Goal: Task Accomplishment & Management: Use online tool/utility

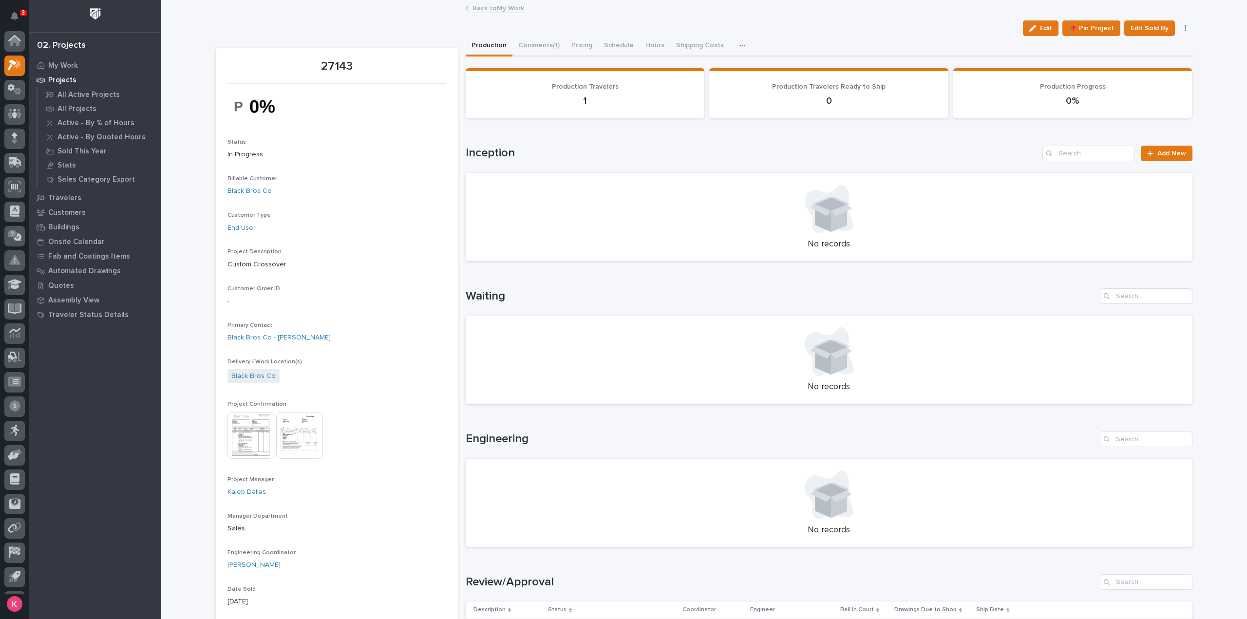
scroll to position [21, 0]
click at [1097, 198] on div at bounding box center [828, 209] width 703 height 49
click at [291, 432] on img at bounding box center [299, 435] width 47 height 47
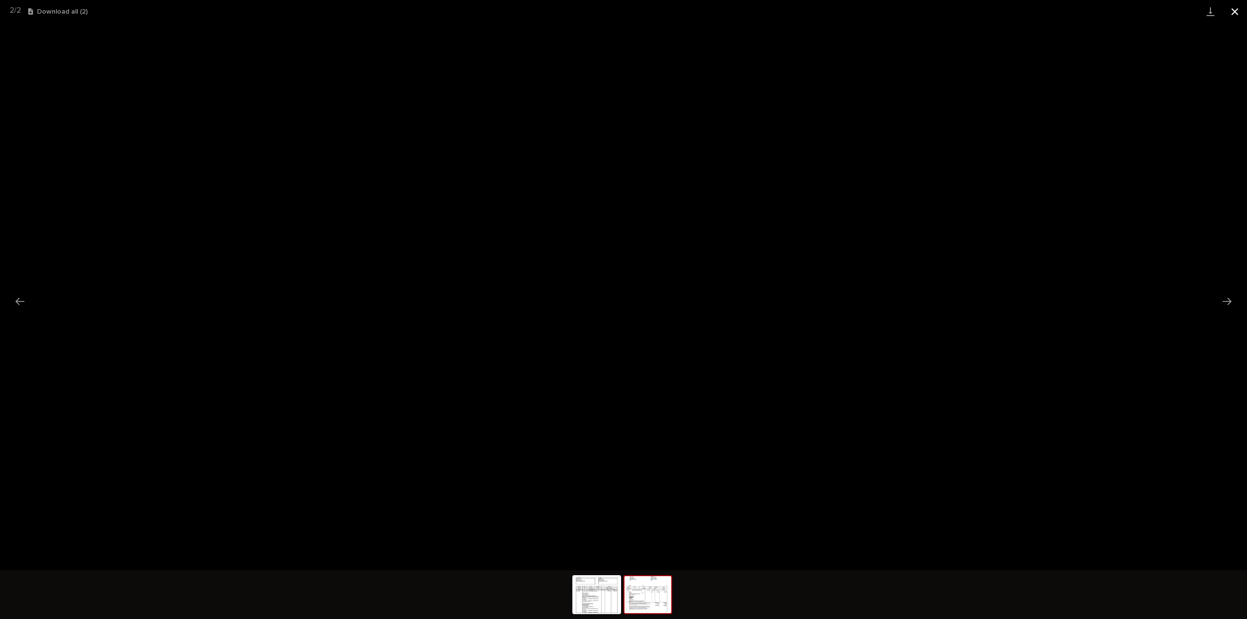
click at [1233, 6] on button "Close gallery" at bounding box center [1235, 11] width 24 height 23
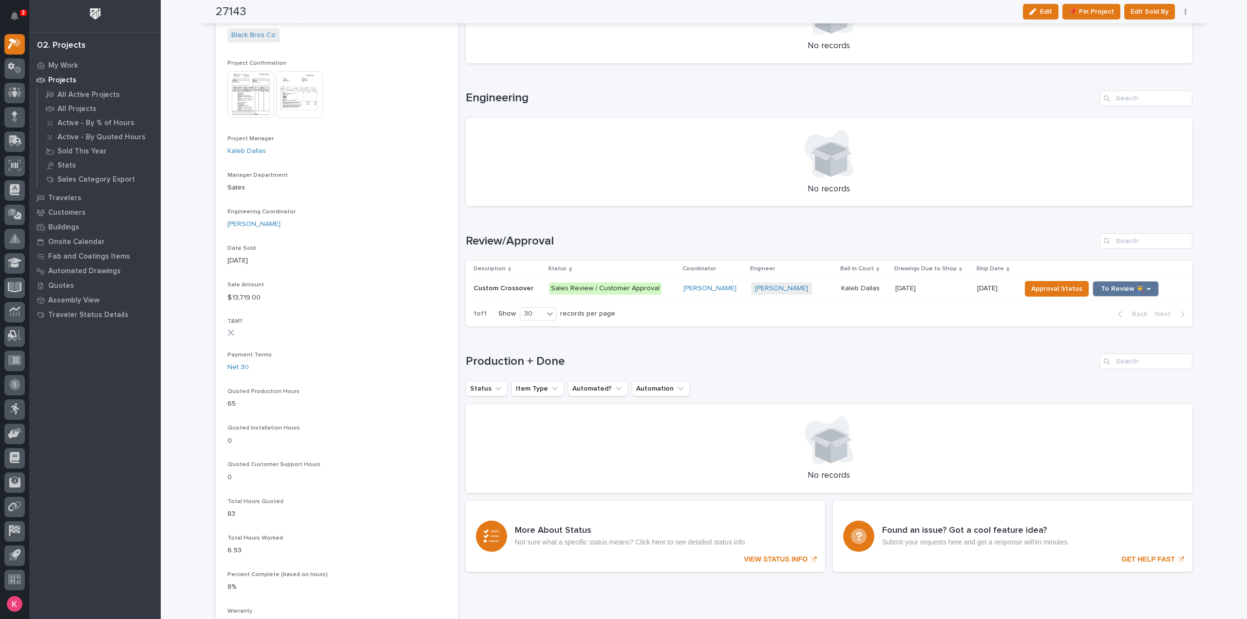
scroll to position [0, 0]
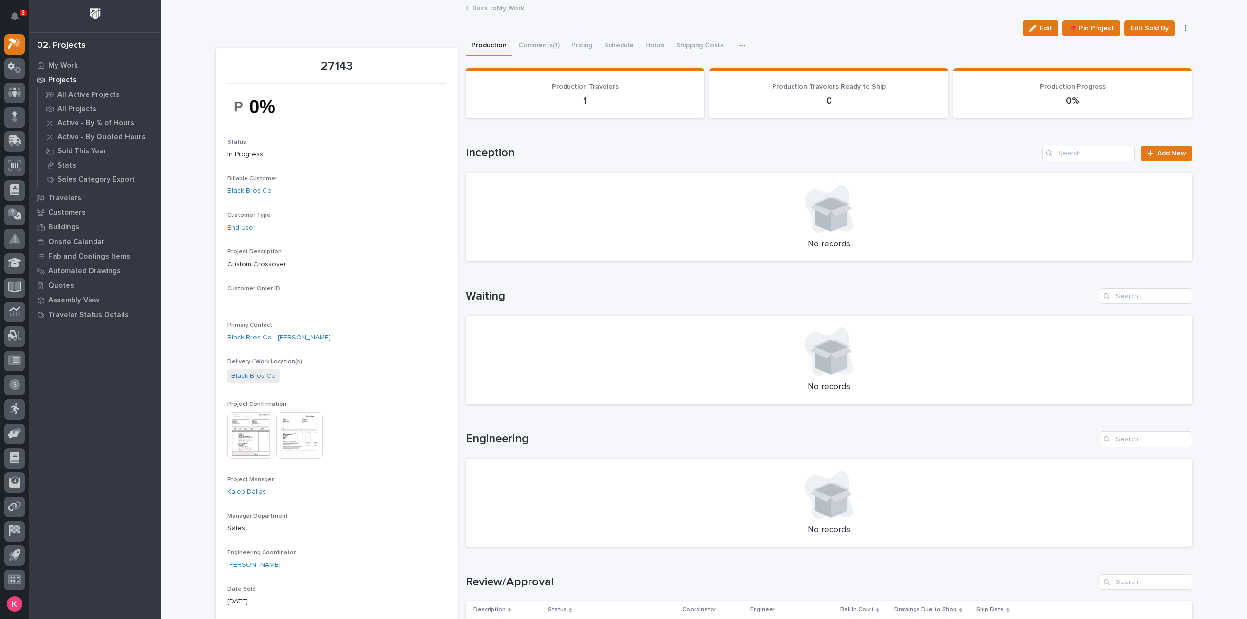
click at [808, 392] on p "No records" at bounding box center [828, 387] width 703 height 11
click at [807, 392] on p "No records" at bounding box center [828, 387] width 703 height 11
click at [933, 402] on div "No records" at bounding box center [829, 360] width 727 height 89
click at [934, 401] on div "No records" at bounding box center [829, 360] width 727 height 89
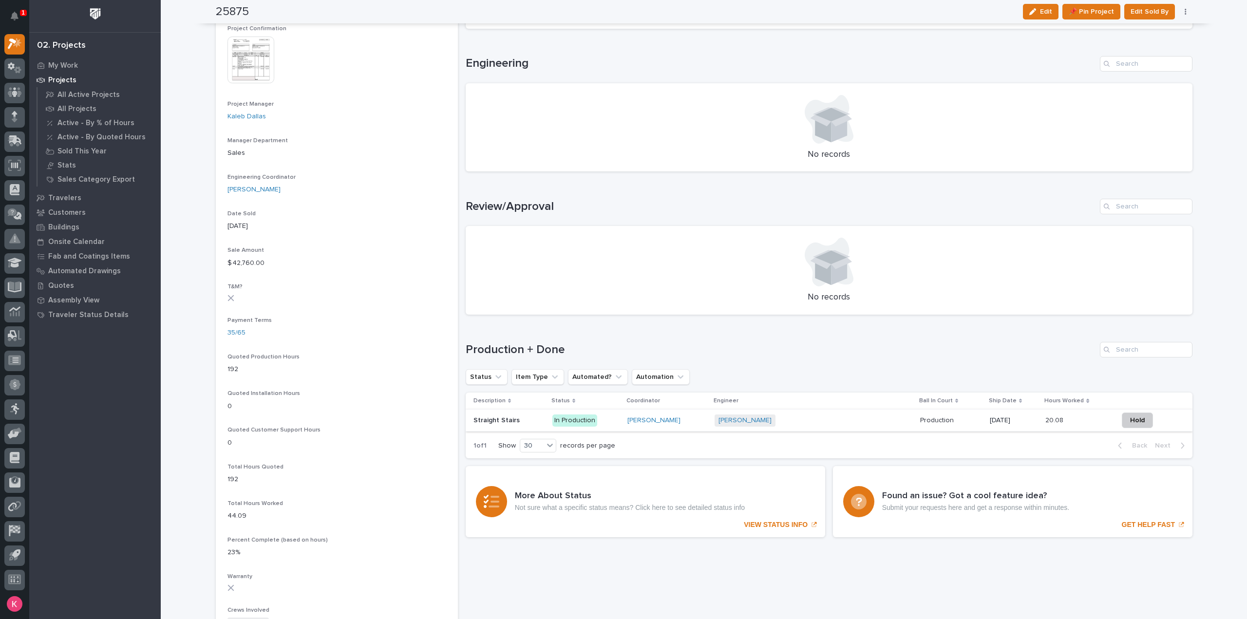
scroll to position [390, 0]
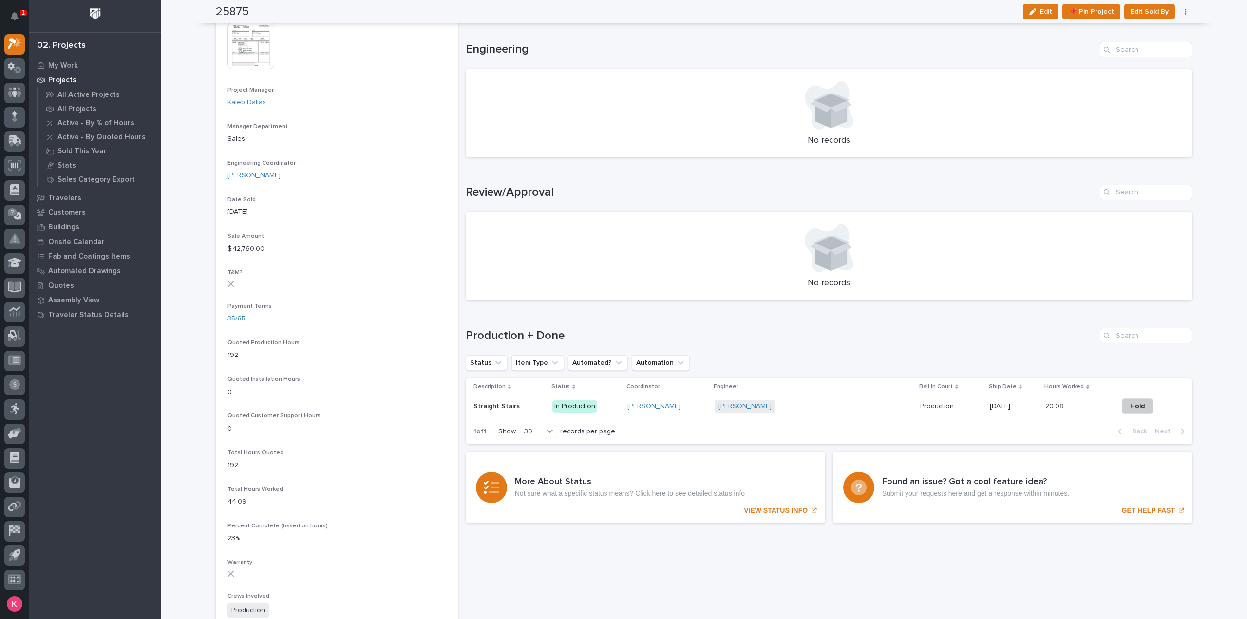
click at [687, 409] on div "[PERSON_NAME]" at bounding box center [666, 406] width 79 height 8
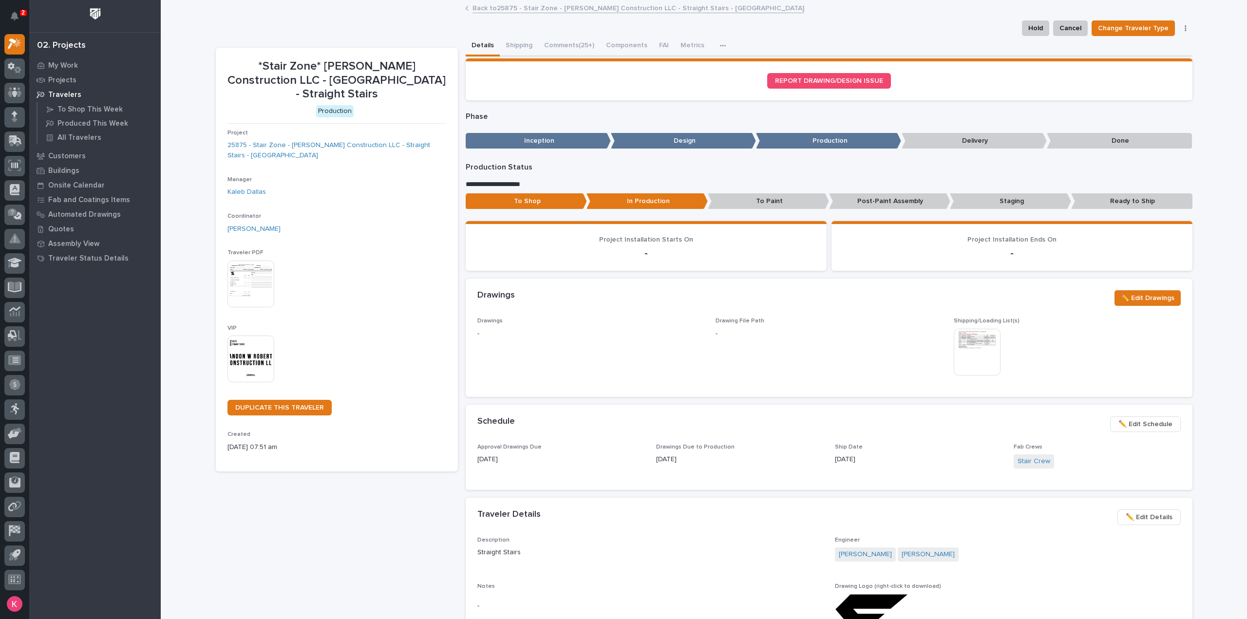
click at [551, 40] on button "Comments (25+)" at bounding box center [569, 46] width 62 height 20
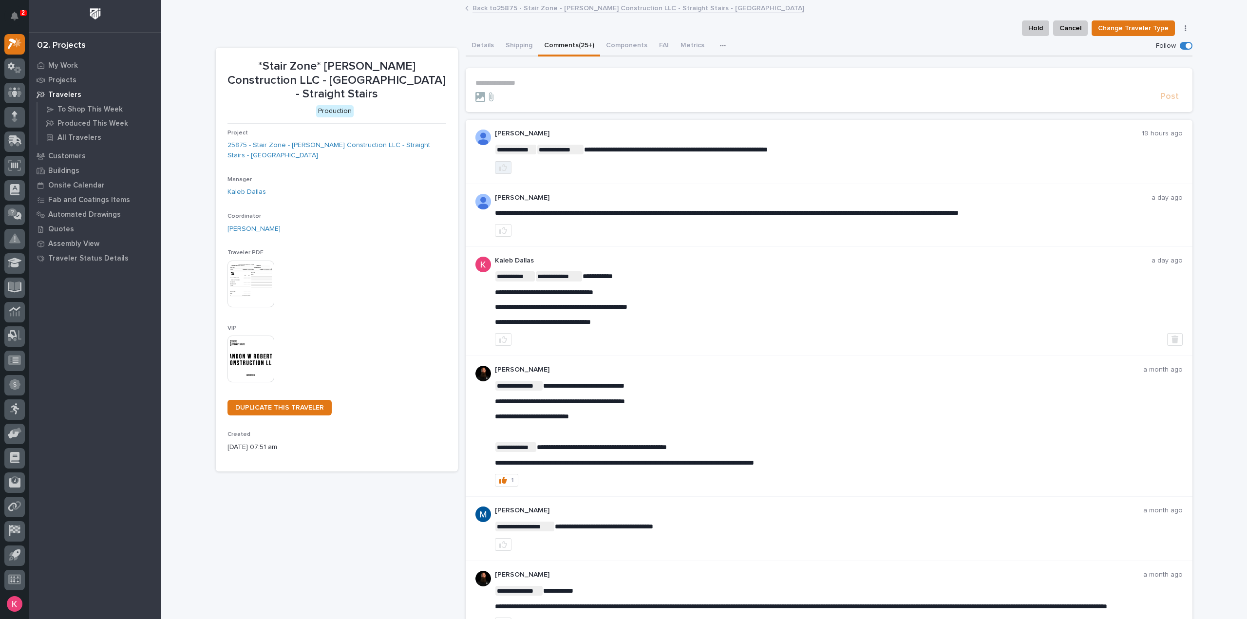
click at [504, 169] on button "button" at bounding box center [503, 167] width 17 height 13
click at [501, 223] on div "**********" at bounding box center [839, 215] width 688 height 43
click at [466, 50] on button "Details" at bounding box center [483, 46] width 34 height 20
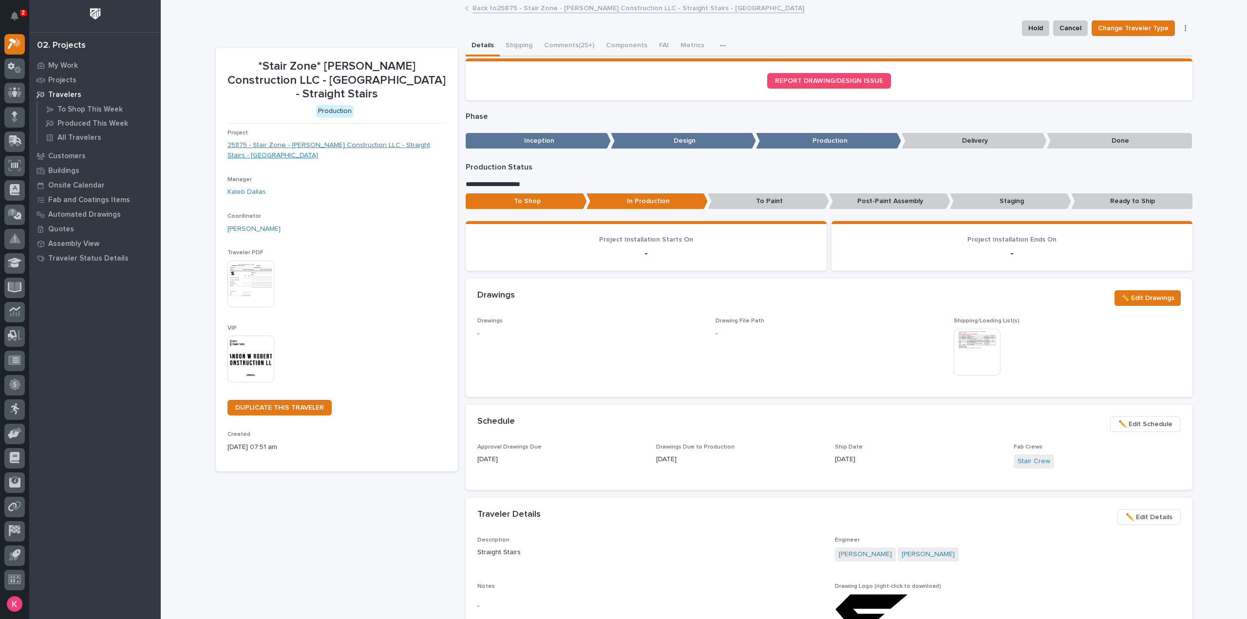
click at [366, 151] on link "25875 - Stair Zone - Landon W Roberts Construction LLC - Straight Stairs - Lemo…" at bounding box center [336, 150] width 219 height 20
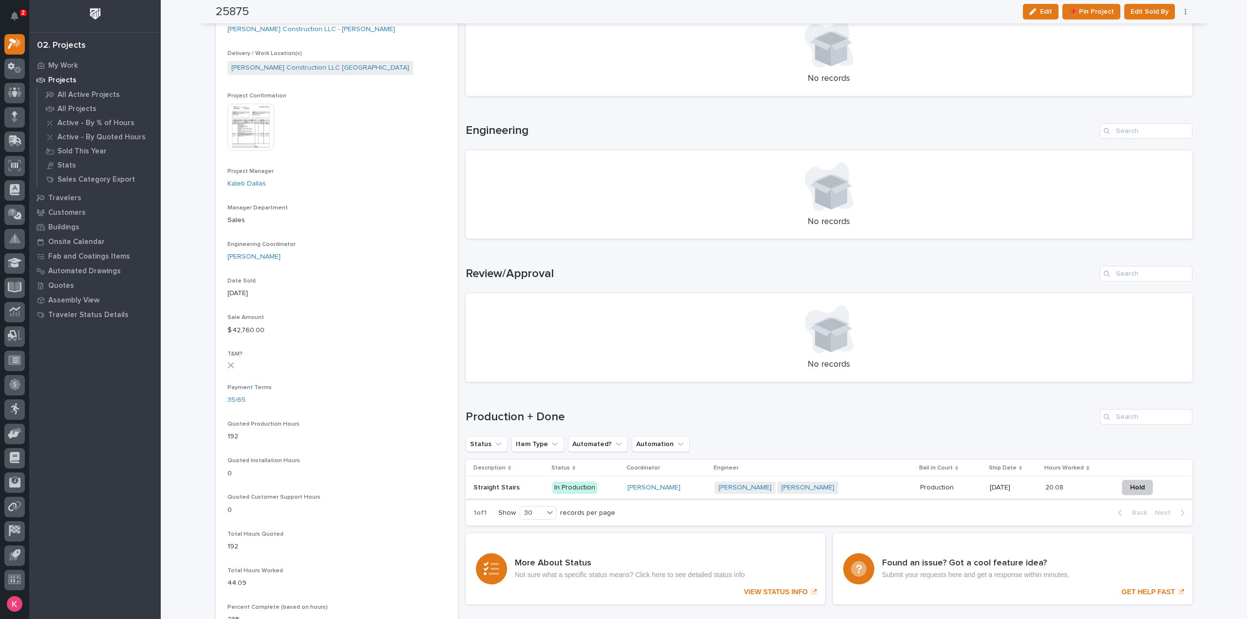
scroll to position [438, 0]
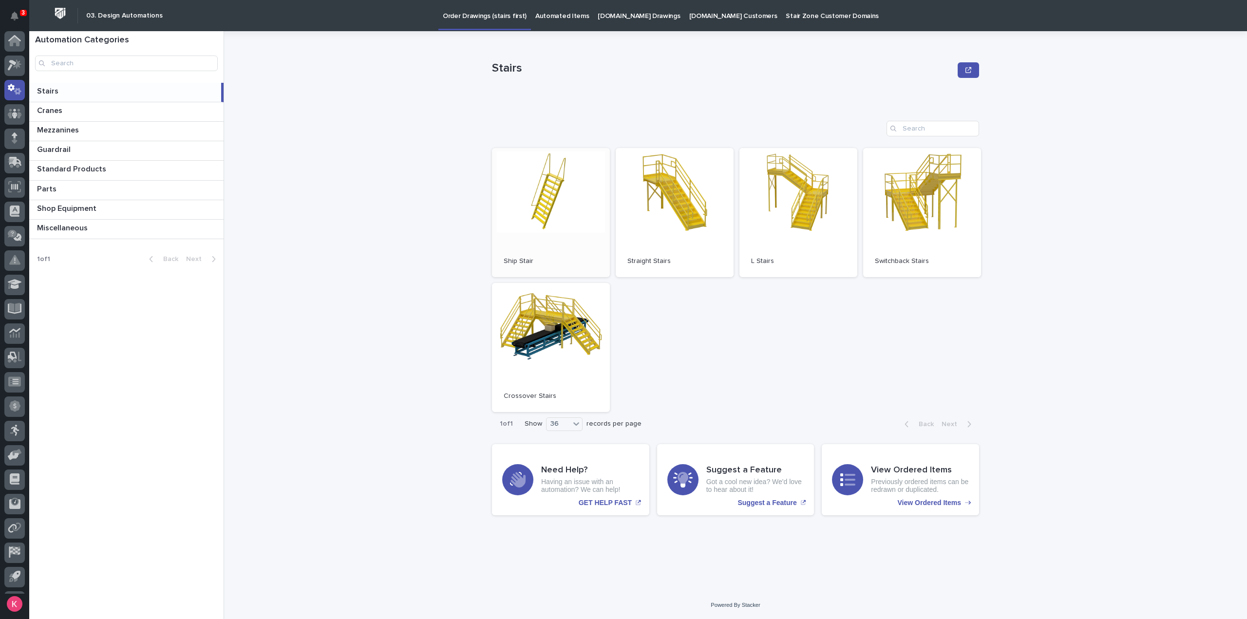
scroll to position [21, 0]
click at [684, 215] on link "Open" at bounding box center [675, 212] width 118 height 129
click at [416, 323] on div "Stairs Stairs Sorry, there was an error saving your record. Please try again. P…" at bounding box center [741, 325] width 1011 height 588
click at [11, 63] on icon at bounding box center [11, 66] width 7 height 7
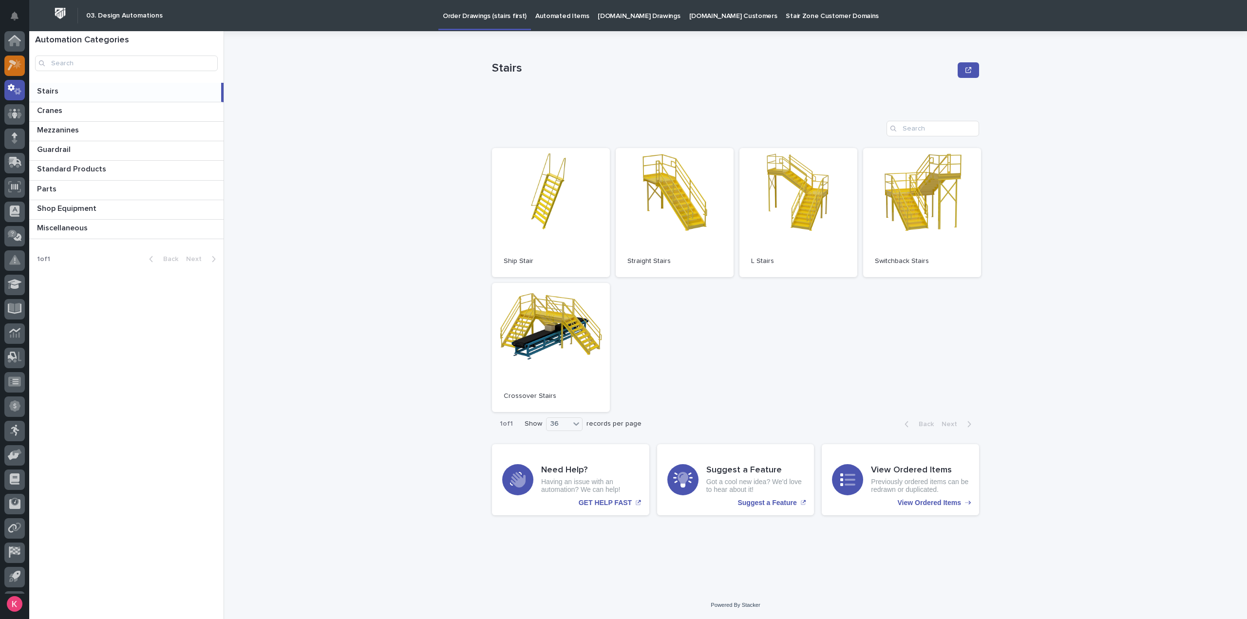
scroll to position [21, 0]
click at [12, 45] on icon at bounding box center [15, 43] width 14 height 11
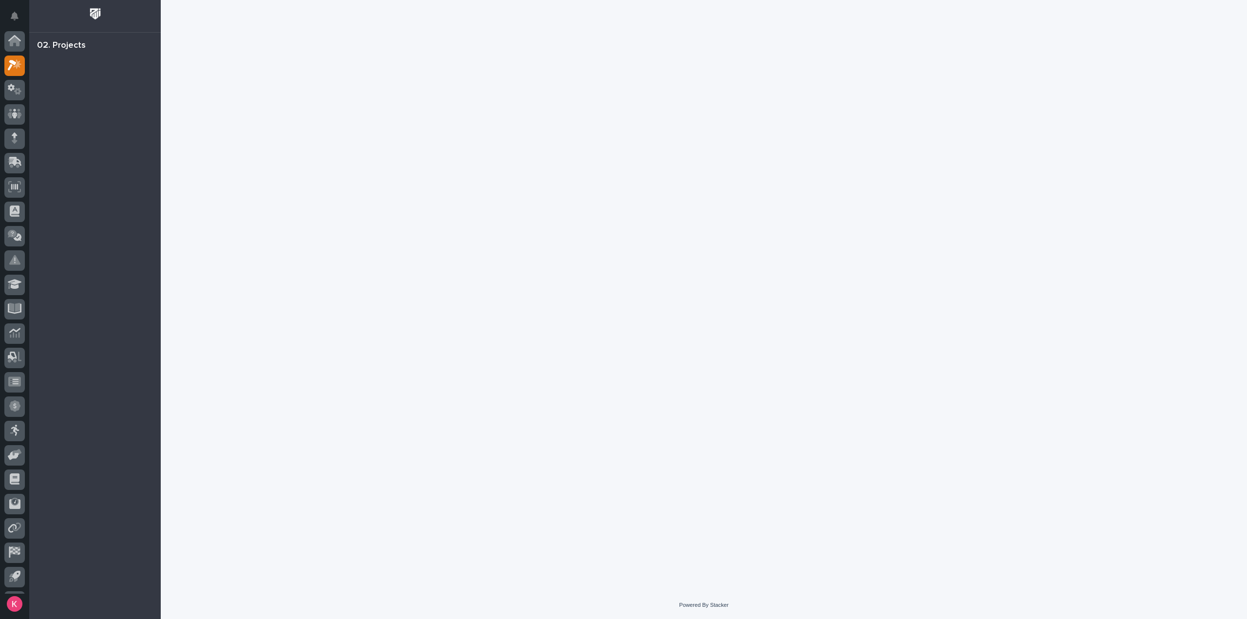
scroll to position [21, 0]
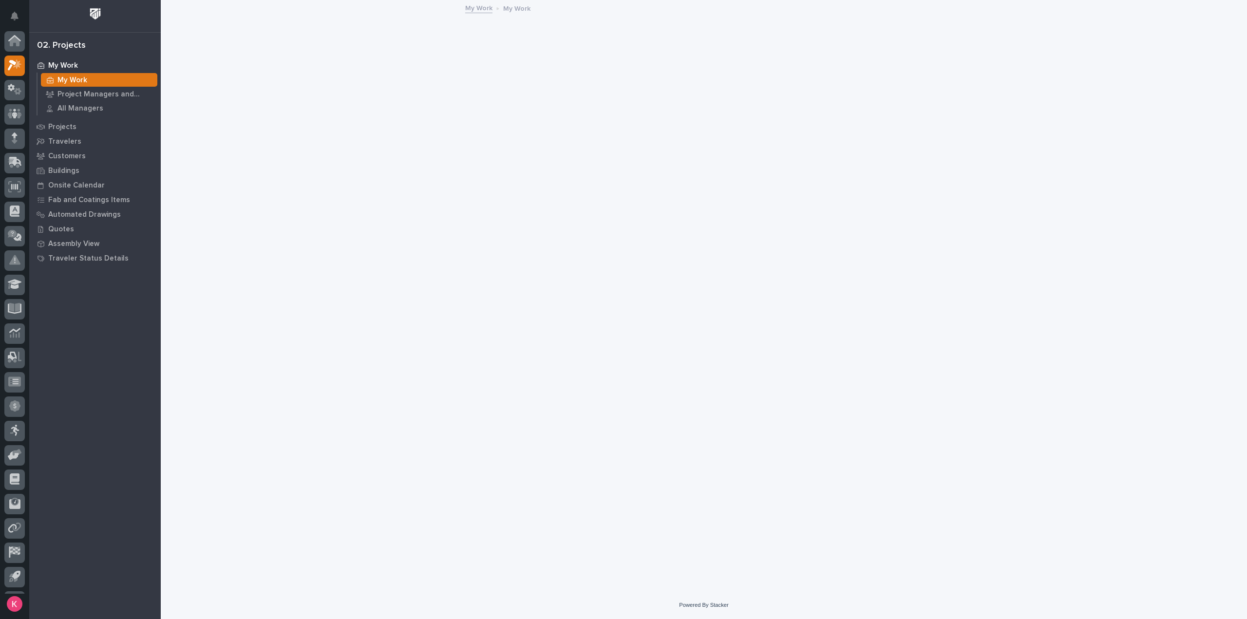
scroll to position [21, 0]
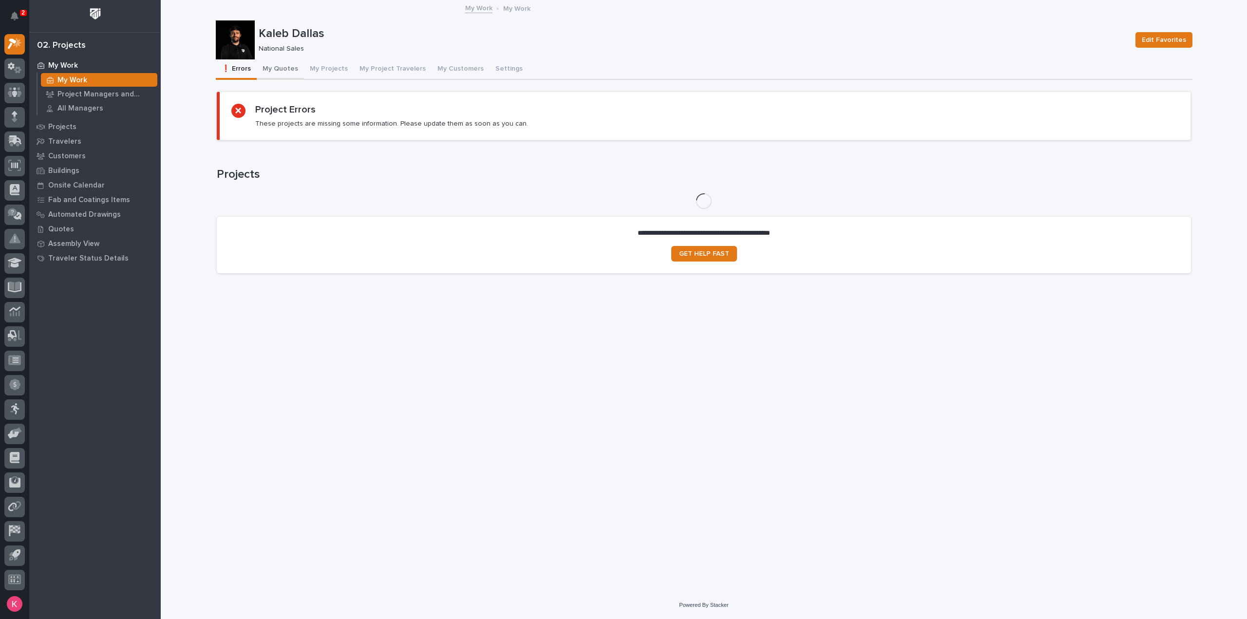
drag, startPoint x: 282, startPoint y: 60, endPoint x: 283, endPoint y: 68, distance: 7.5
click at [282, 61] on button "My Quotes" at bounding box center [280, 69] width 47 height 20
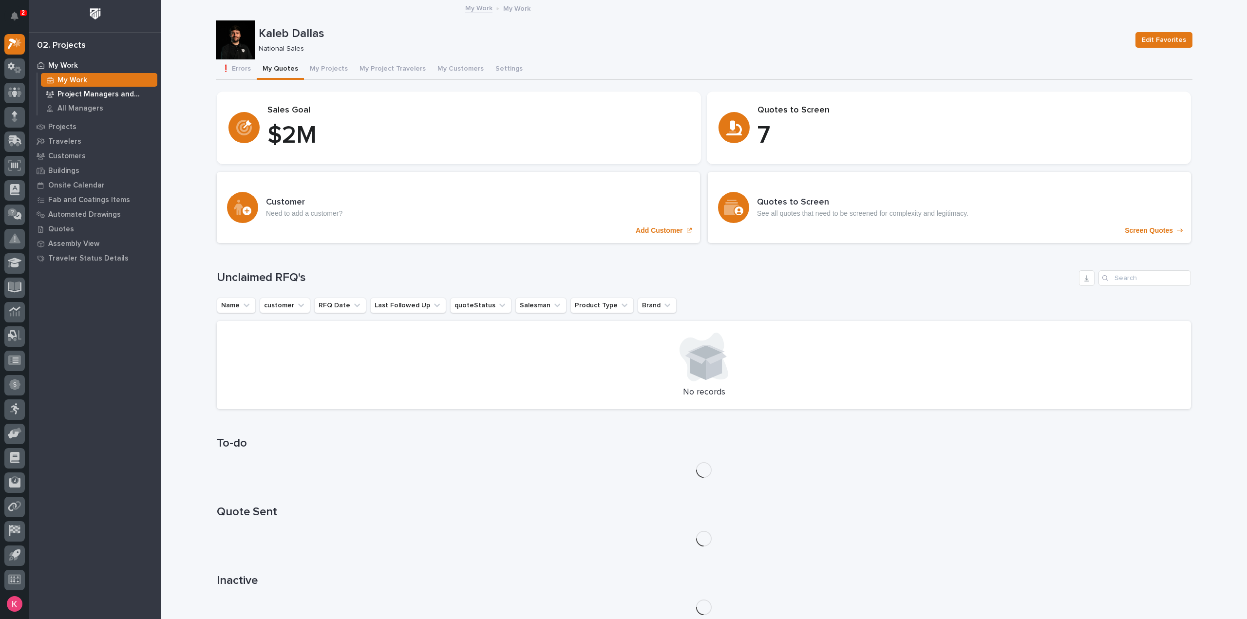
click at [75, 96] on p "Project Managers and Engineers" at bounding box center [105, 94] width 96 height 9
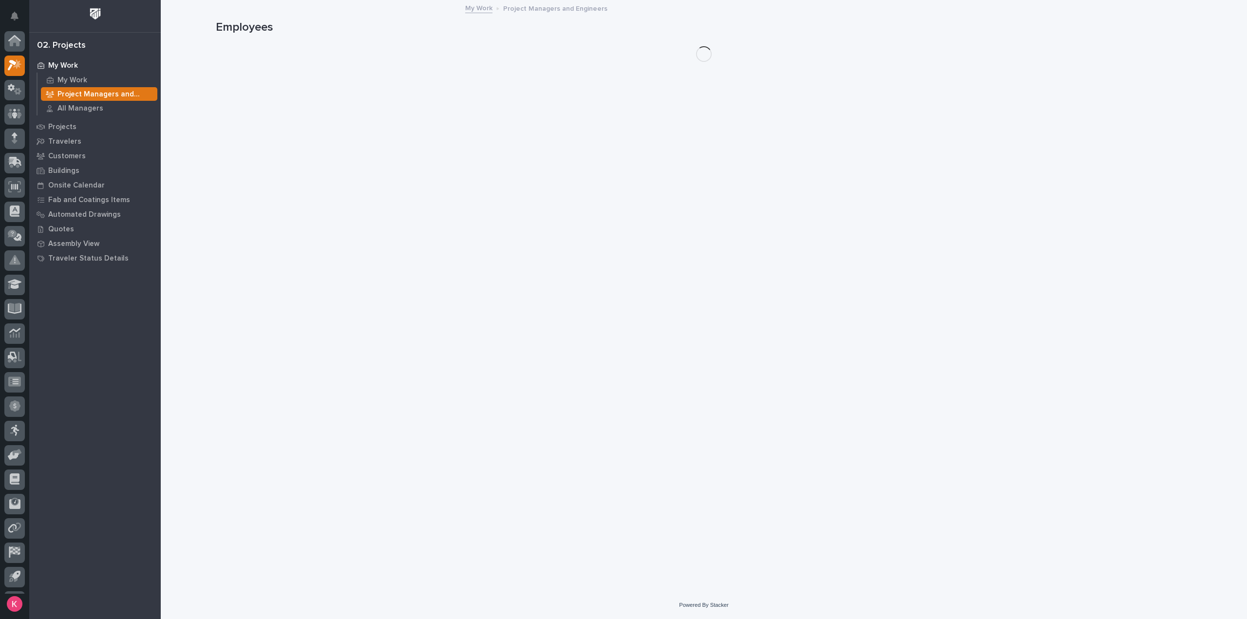
scroll to position [21, 0]
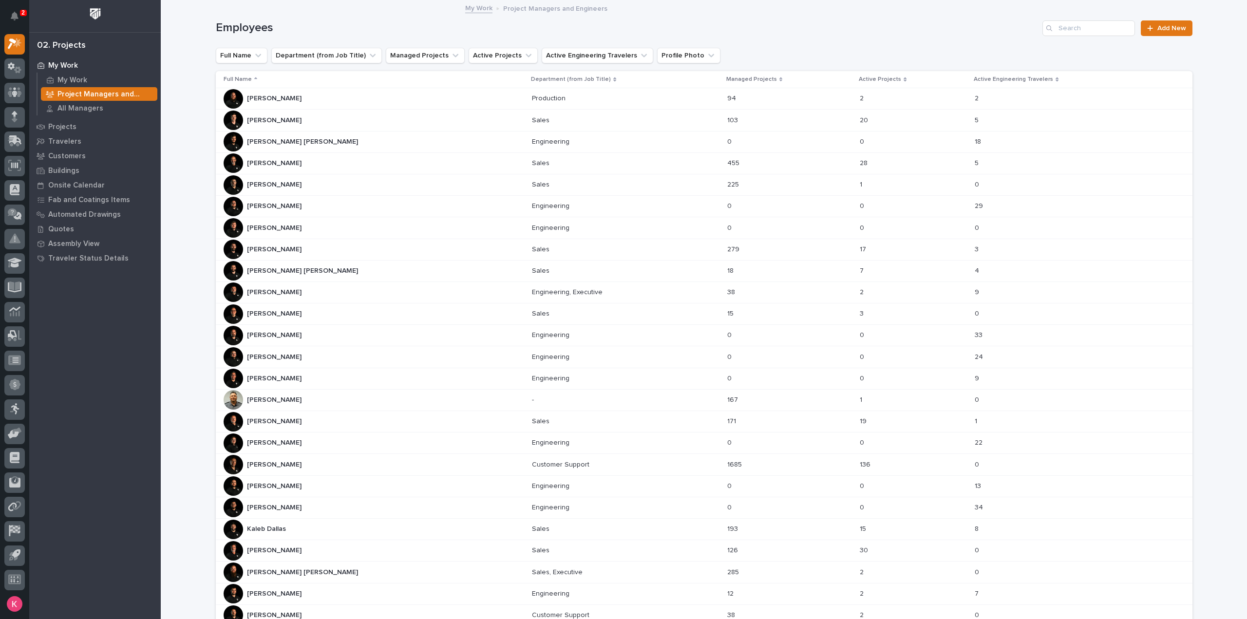
click at [300, 272] on div "Connor Matthes Connor Matthes" at bounding box center [374, 270] width 301 height 19
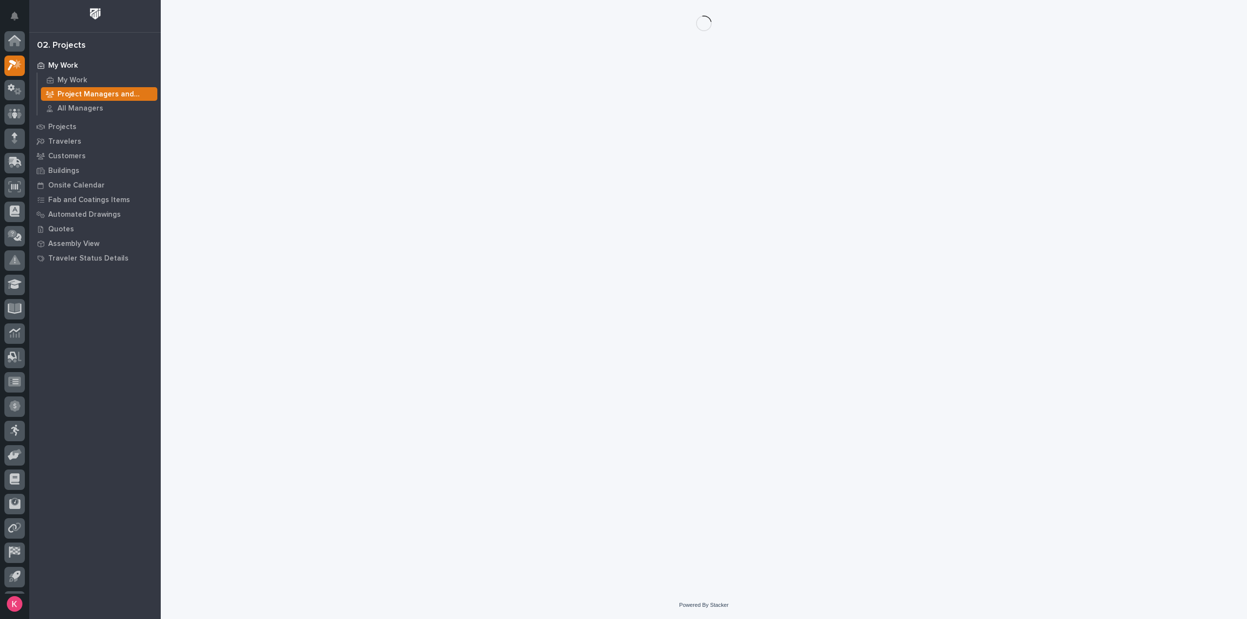
scroll to position [21, 0]
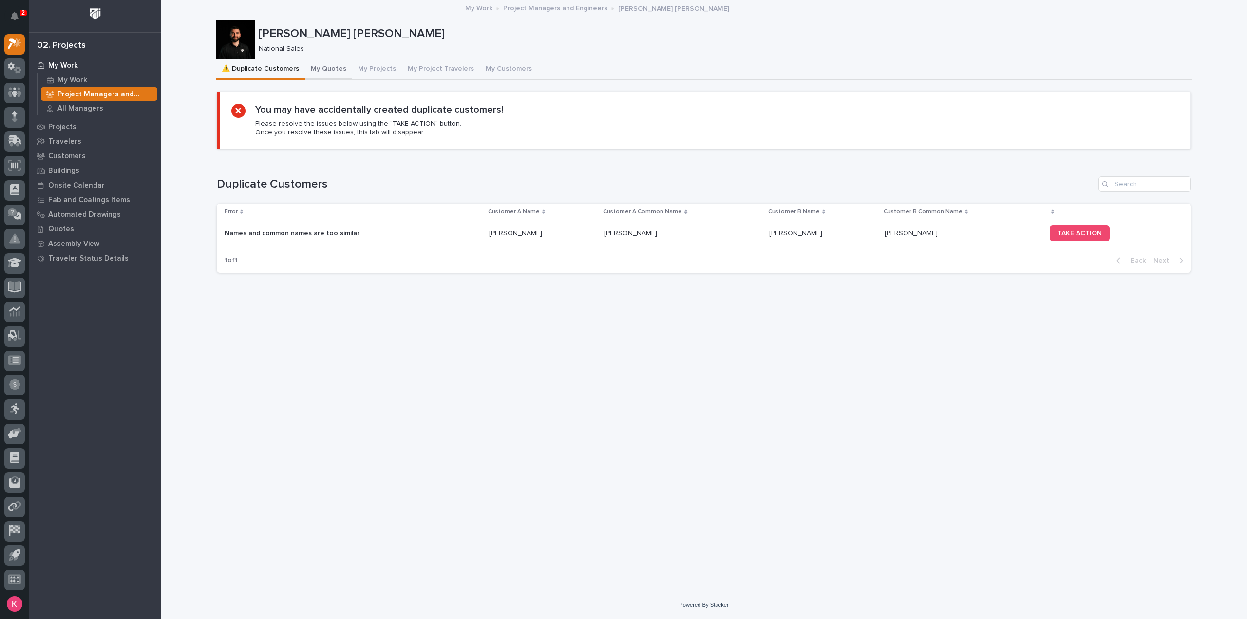
click at [322, 69] on button "My Quotes" at bounding box center [328, 69] width 47 height 20
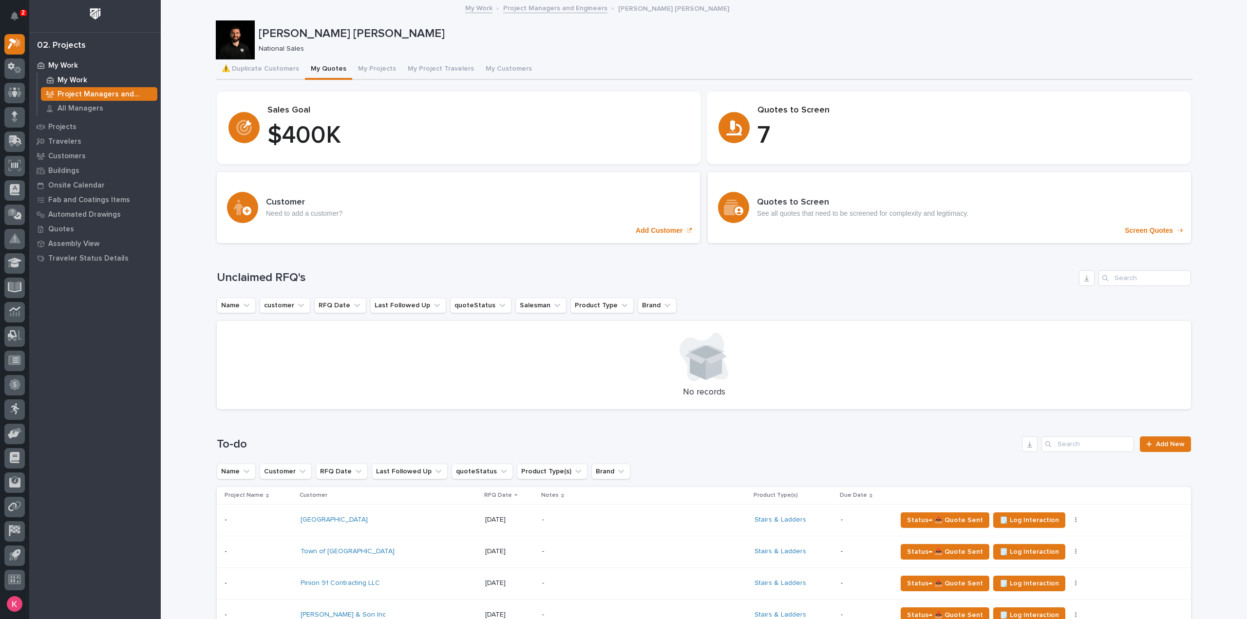
click at [80, 80] on p "My Work" at bounding box center [72, 80] width 30 height 9
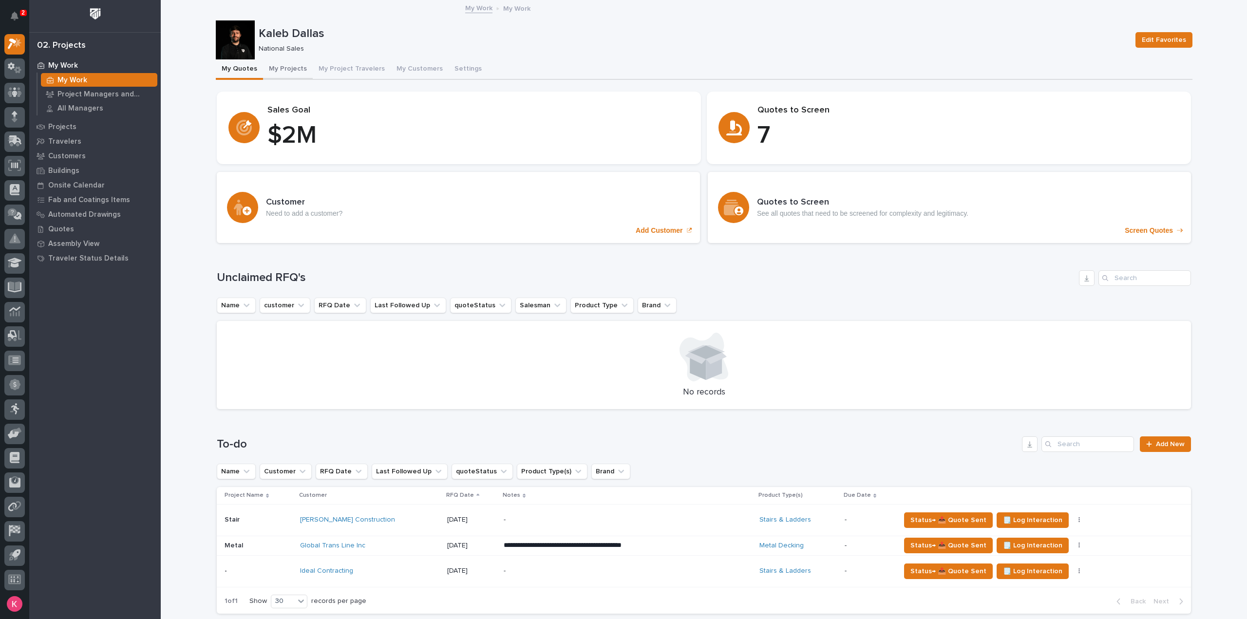
click at [285, 73] on button "My Projects" at bounding box center [288, 69] width 50 height 20
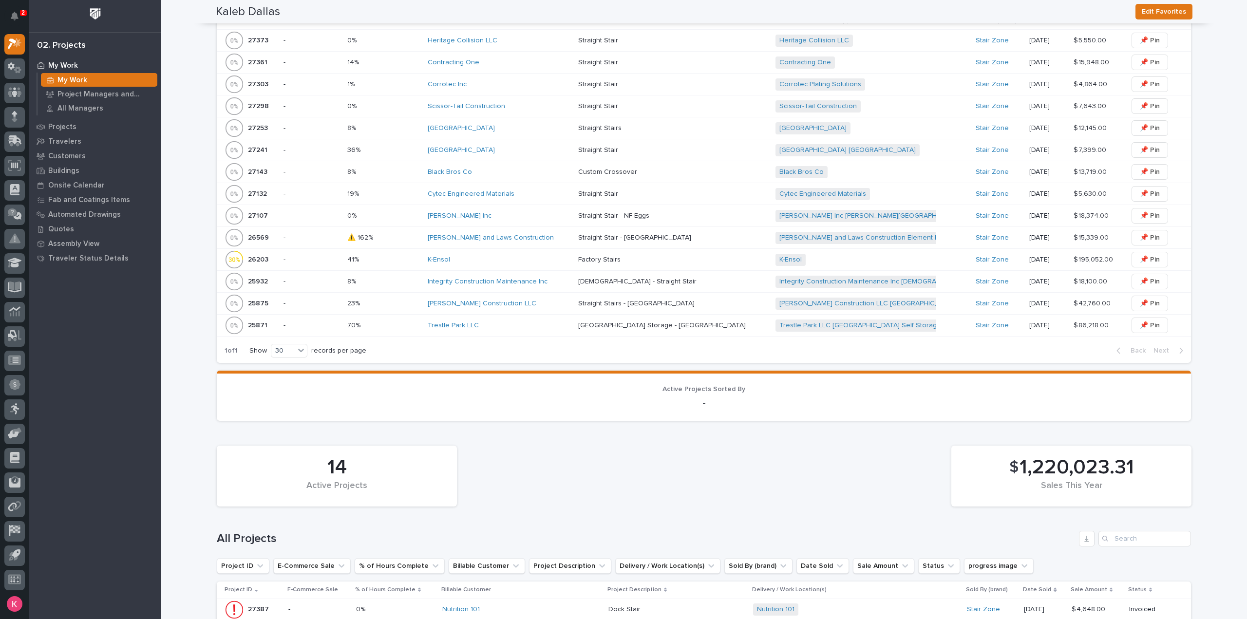
scroll to position [1017, 0]
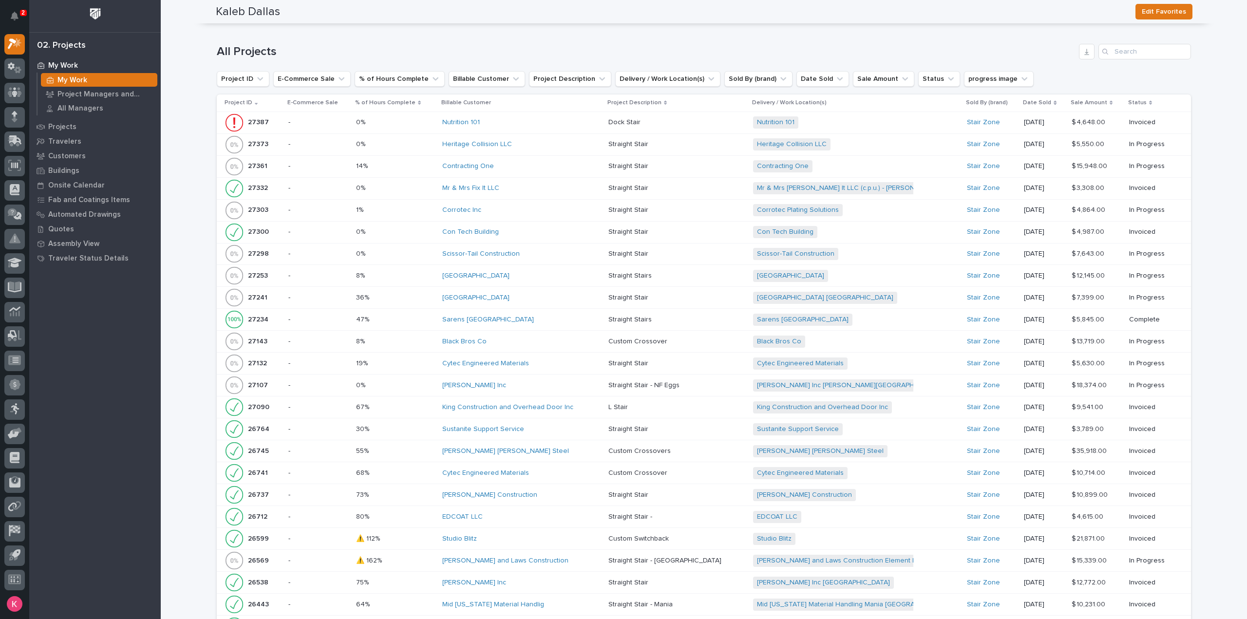
click at [555, 384] on div "HA Dorsten Inc" at bounding box center [521, 385] width 159 height 8
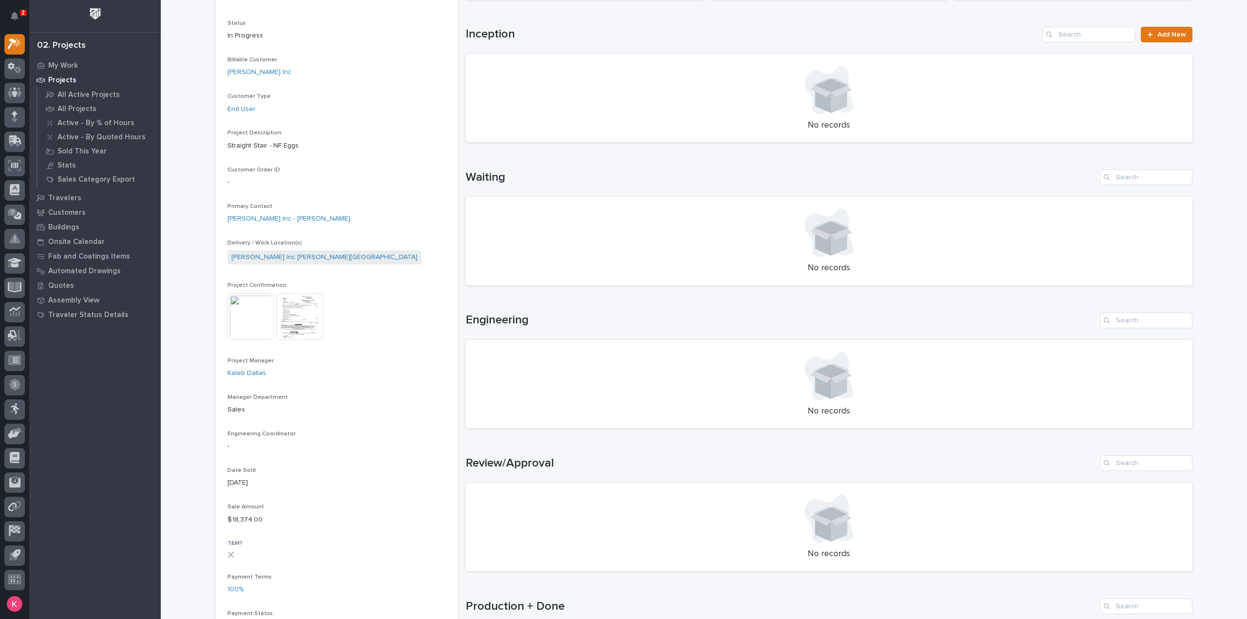
scroll to position [341, 0]
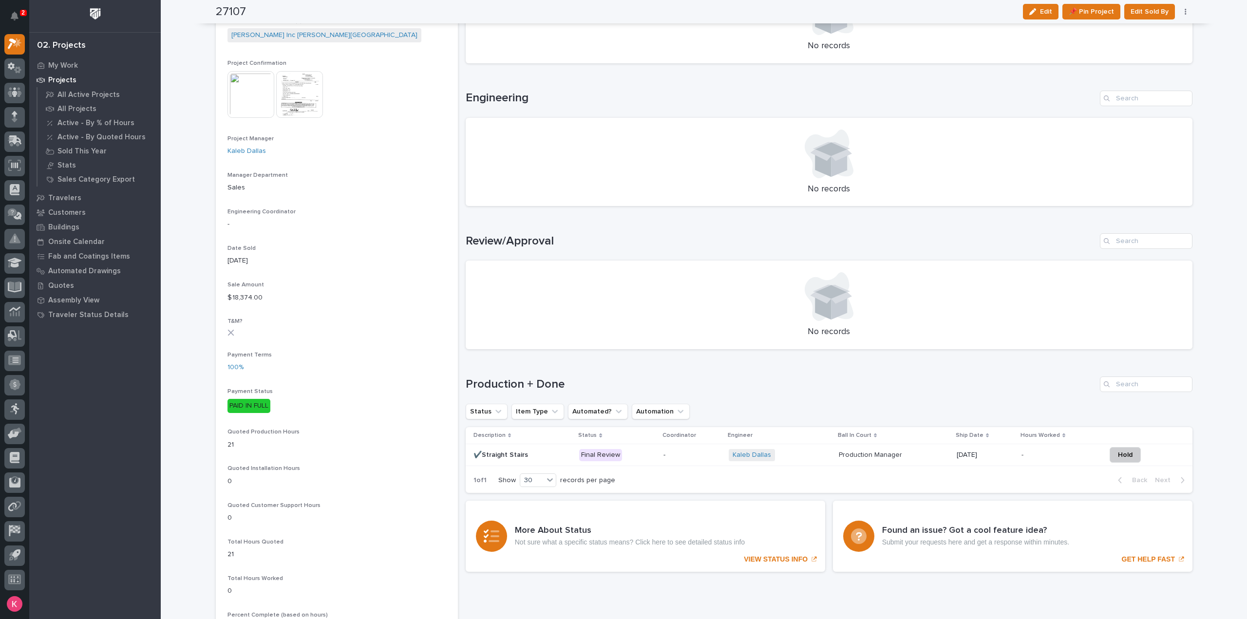
click at [909, 452] on p at bounding box center [894, 455] width 110 height 8
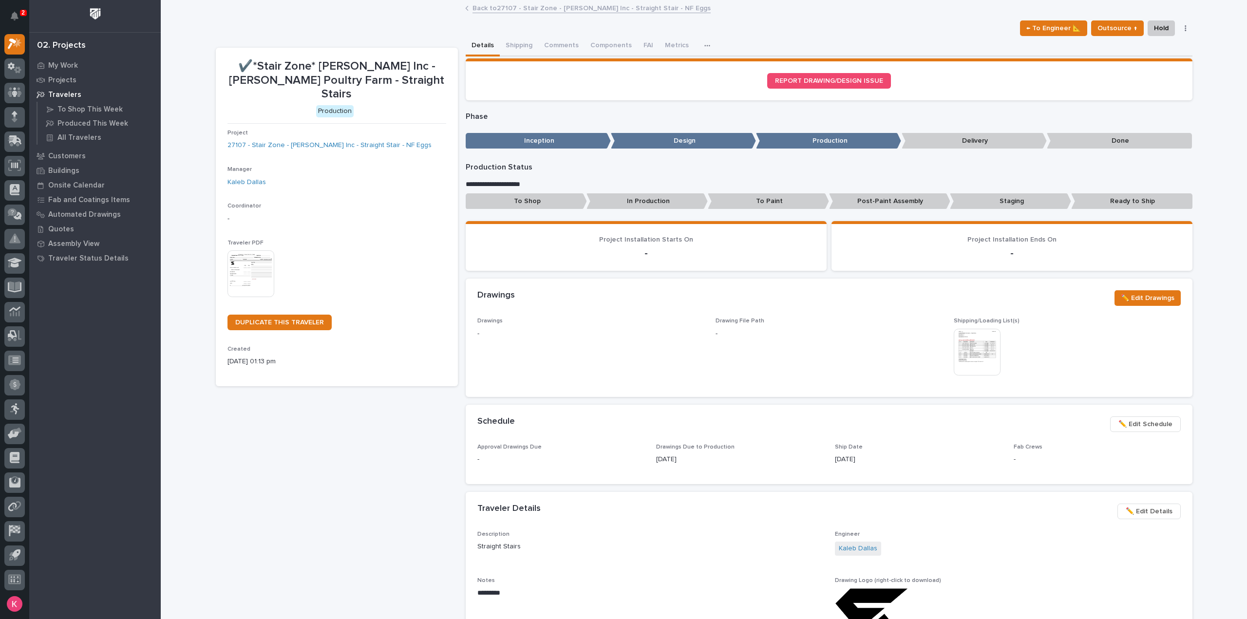
scroll to position [146, 0]
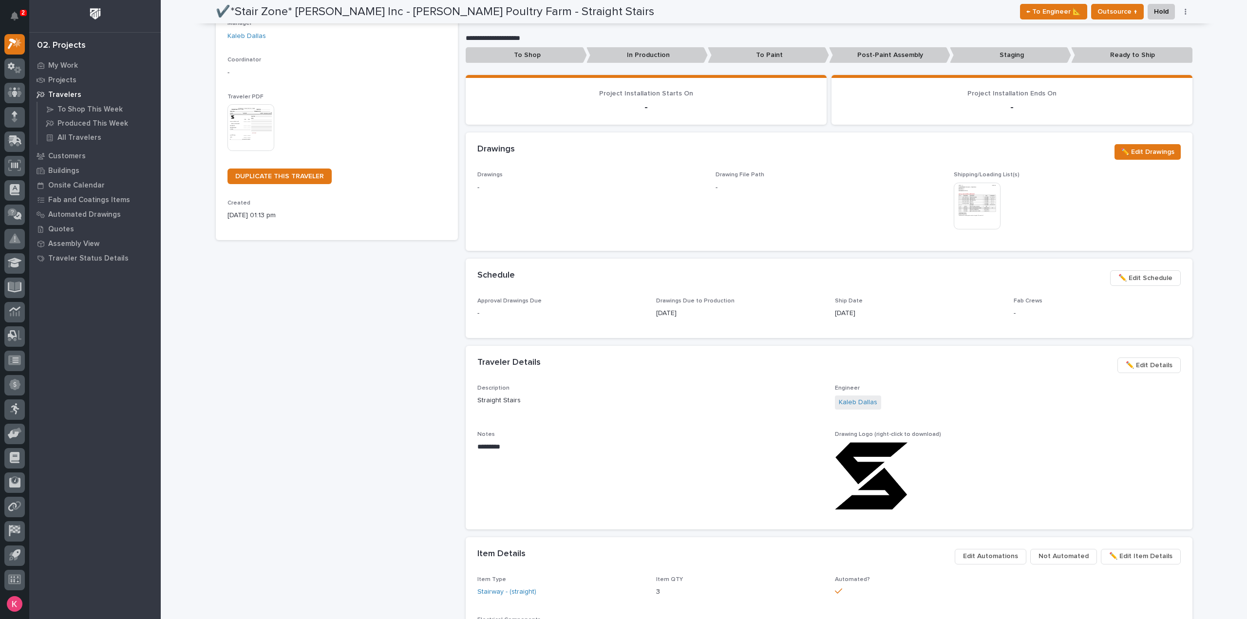
click at [1140, 281] on span "✏️ Edit Schedule" at bounding box center [1145, 278] width 54 height 12
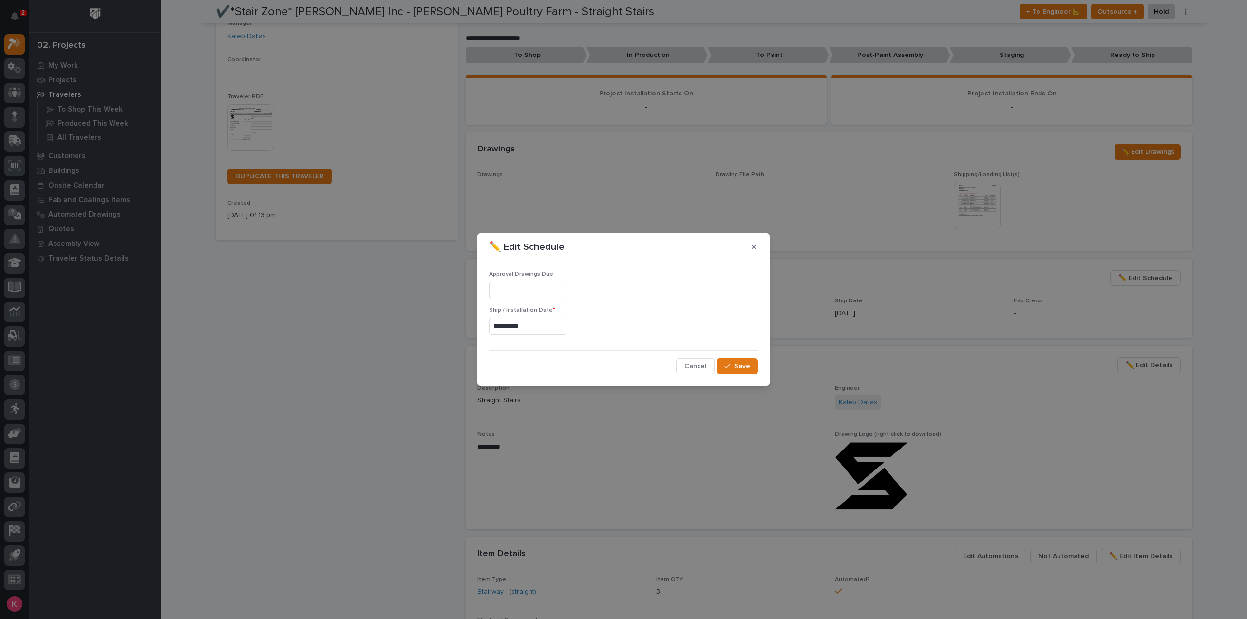
click at [552, 319] on input "**********" at bounding box center [527, 326] width 77 height 17
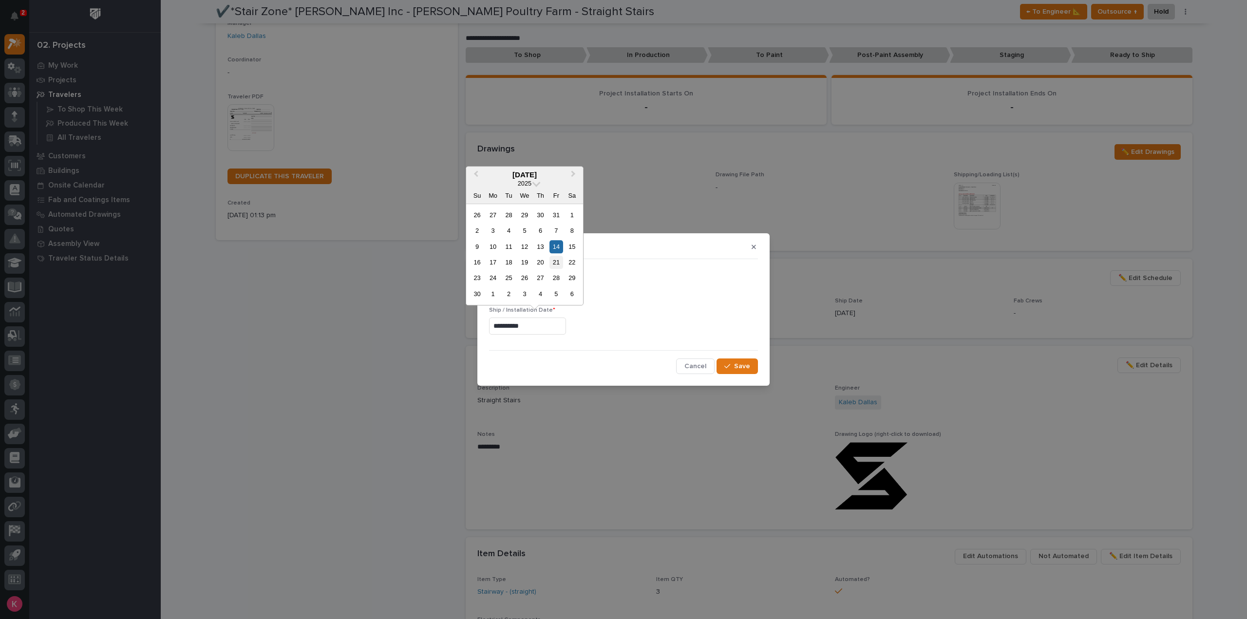
click at [555, 265] on div "21" at bounding box center [555, 262] width 13 height 13
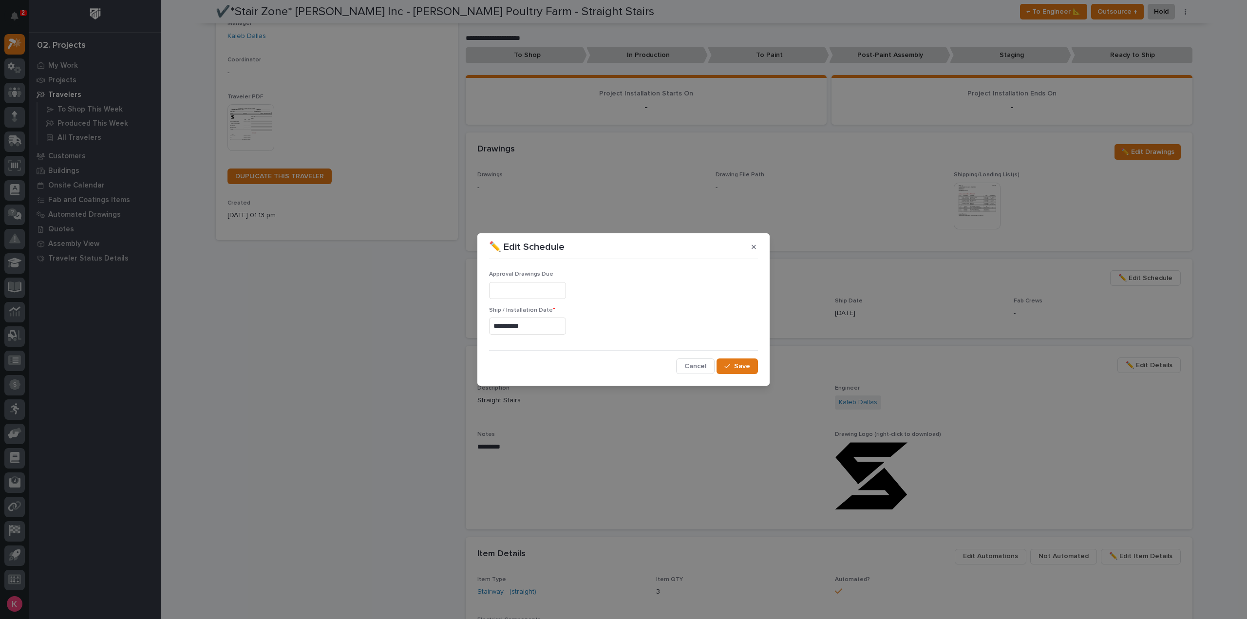
type input "**********"
click at [740, 368] on span "Save" at bounding box center [742, 366] width 16 height 9
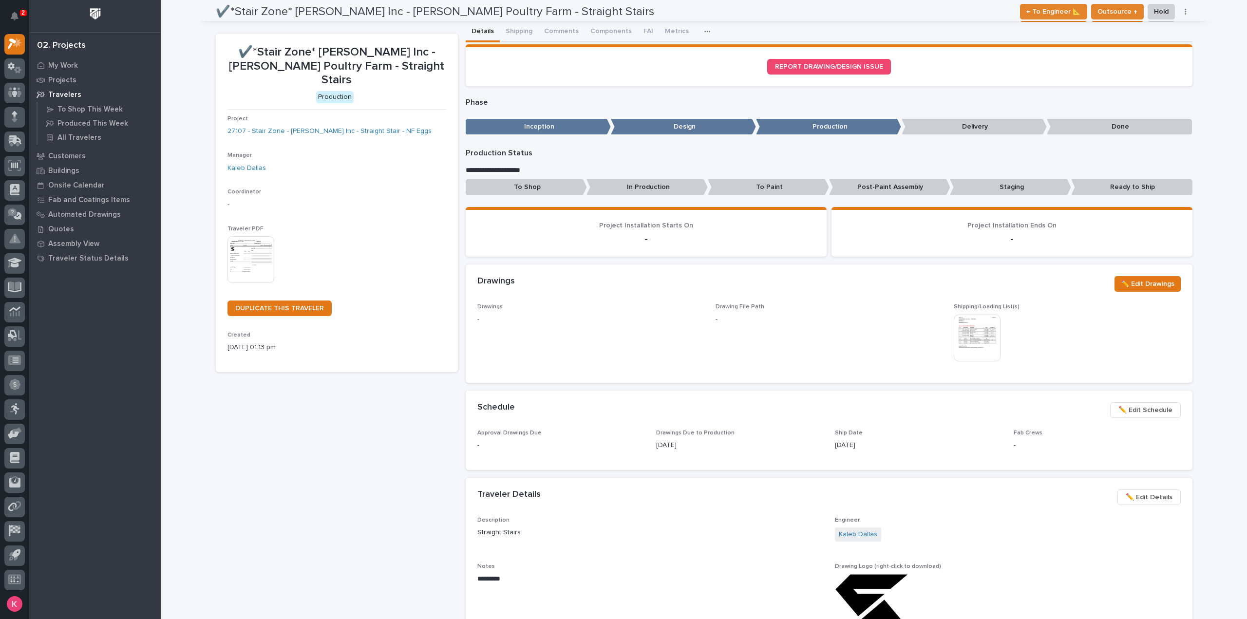
scroll to position [0, 0]
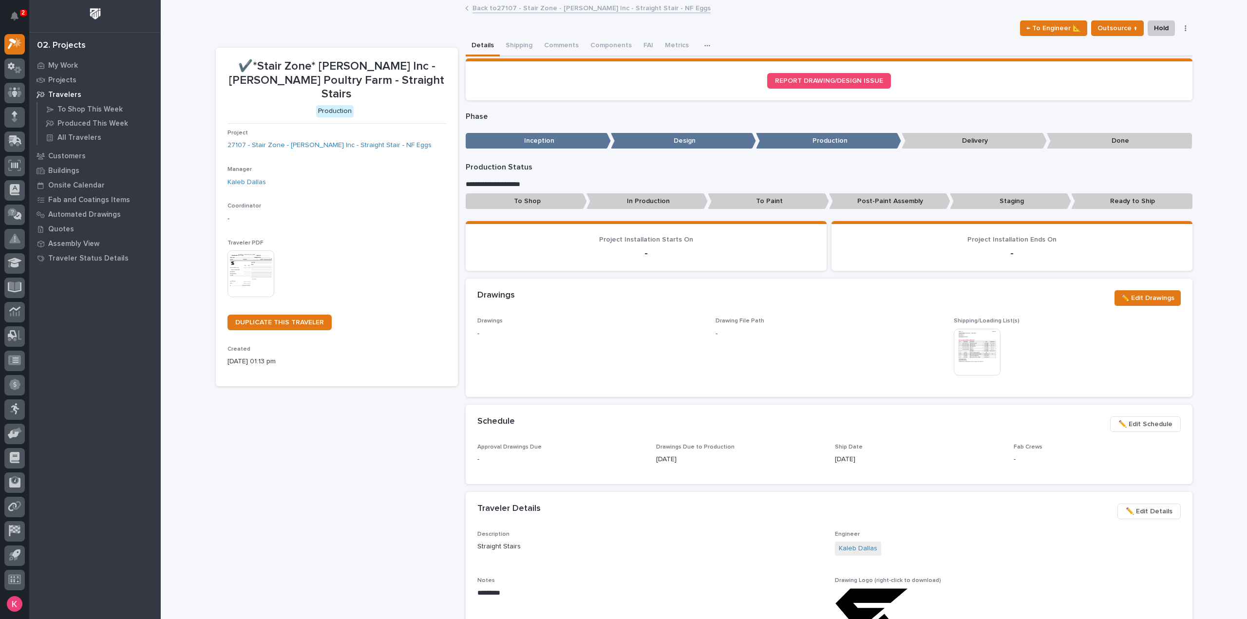
click at [360, 414] on div "✔️*Stair Zone* HA Dorsten Inc - Fortkamp Poultry Farm - Straight Stairs Product…" at bounding box center [337, 611] width 242 height 1126
click at [835, 272] on div "Loading... Saving… Project Installation Starts On - Project Installation Ends O…" at bounding box center [829, 250] width 727 height 58
click at [495, 5] on link "Back to 27107 - Stair Zone - HA Dorsten Inc - Straight Stair - NF Eggs" at bounding box center [591, 7] width 238 height 11
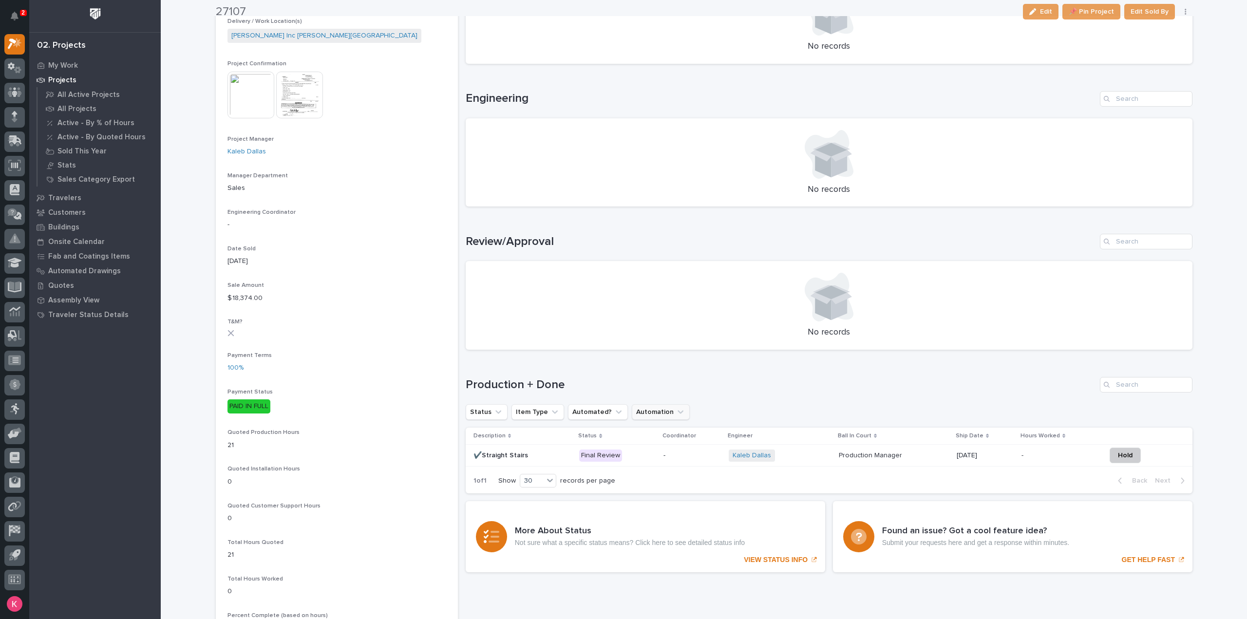
scroll to position [341, 0]
click at [648, 465] on div "Final Review" at bounding box center [617, 455] width 76 height 20
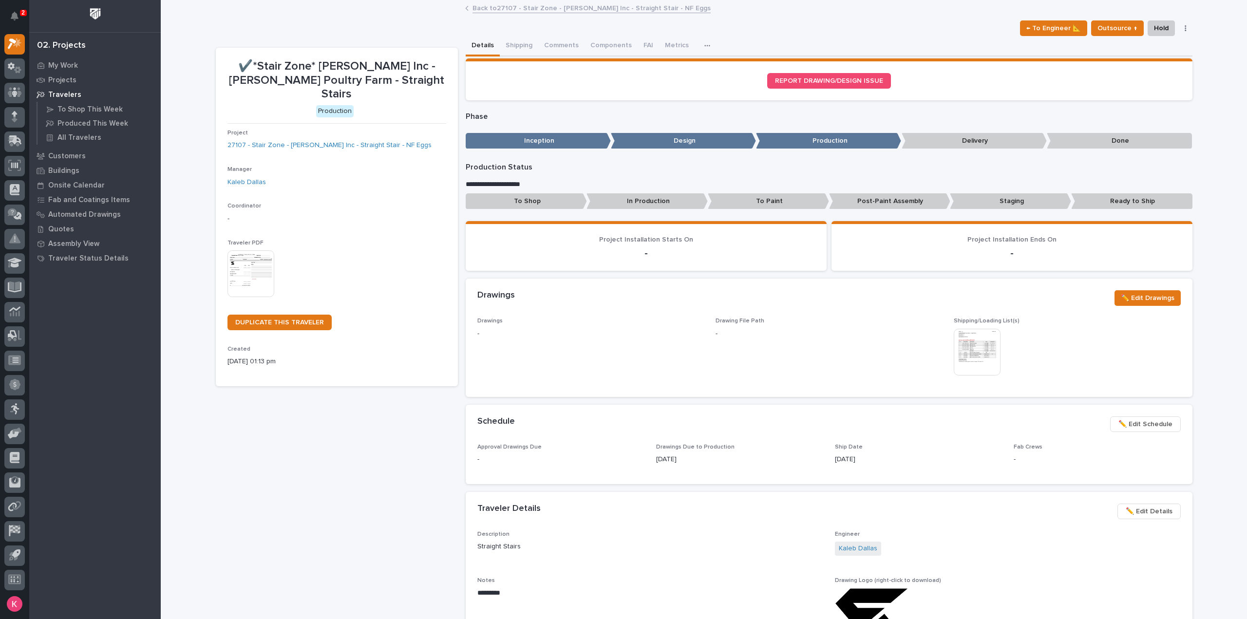
click at [539, 3] on link "Back to 27107 - Stair Zone - HA Dorsten Inc - Straight Stair - NF Eggs" at bounding box center [591, 7] width 238 height 11
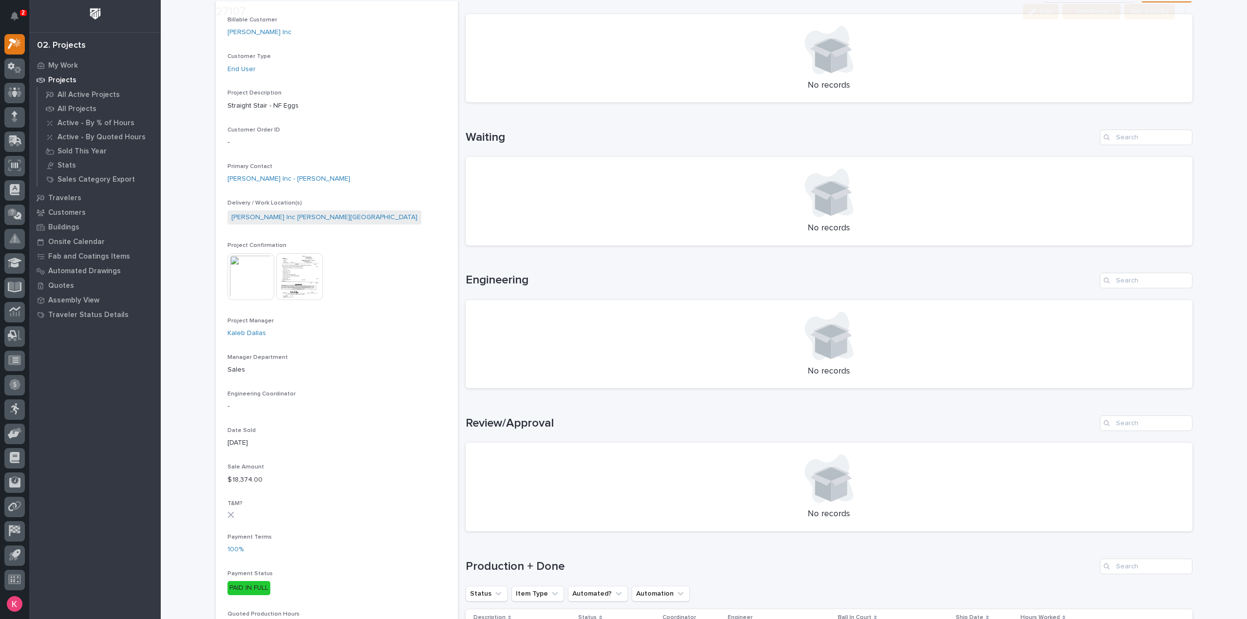
scroll to position [390, 0]
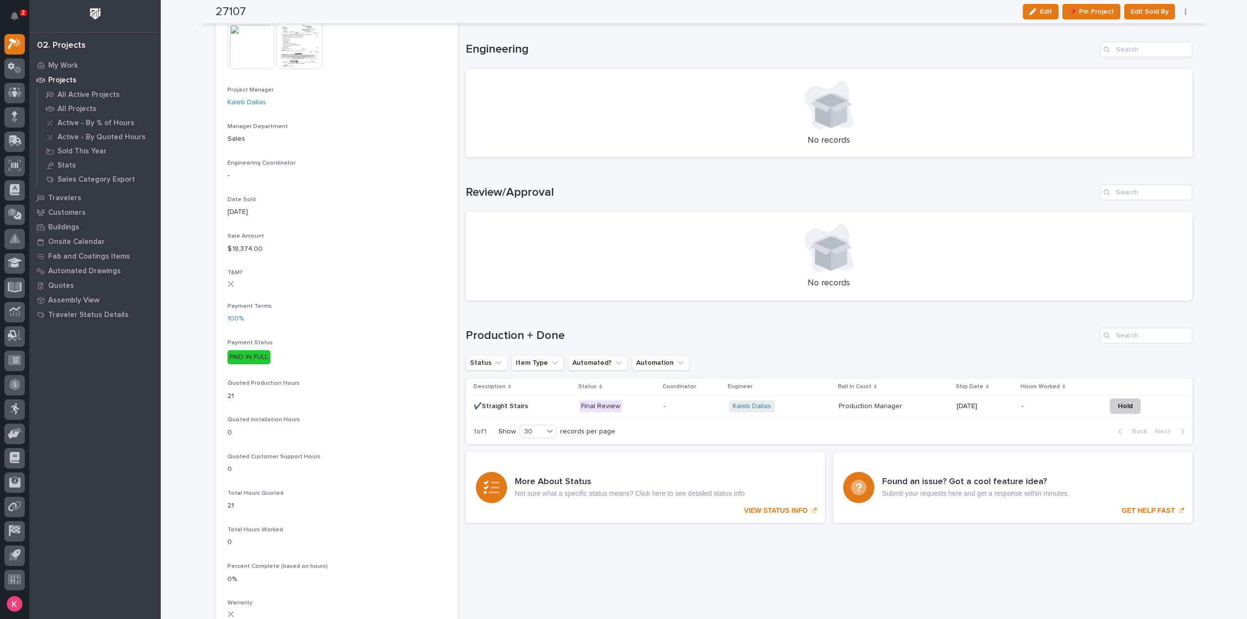
click at [638, 410] on p "Final Review" at bounding box center [617, 406] width 76 height 12
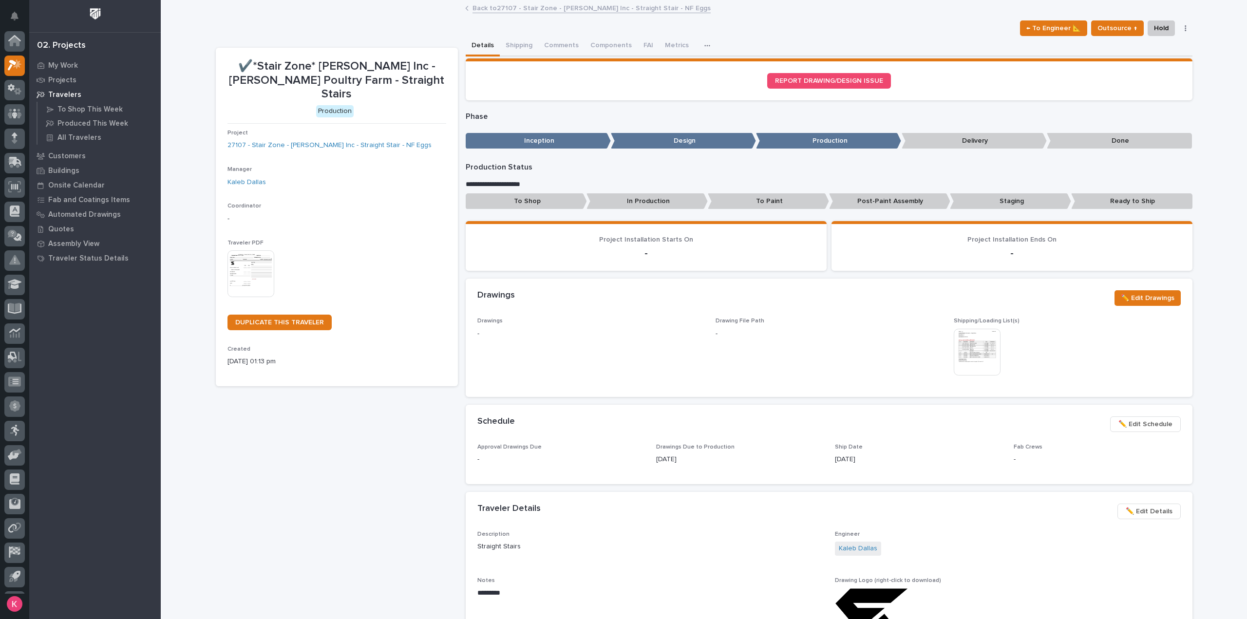
scroll to position [21, 0]
click at [565, 4] on link "Back to 27107 - Stair Zone - HA Dorsten Inc - Straight Stair - NF Eggs" at bounding box center [591, 7] width 238 height 11
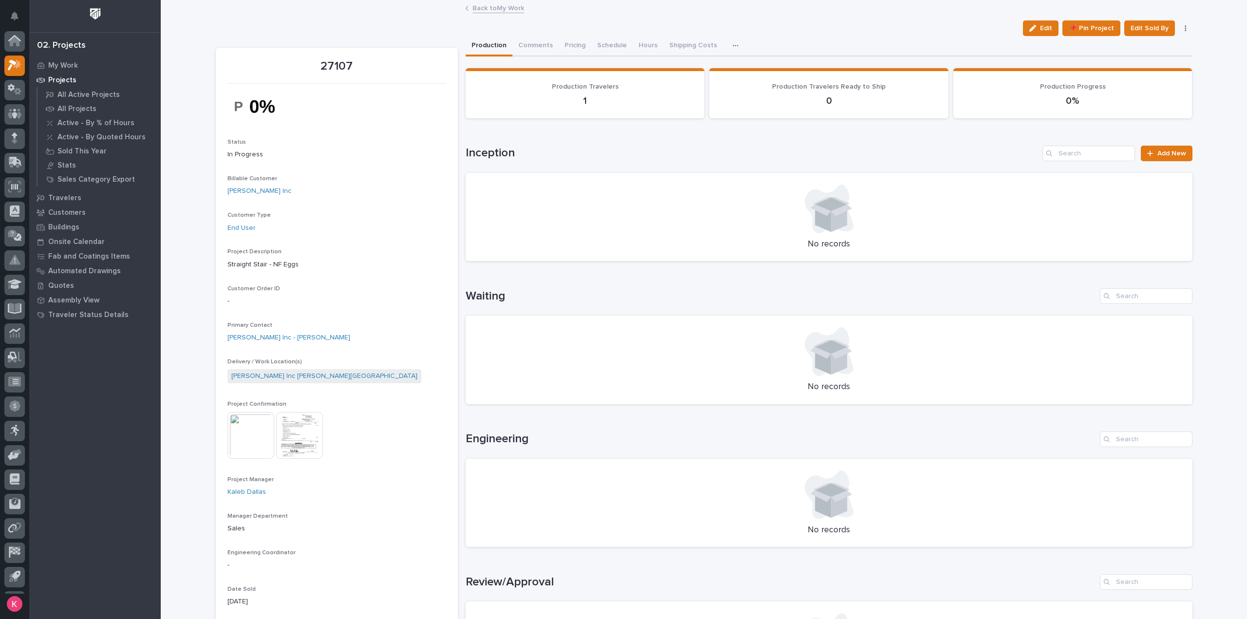
scroll to position [21, 0]
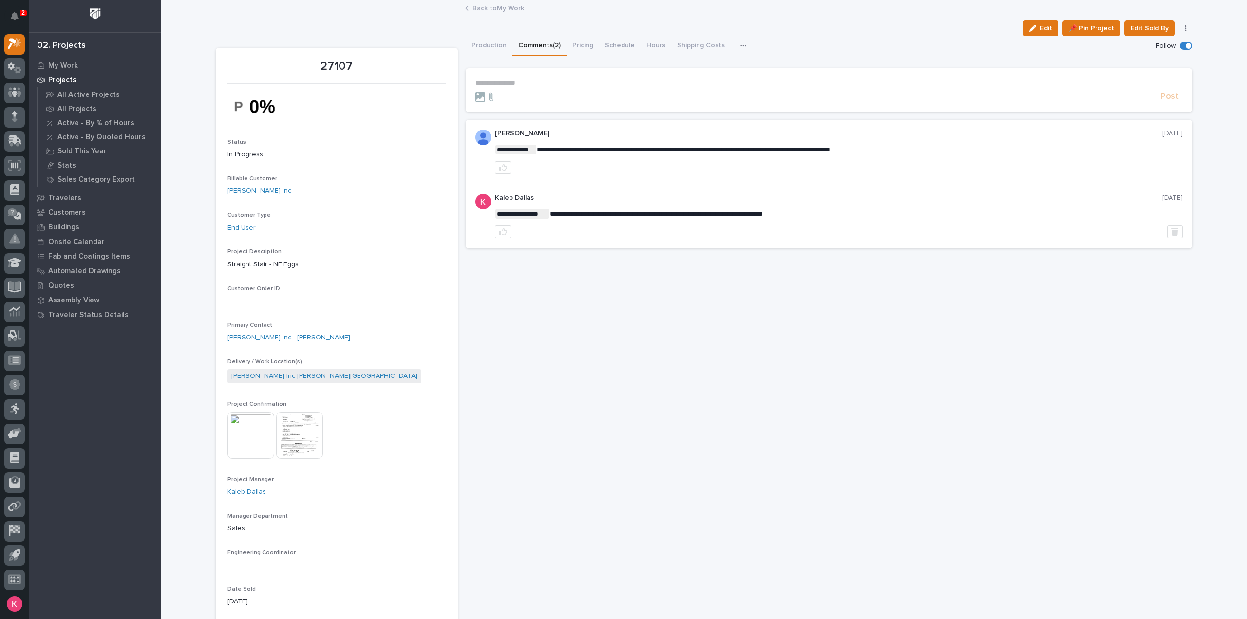
click at [539, 47] on button "Comments (2)" at bounding box center [539, 46] width 54 height 20
click at [488, 12] on link "Back to My Work" at bounding box center [498, 7] width 52 height 11
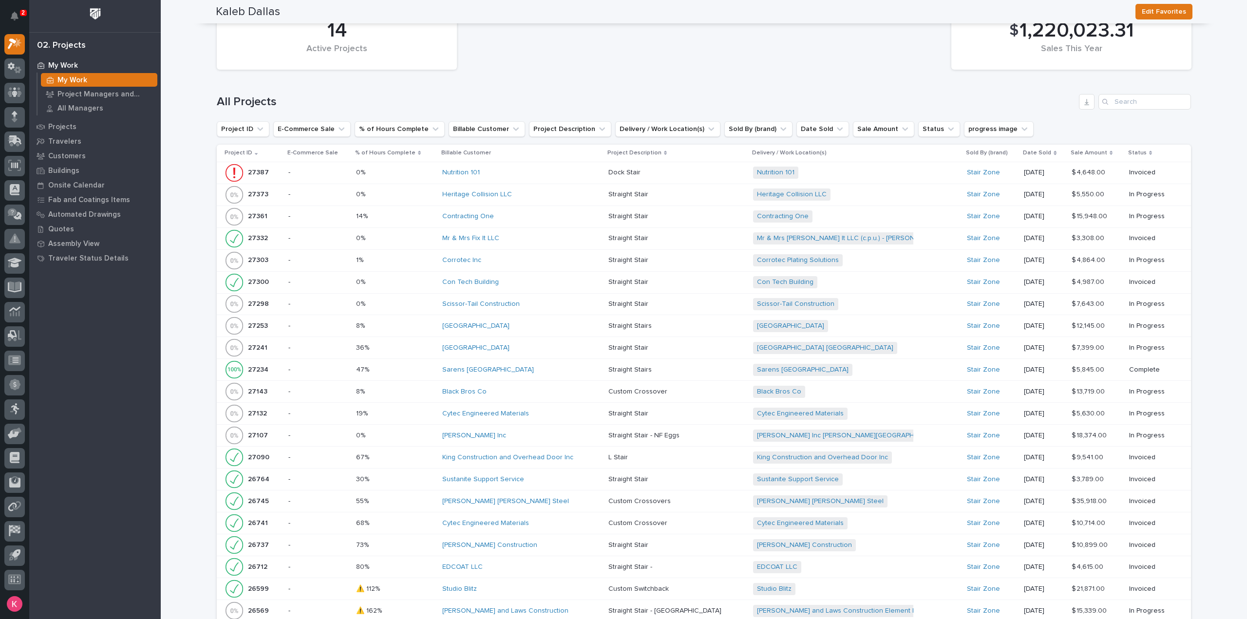
scroll to position [973, 0]
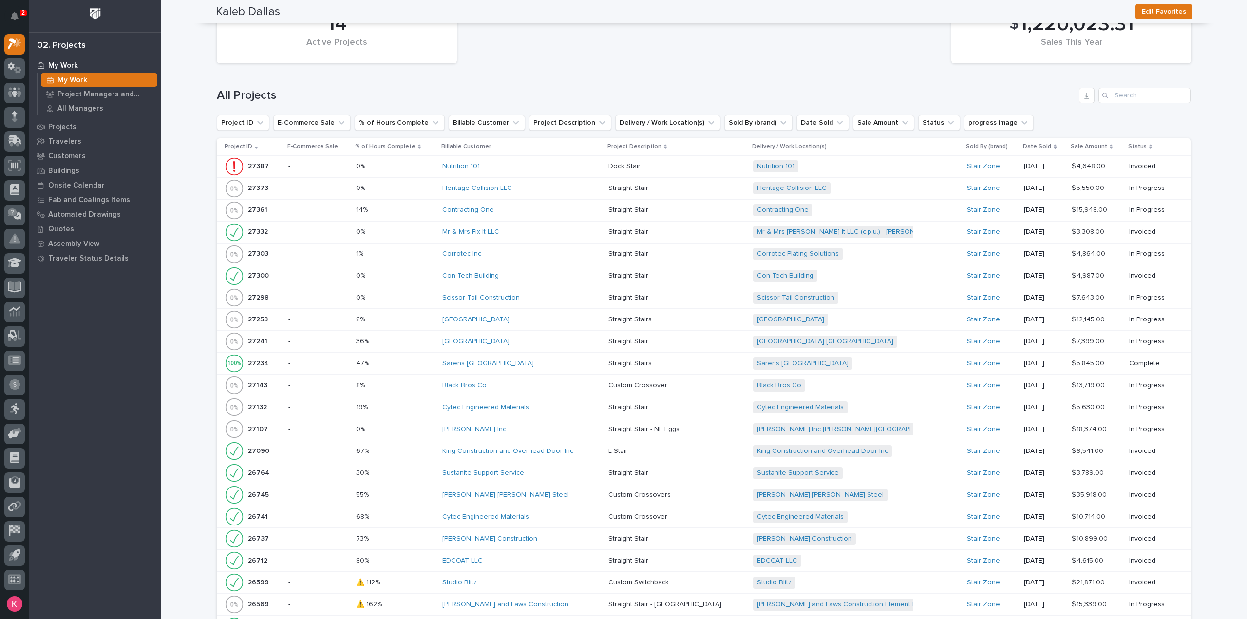
click at [684, 431] on div "Straight Stair - NF Eggs Straight Stair - NF Eggs" at bounding box center [676, 429] width 137 height 16
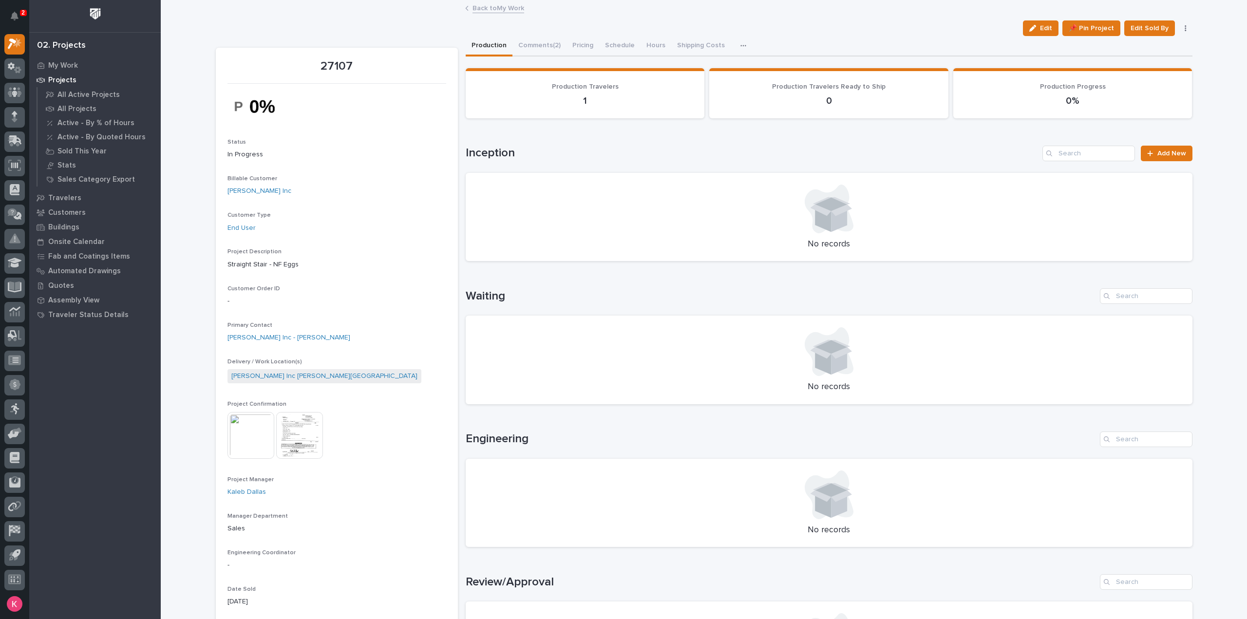
scroll to position [341, 0]
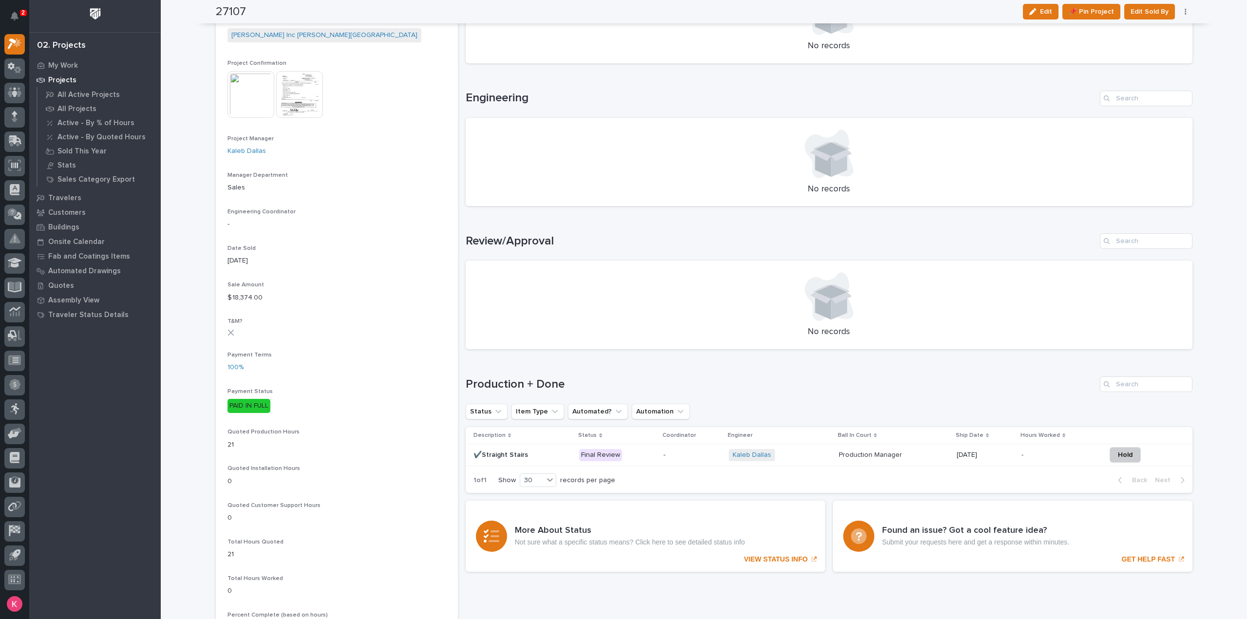
click at [986, 461] on div "11/21/2025" at bounding box center [985, 455] width 57 height 16
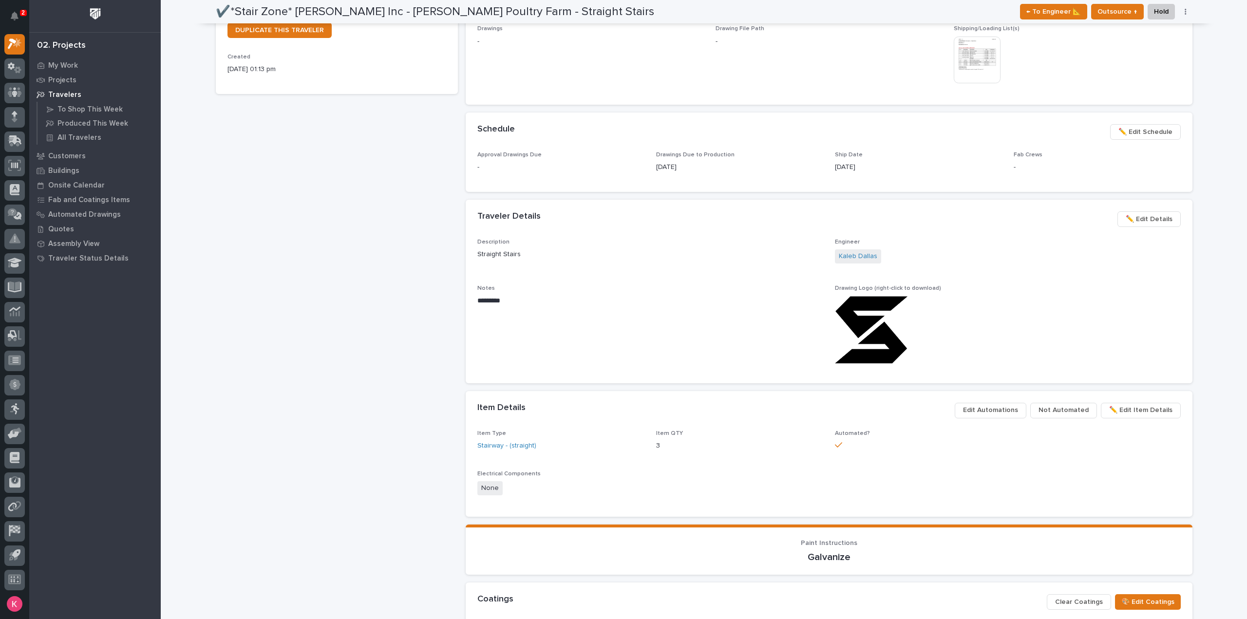
scroll to position [97, 0]
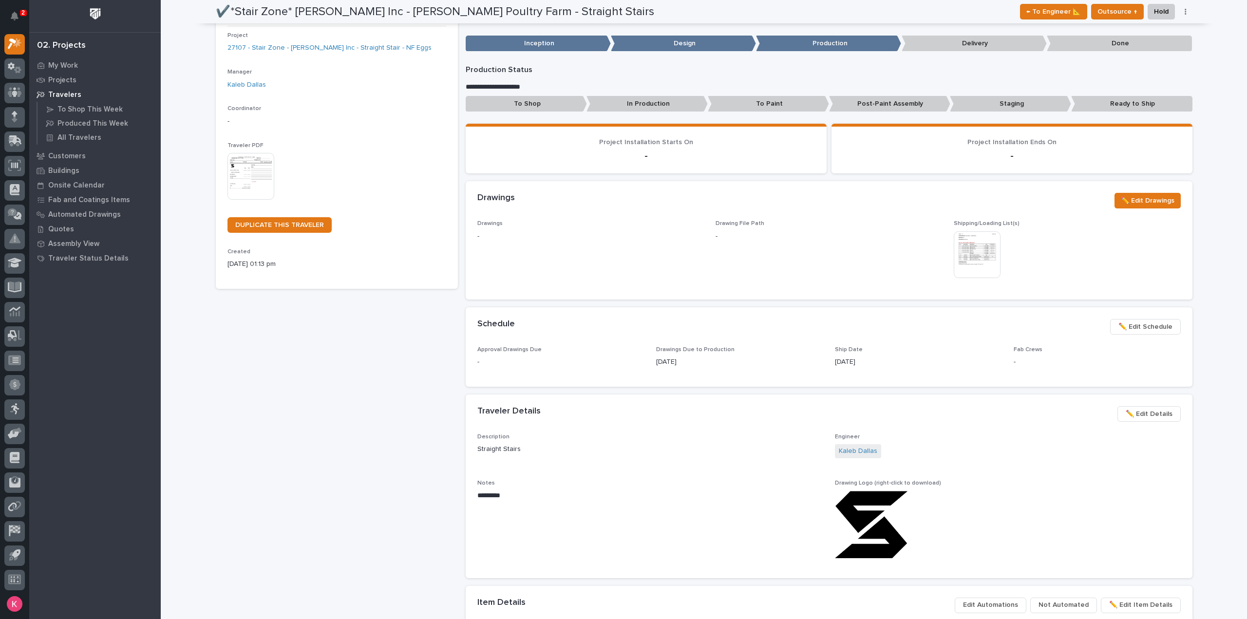
click at [1133, 330] on span "✏️ Edit Schedule" at bounding box center [1145, 327] width 54 height 12
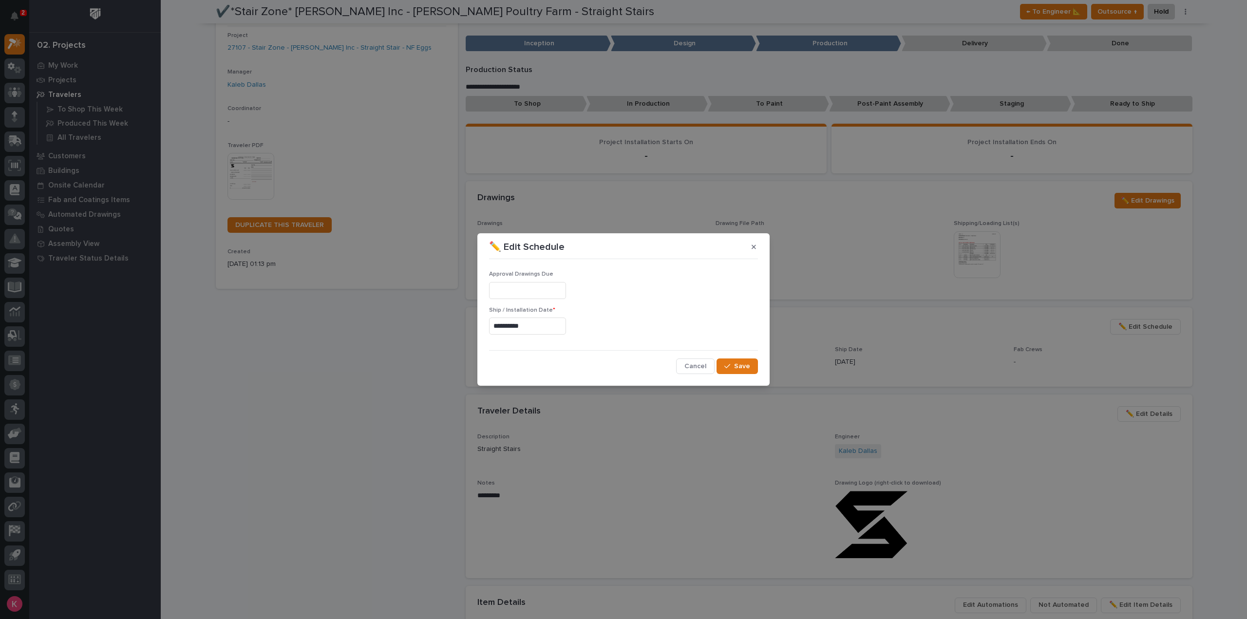
click at [549, 329] on input "**********" at bounding box center [527, 326] width 77 height 17
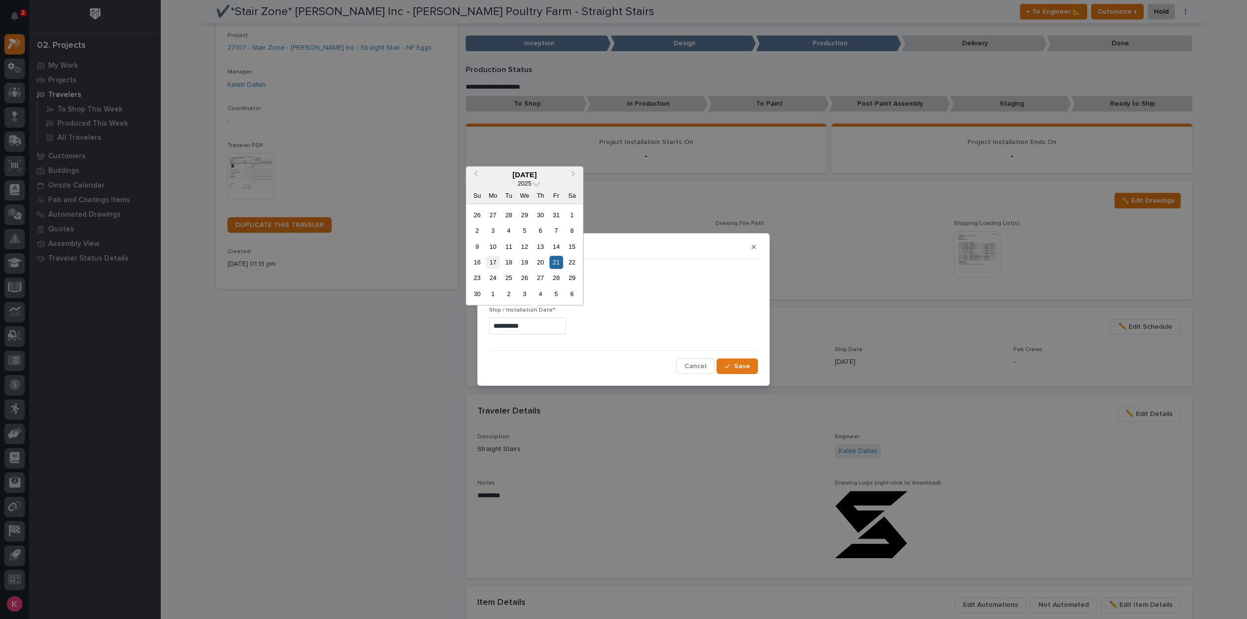
click at [488, 262] on div "17" at bounding box center [492, 262] width 13 height 13
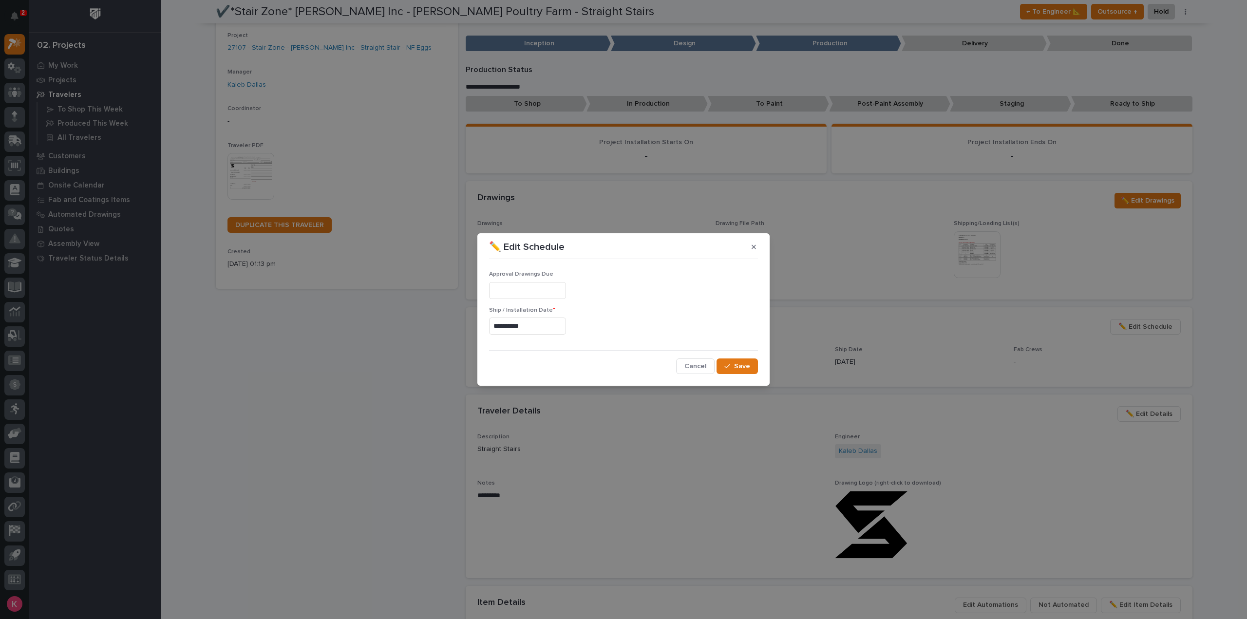
type input "**********"
click at [742, 366] on span "Save" at bounding box center [742, 366] width 16 height 9
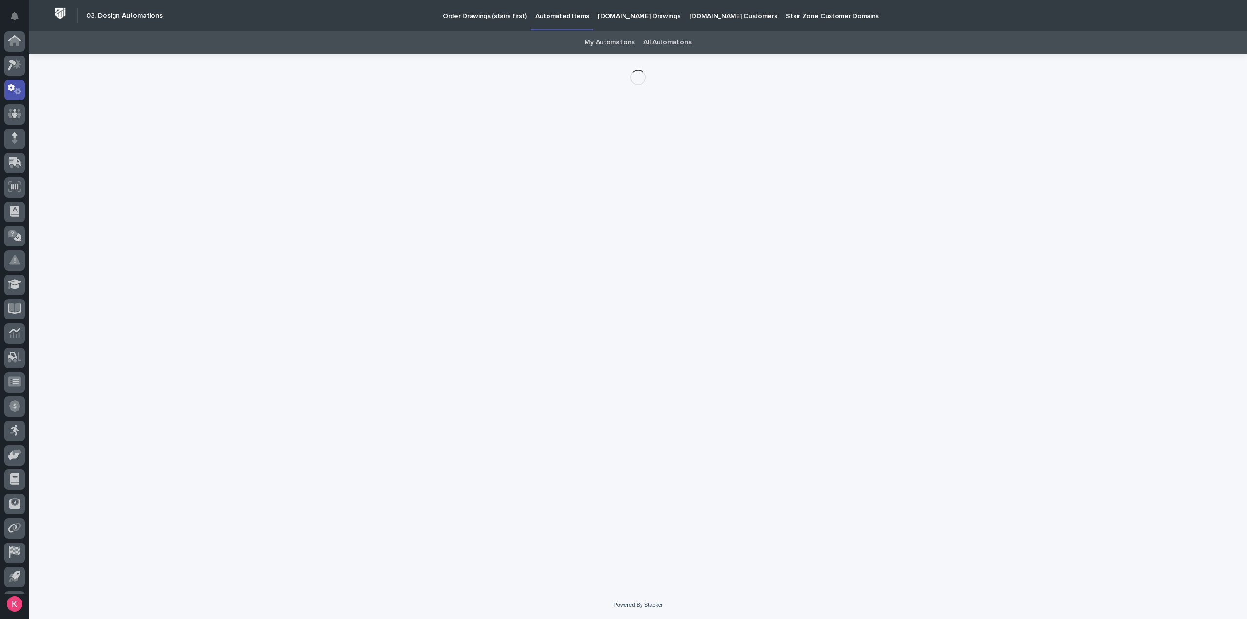
scroll to position [21, 0]
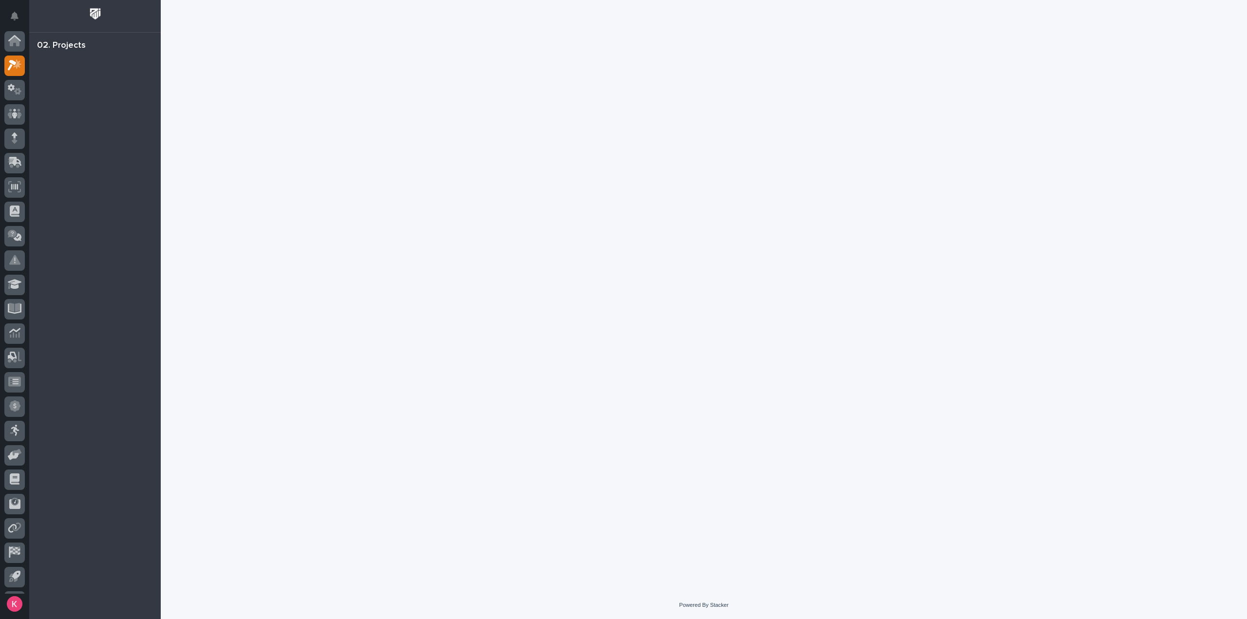
scroll to position [21, 0]
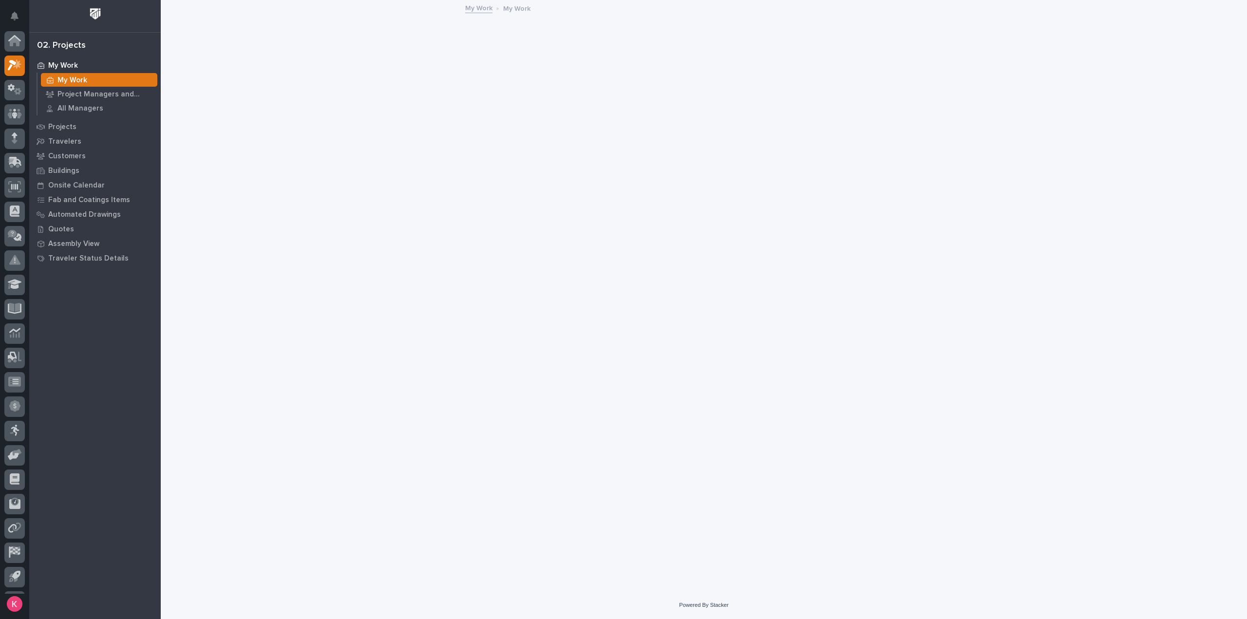
scroll to position [21, 0]
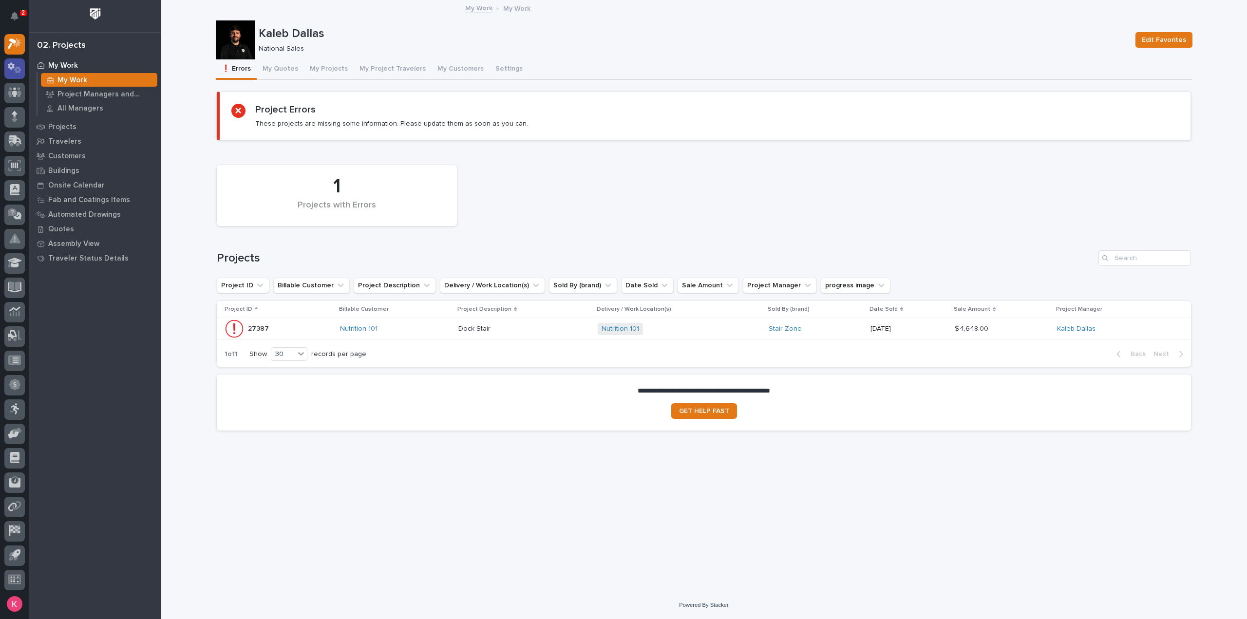
click at [17, 71] on icon at bounding box center [17, 70] width 7 height 7
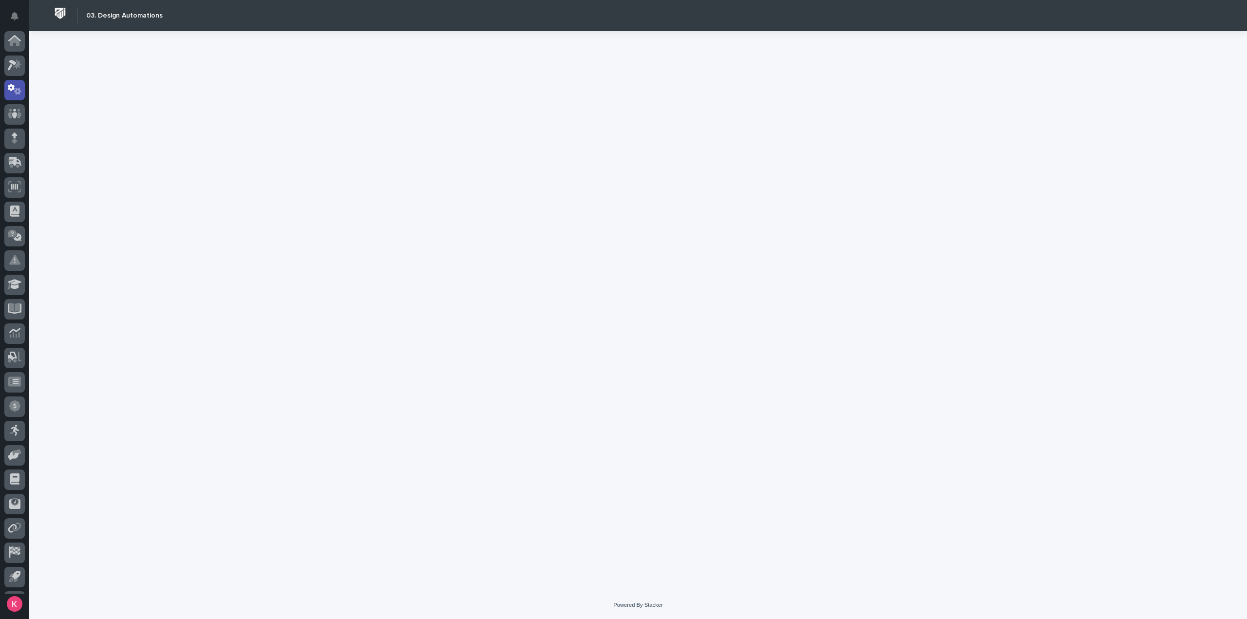
scroll to position [21, 0]
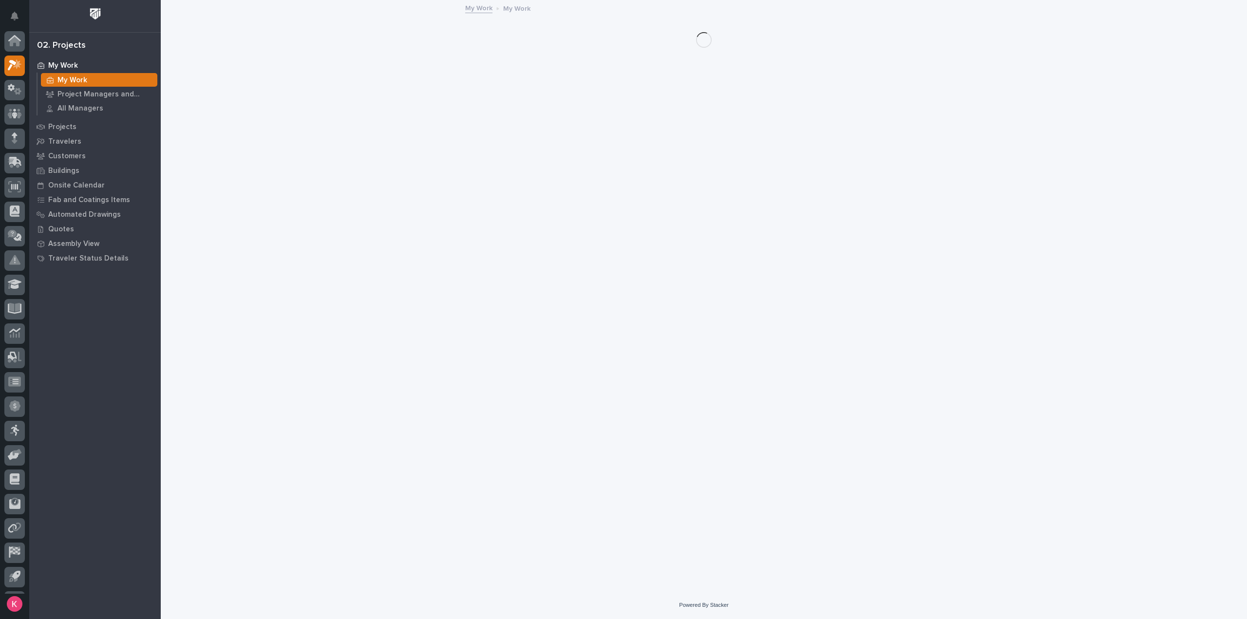
scroll to position [21, 0]
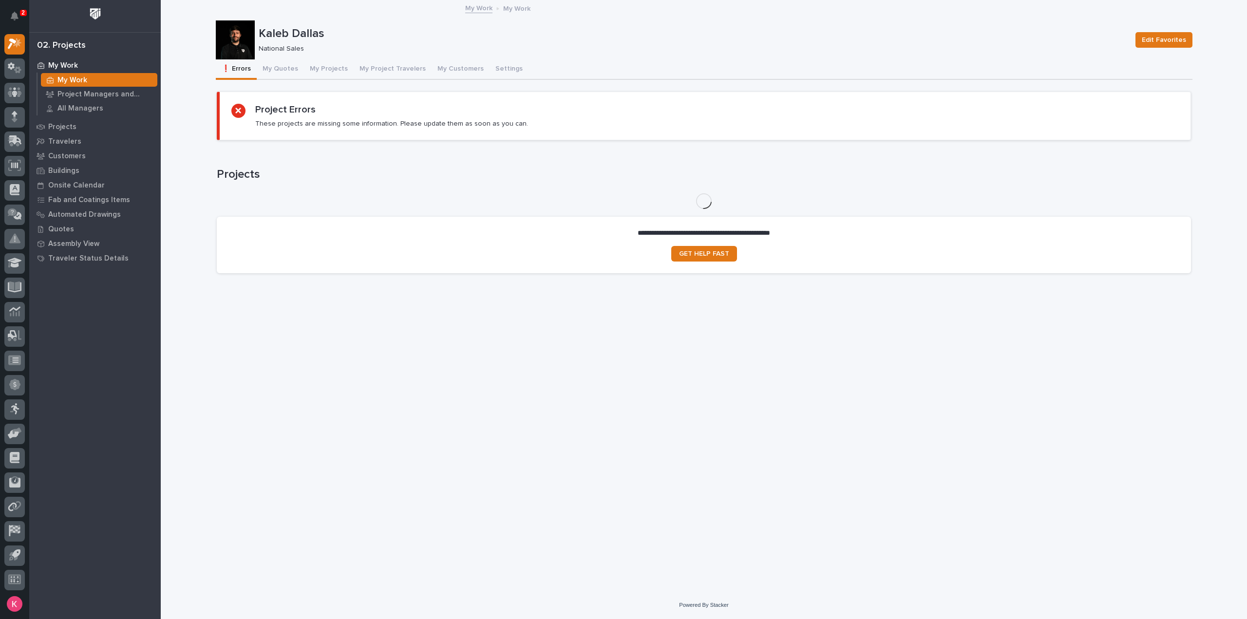
click at [61, 64] on p "My Work" at bounding box center [63, 65] width 30 height 9
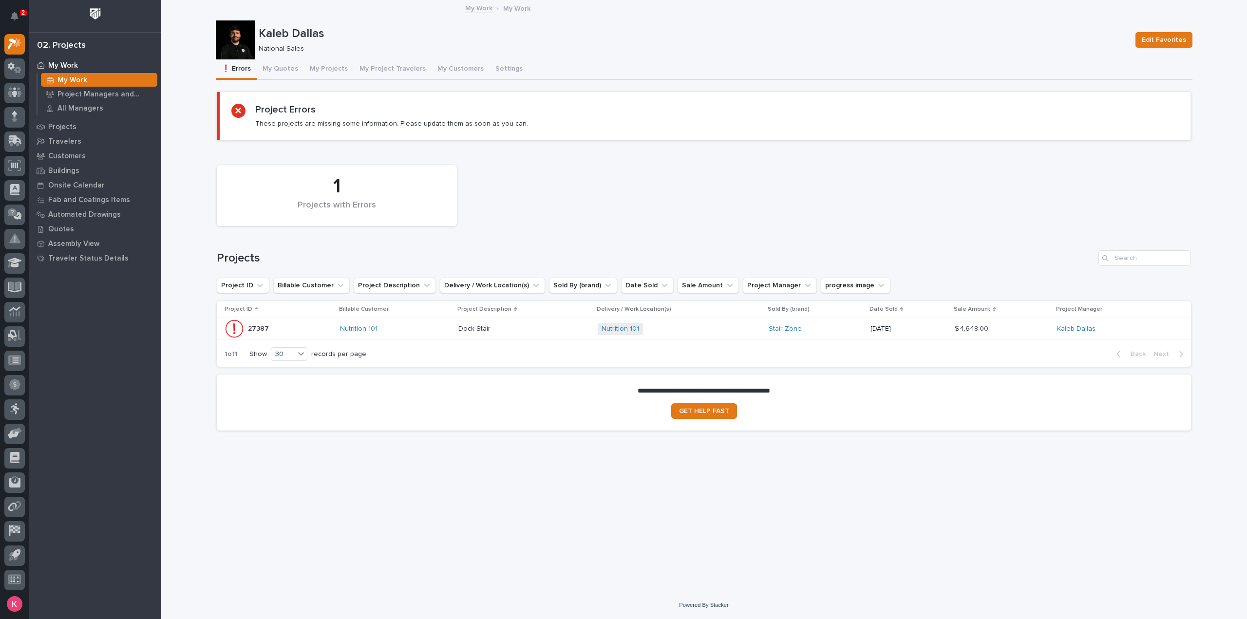
click at [283, 64] on button "My Quotes" at bounding box center [280, 69] width 47 height 20
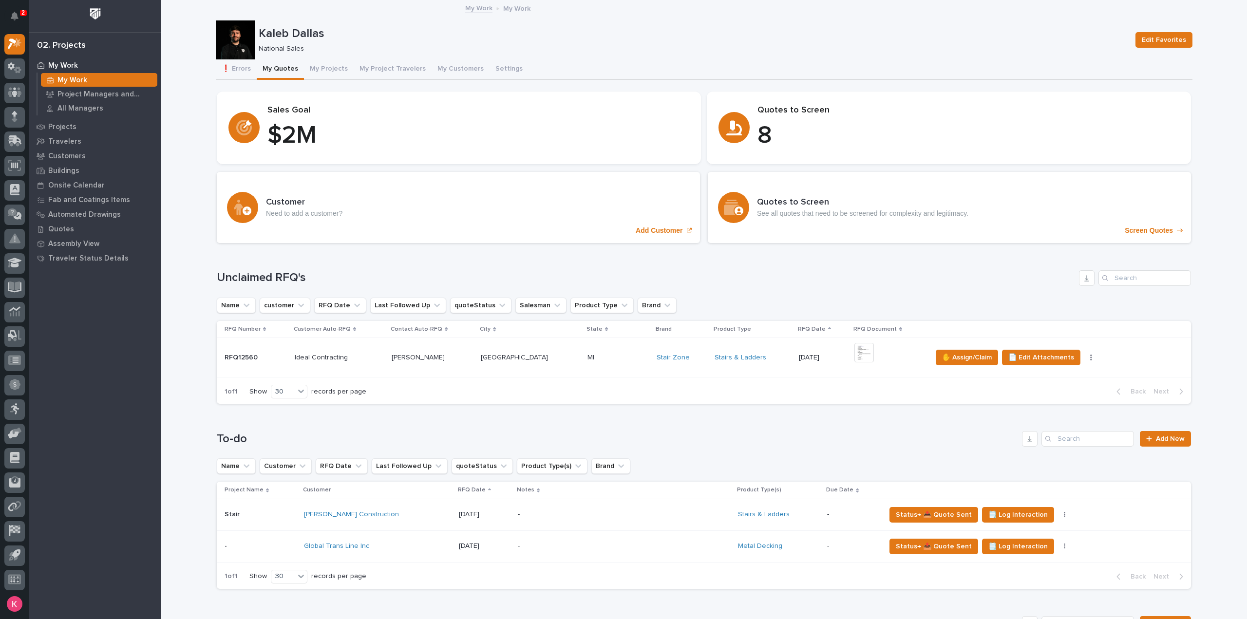
scroll to position [97, 0]
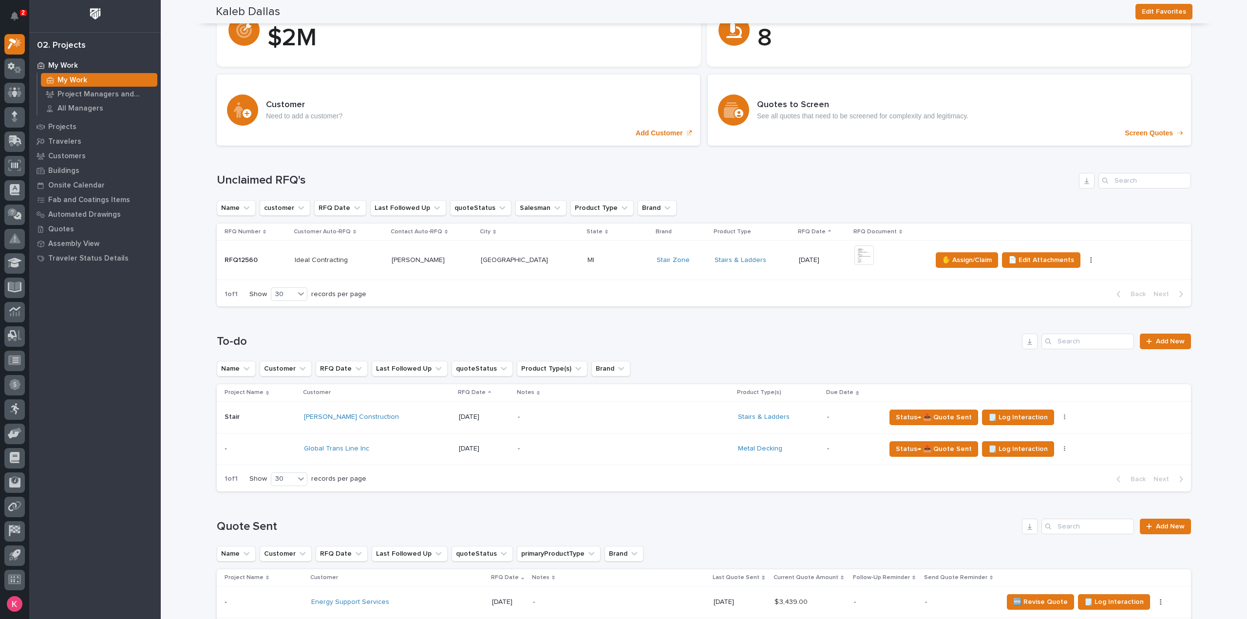
click at [584, 453] on div "-" at bounding box center [603, 449] width 170 height 22
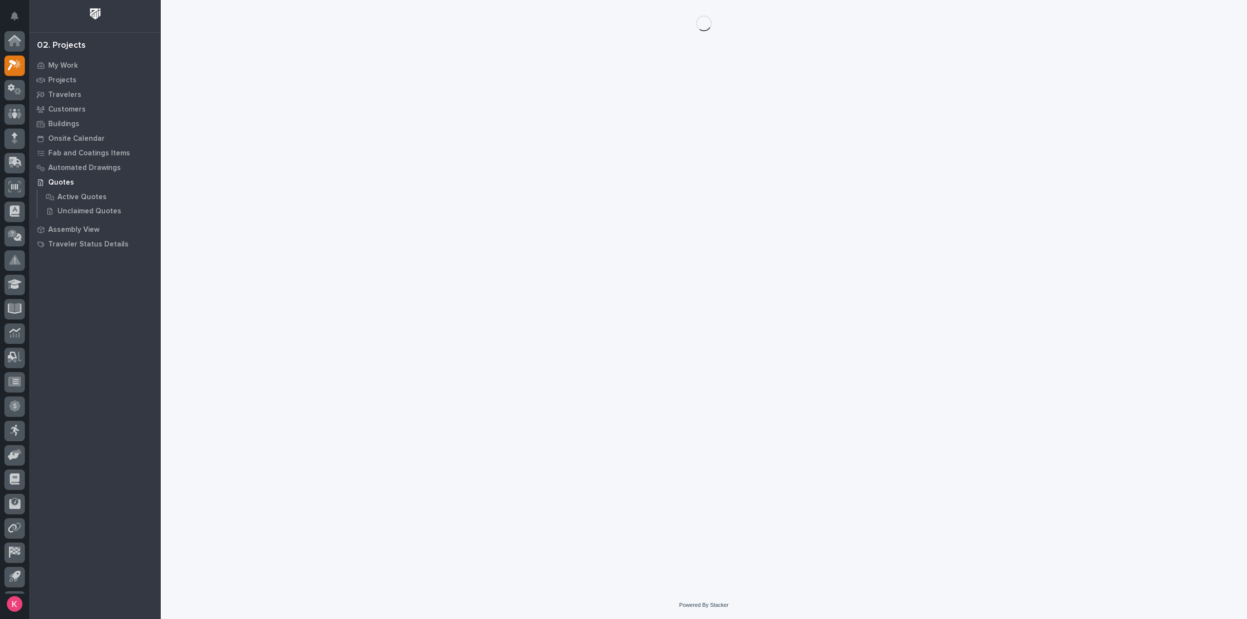
scroll to position [21, 0]
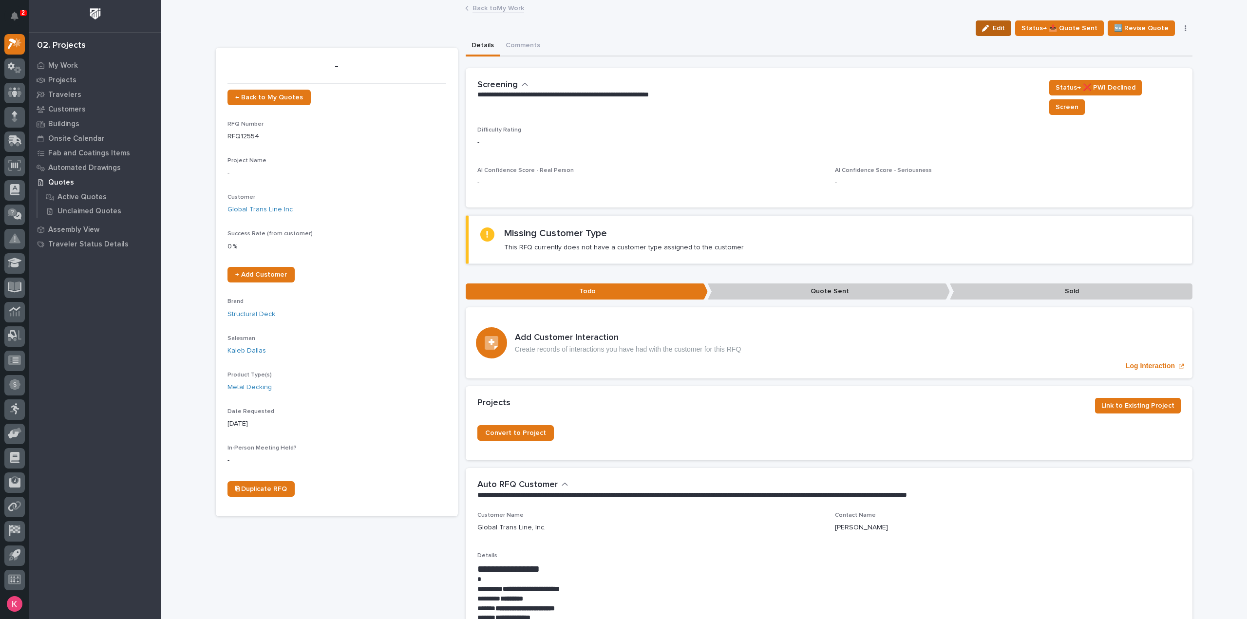
click at [999, 31] on span "Edit" at bounding box center [999, 28] width 12 height 9
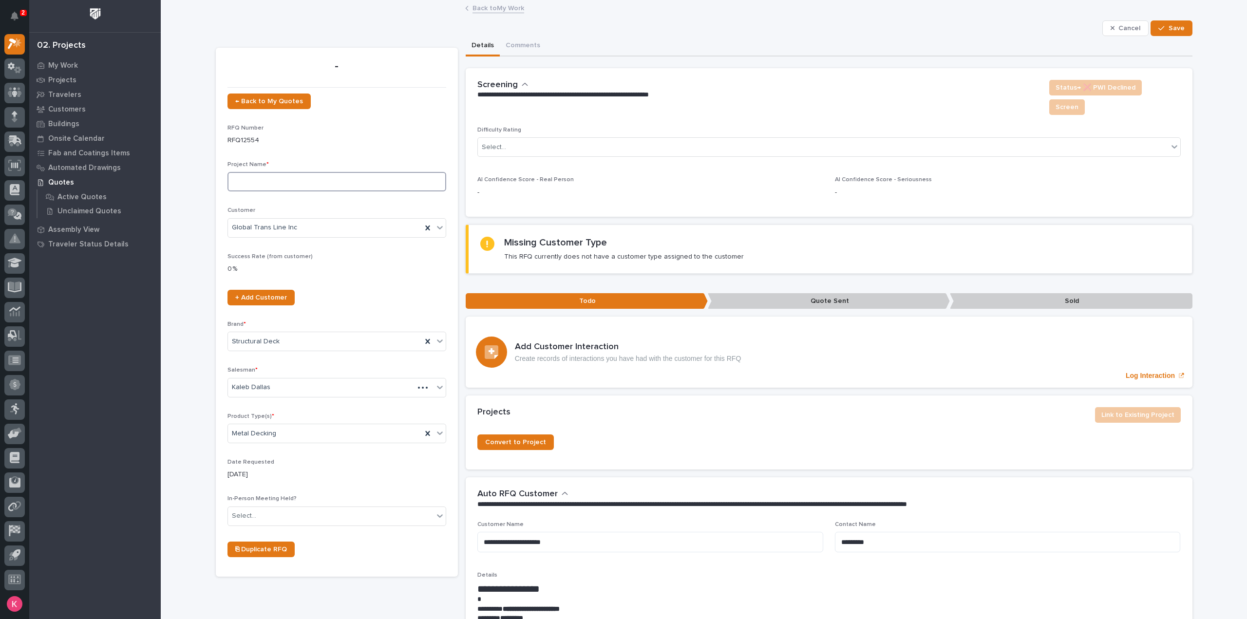
click at [279, 180] on input at bounding box center [336, 181] width 219 height 19
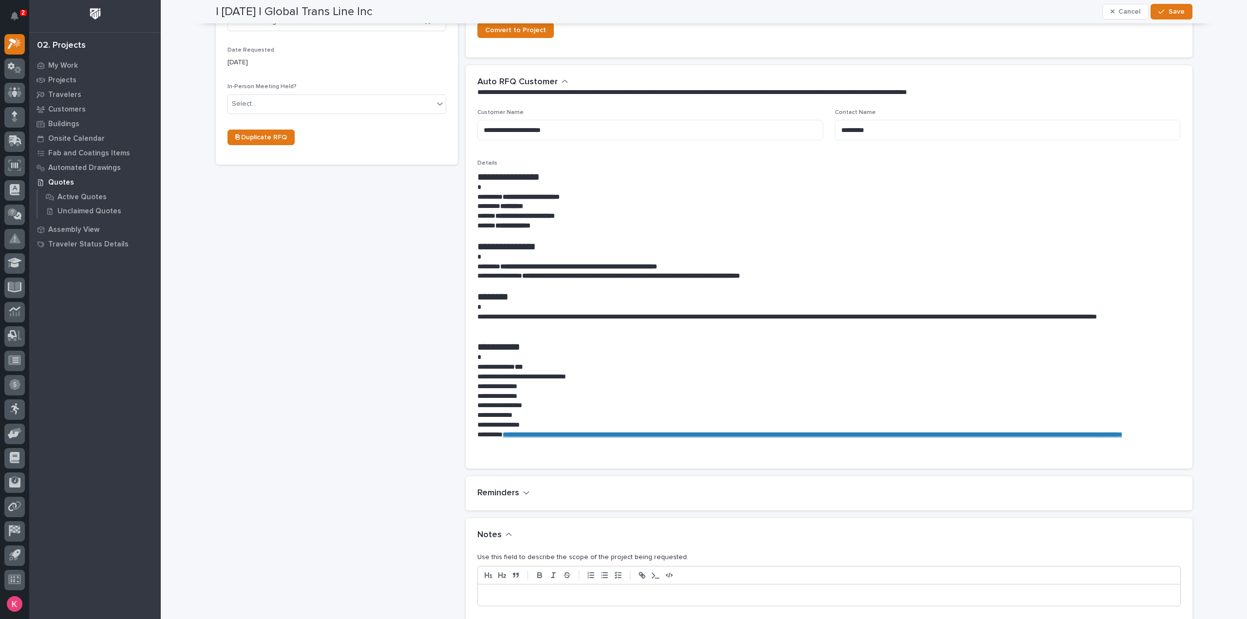
scroll to position [584, 0]
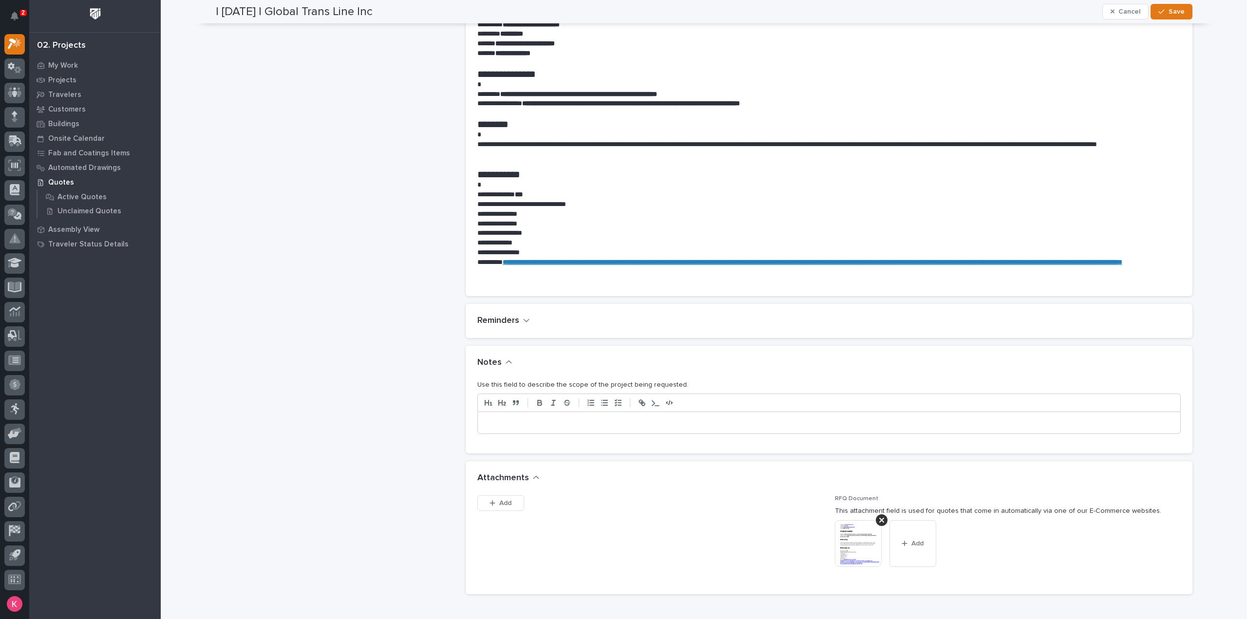
type input "Metal"
click at [570, 418] on p at bounding box center [829, 423] width 688 height 10
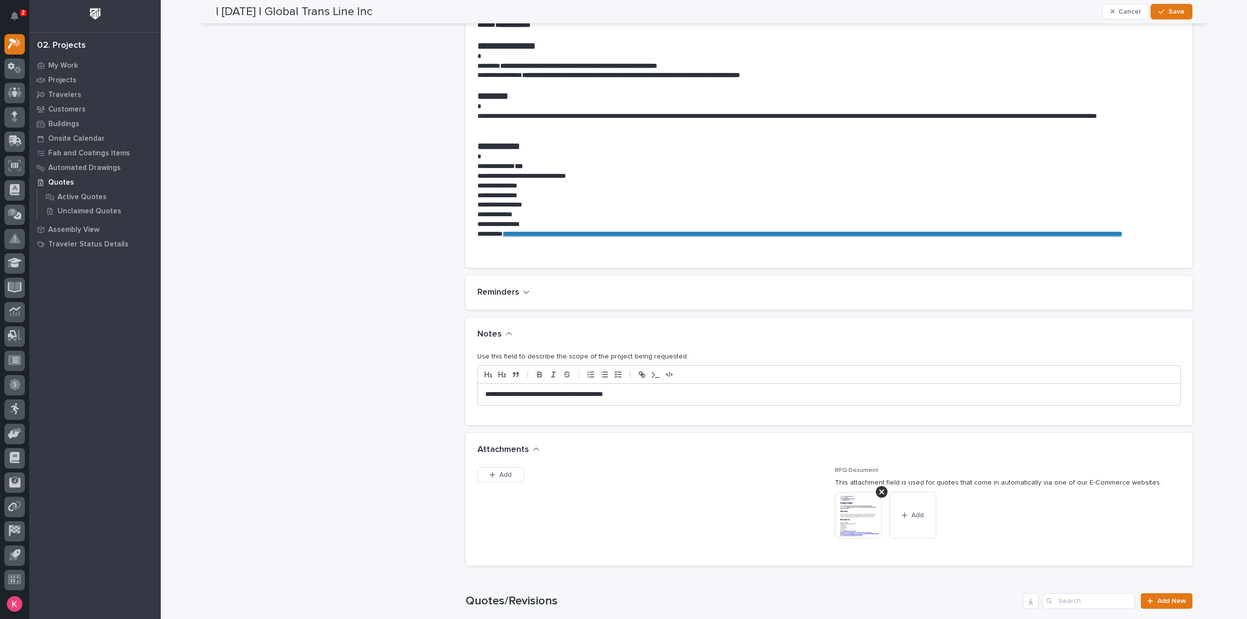
scroll to position [633, 0]
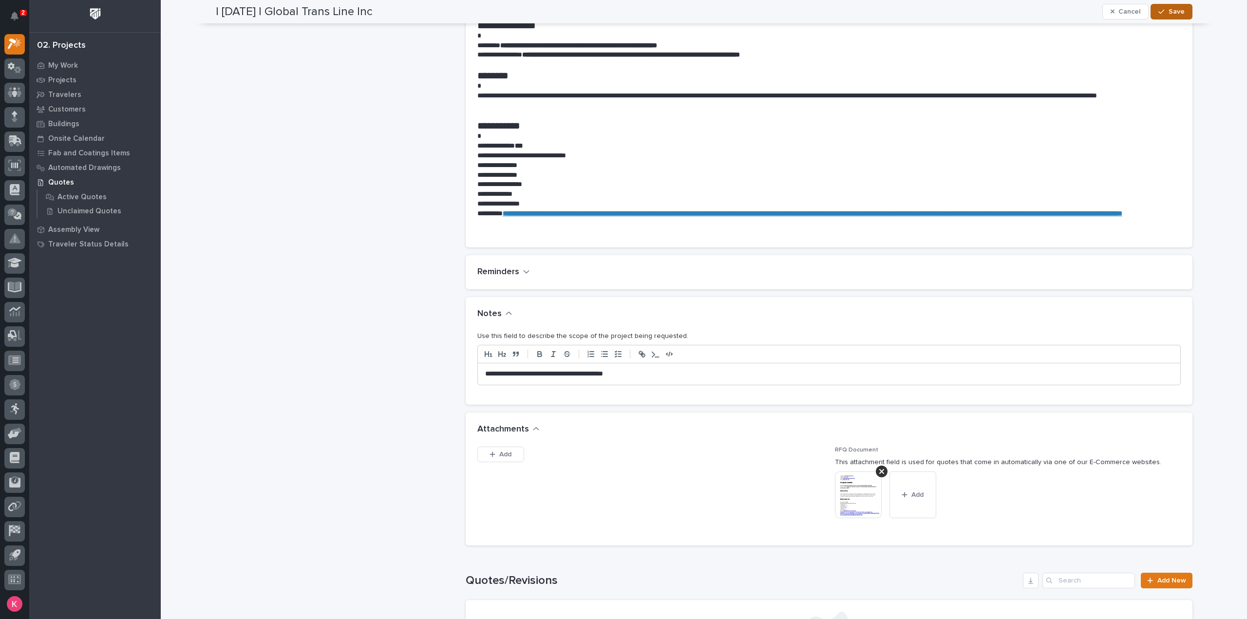
click at [1158, 13] on icon "button" at bounding box center [1161, 12] width 6 height 4
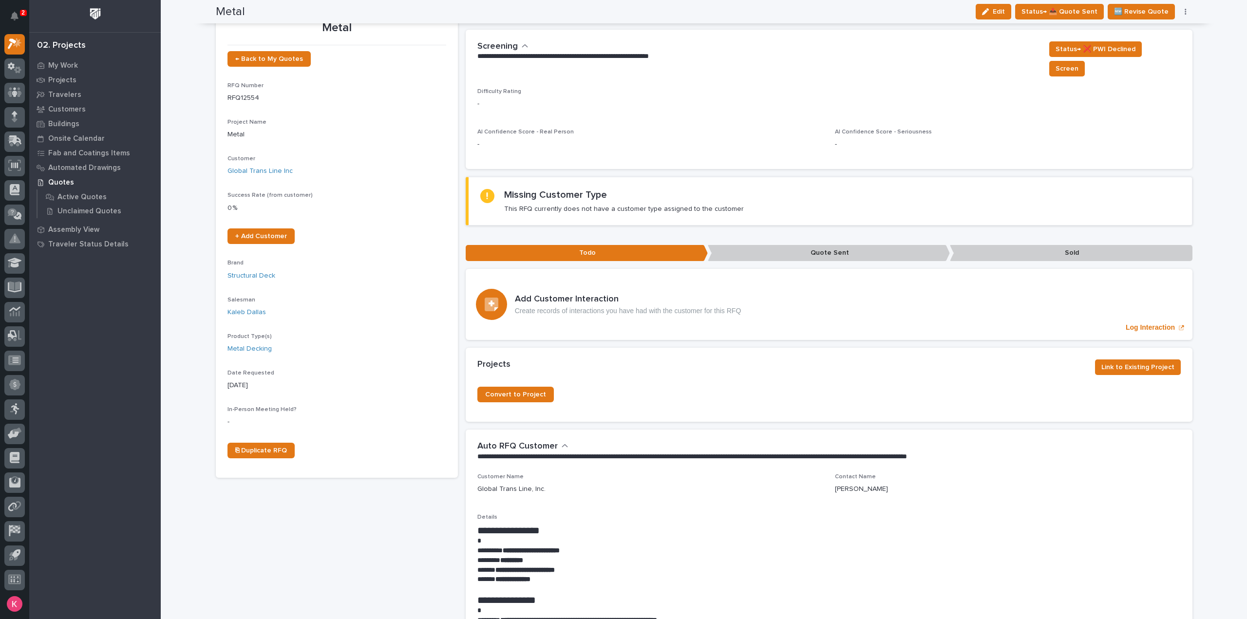
scroll to position [0, 0]
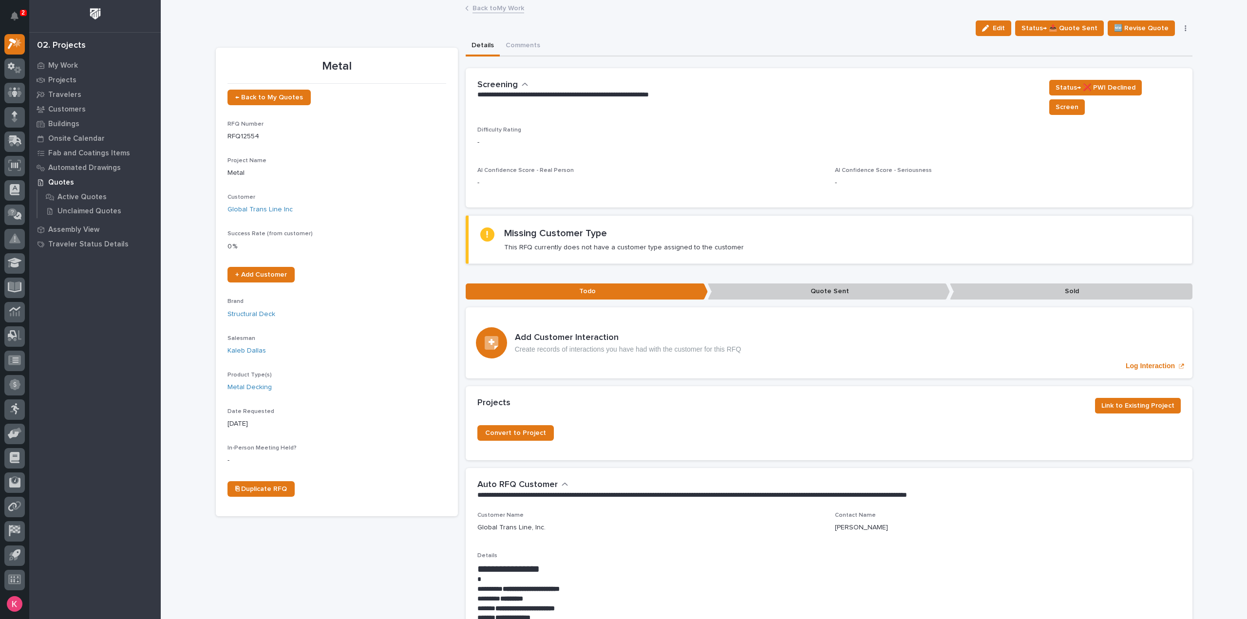
click at [491, 8] on link "Back to My Work" at bounding box center [498, 7] width 52 height 11
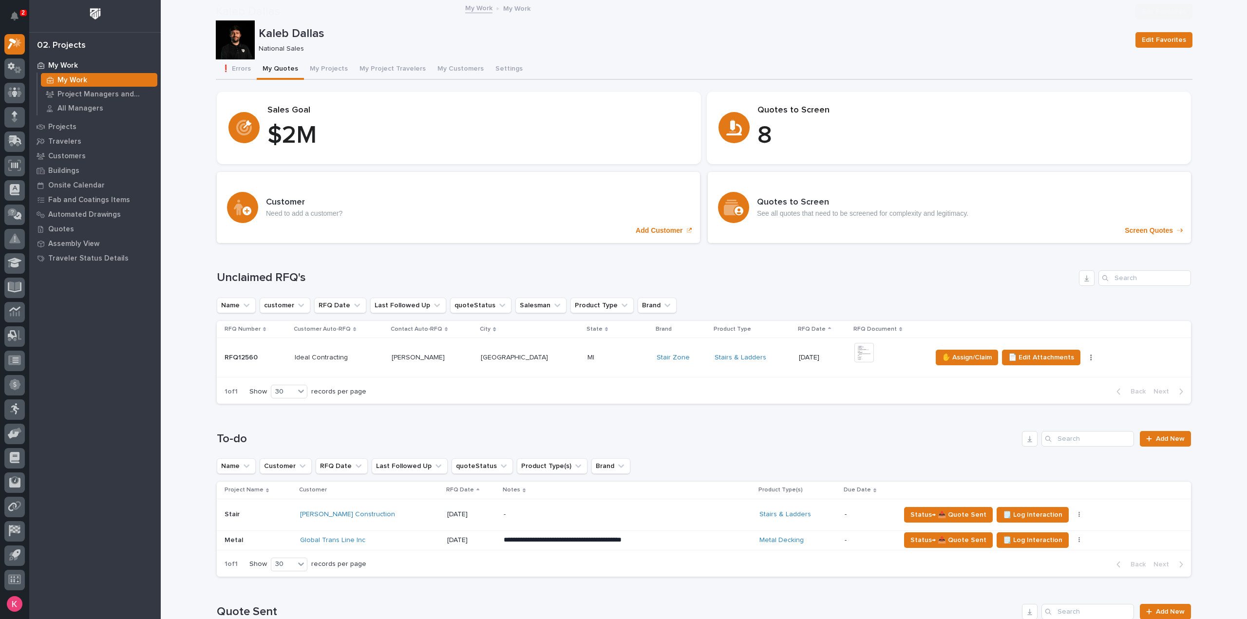
scroll to position [146, 0]
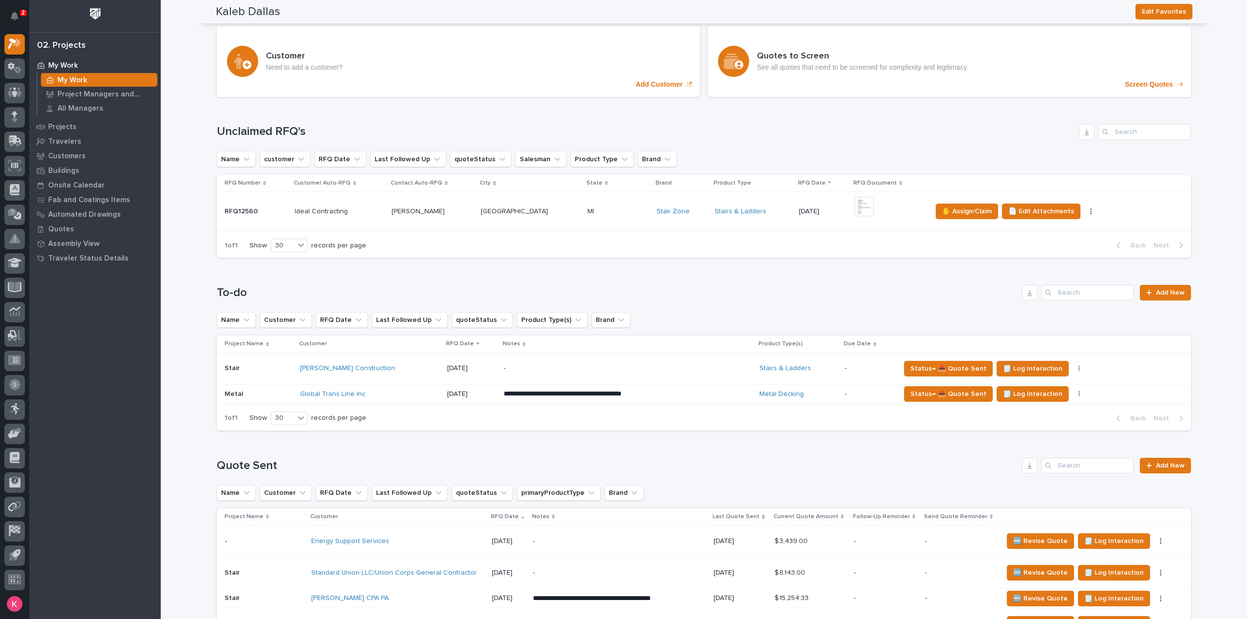
click at [522, 374] on div "-" at bounding box center [589, 369] width 170 height 22
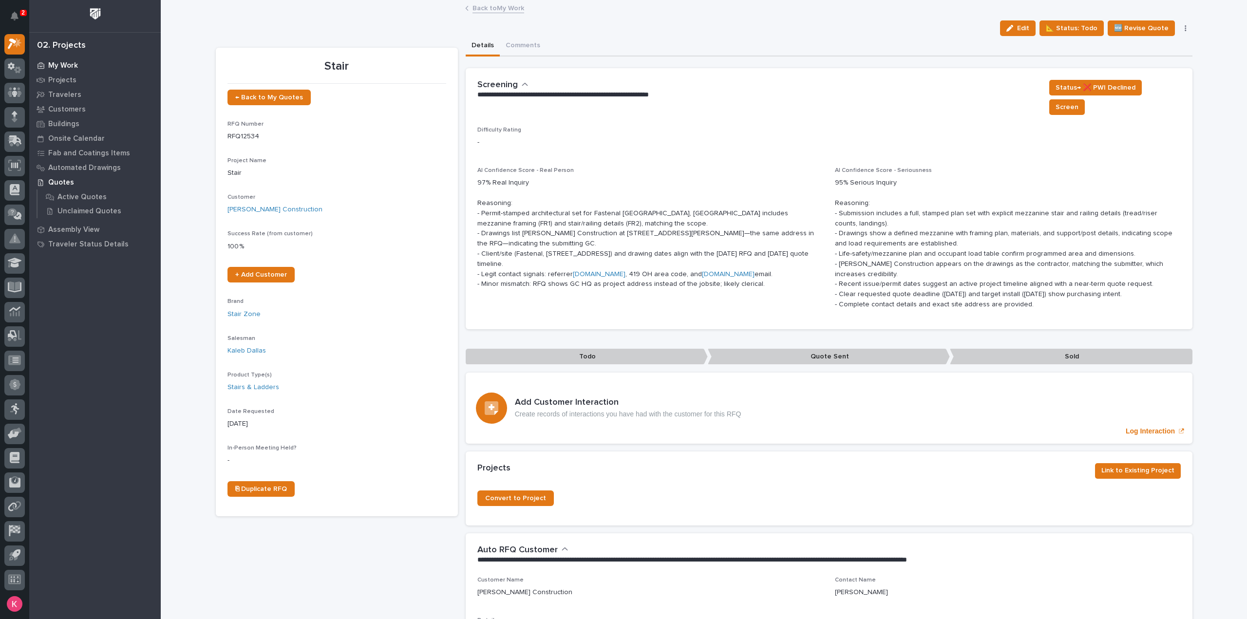
click at [53, 67] on p "My Work" at bounding box center [63, 65] width 30 height 9
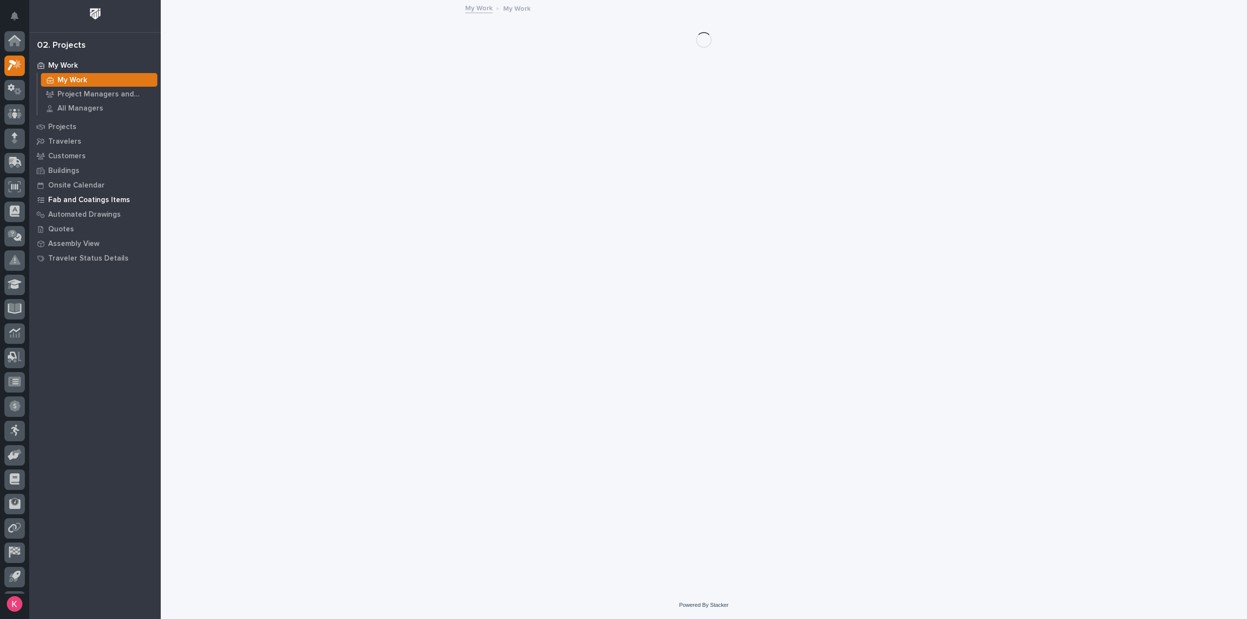
scroll to position [21, 0]
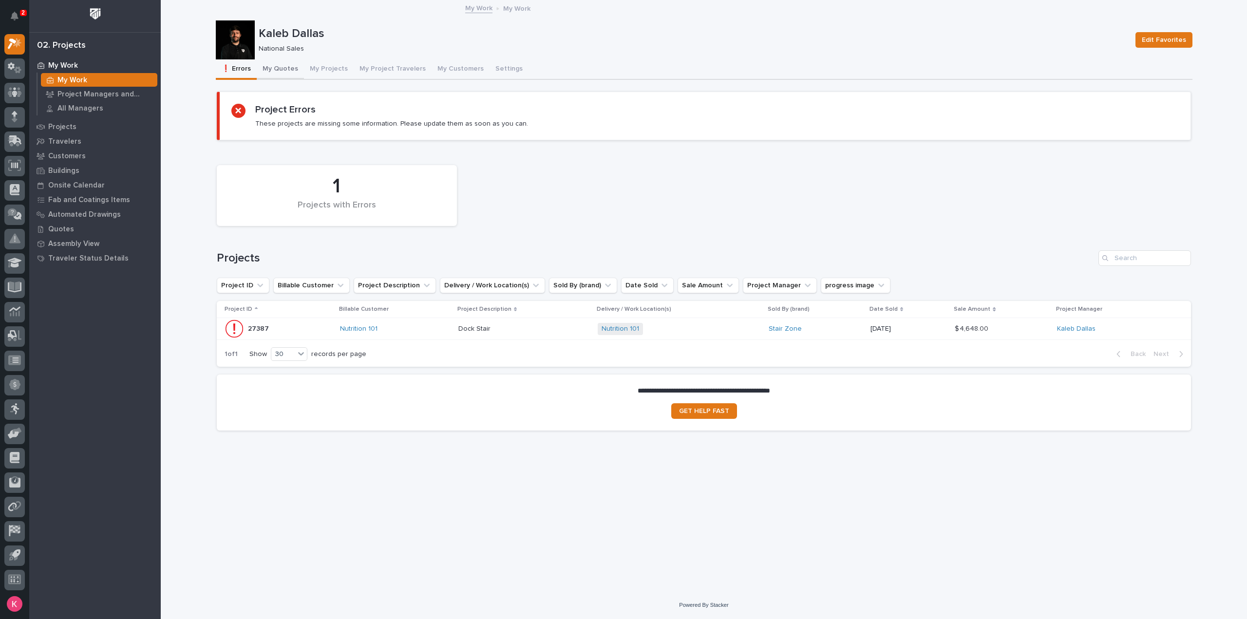
click at [283, 65] on button "My Quotes" at bounding box center [280, 69] width 47 height 20
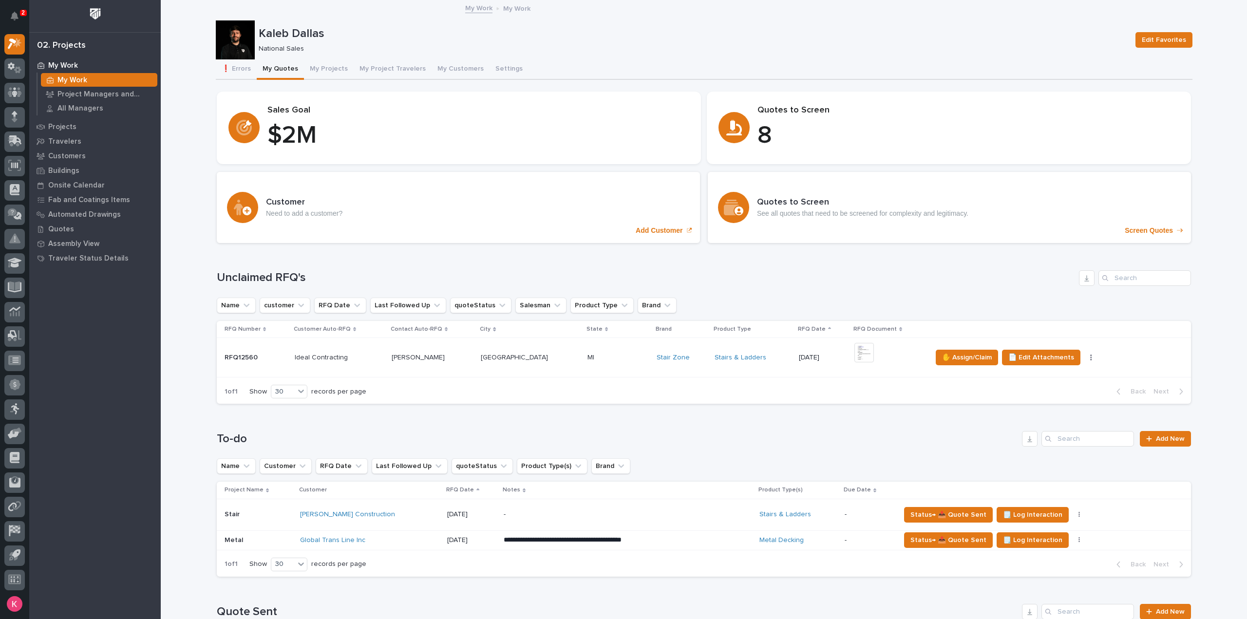
click at [596, 365] on div "MI MI" at bounding box center [617, 358] width 61 height 16
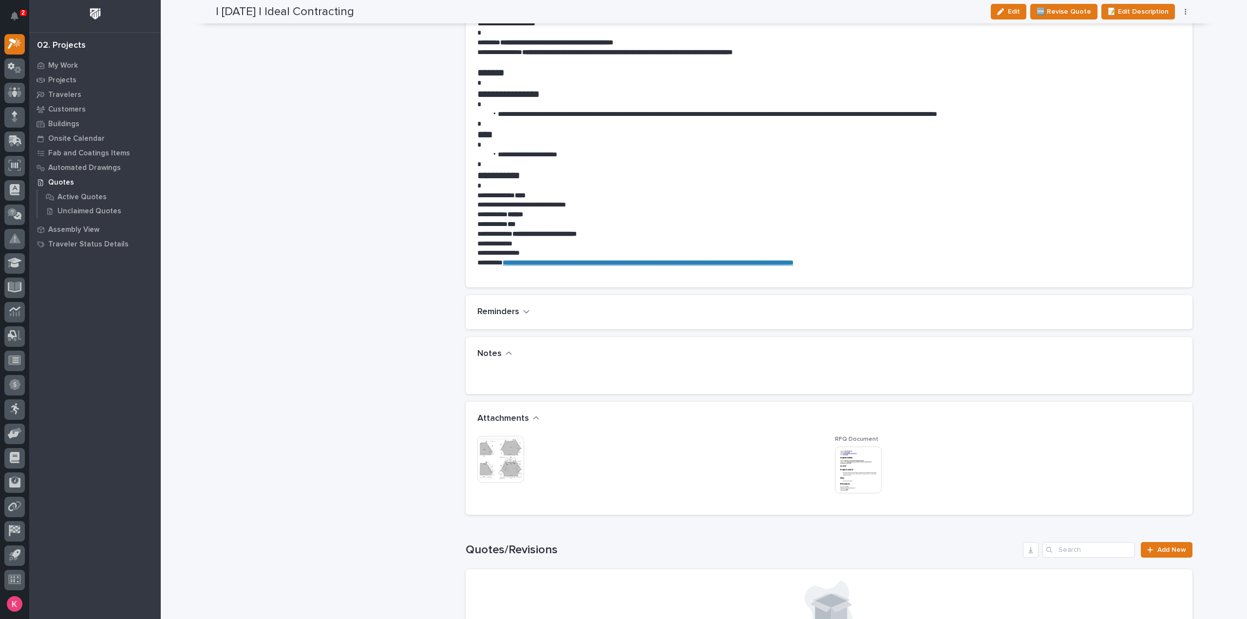
scroll to position [925, 0]
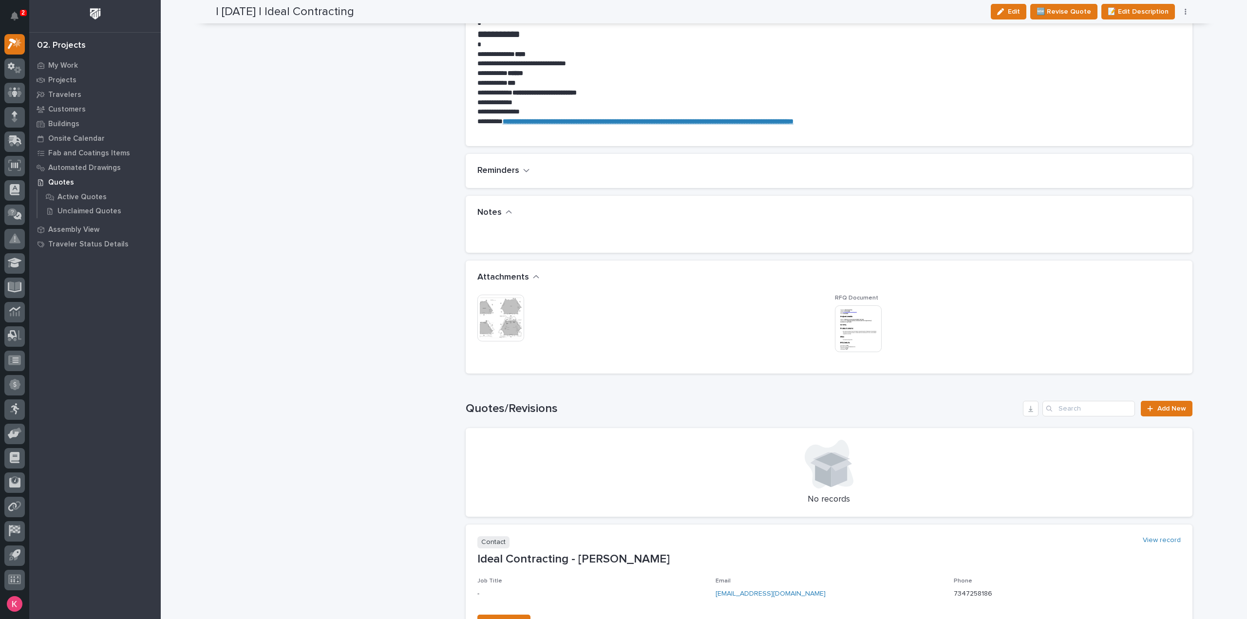
click at [502, 304] on img at bounding box center [500, 318] width 47 height 47
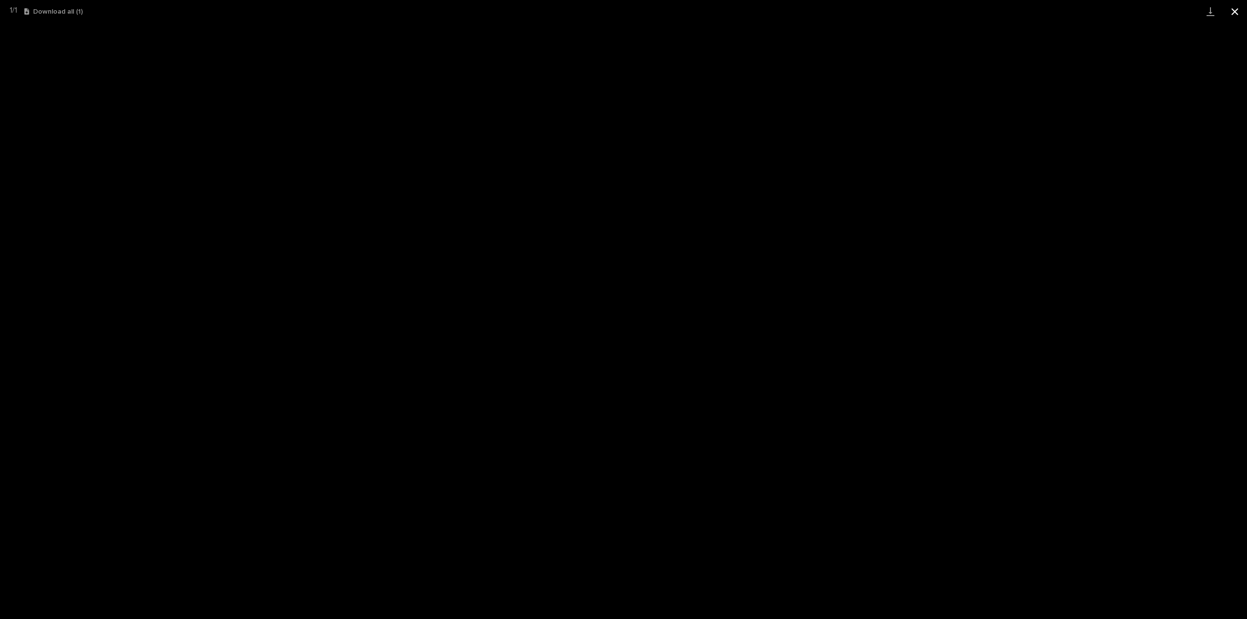
click at [1239, 13] on button "Close gallery" at bounding box center [1235, 11] width 24 height 23
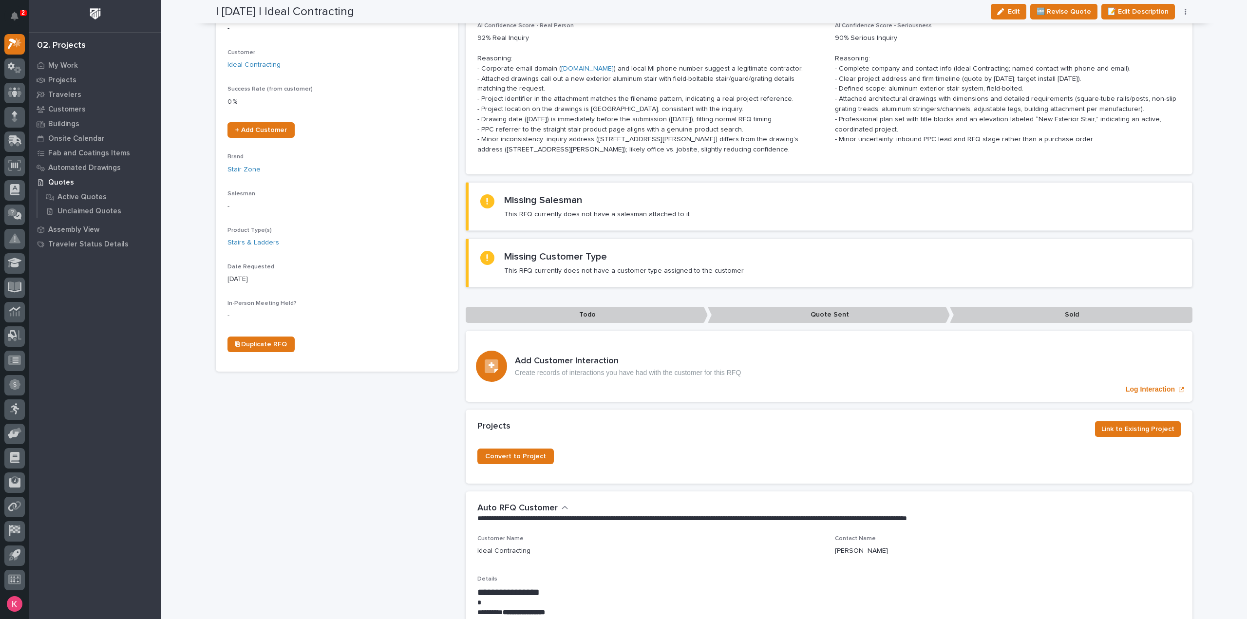
scroll to position [0, 0]
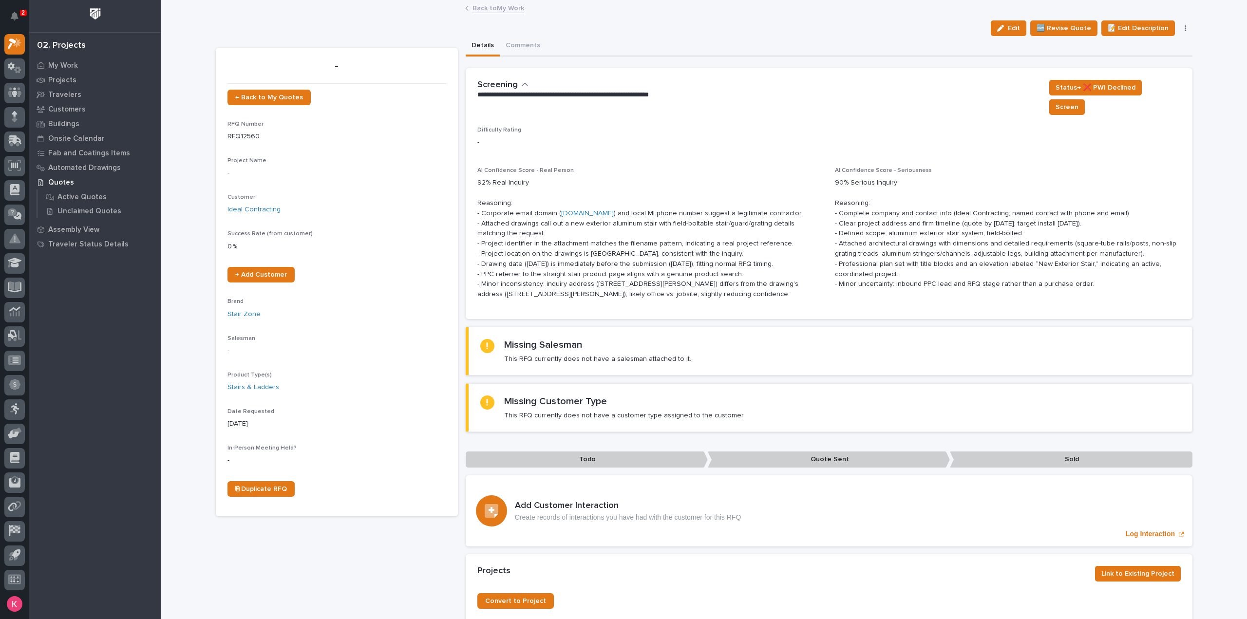
click at [488, 8] on link "Back to My Work" at bounding box center [498, 7] width 52 height 11
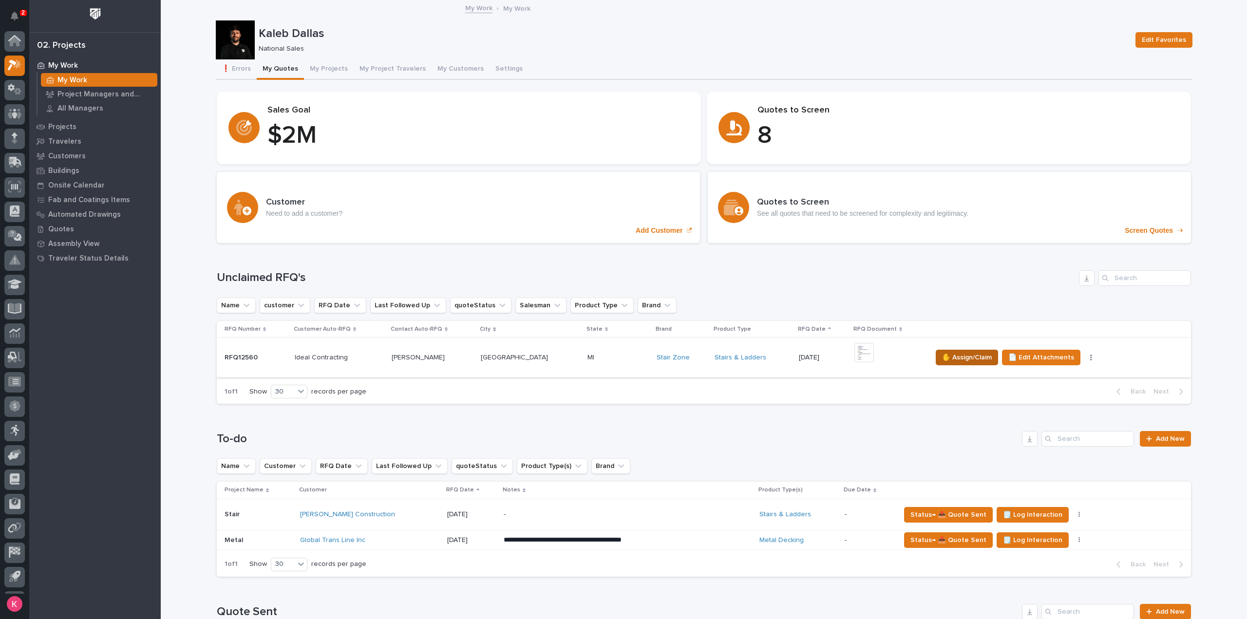
click at [958, 361] on span "✋ Assign/Claim" at bounding box center [967, 358] width 50 height 12
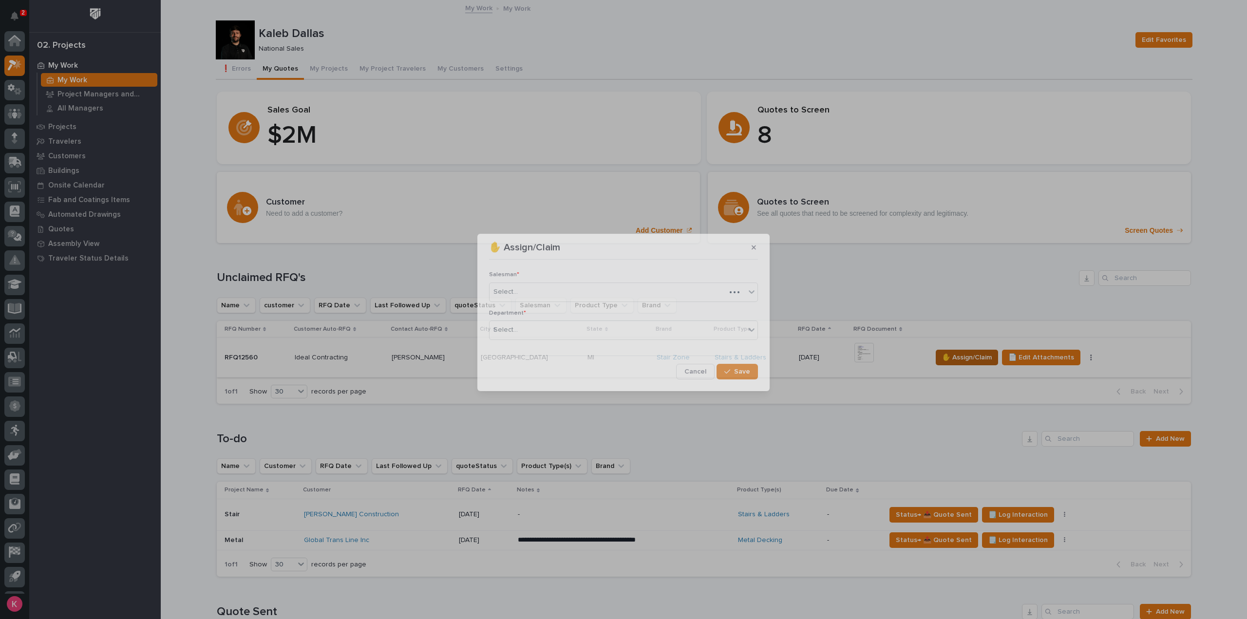
scroll to position [21, 0]
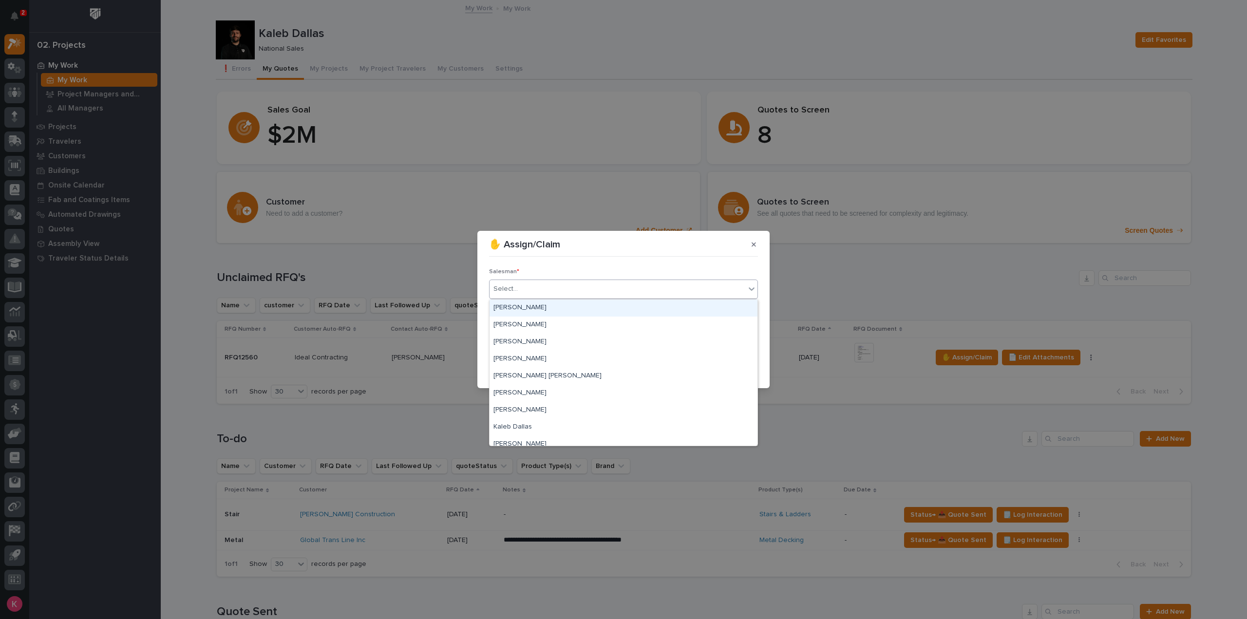
click at [535, 283] on div "Select..." at bounding box center [618, 289] width 256 height 16
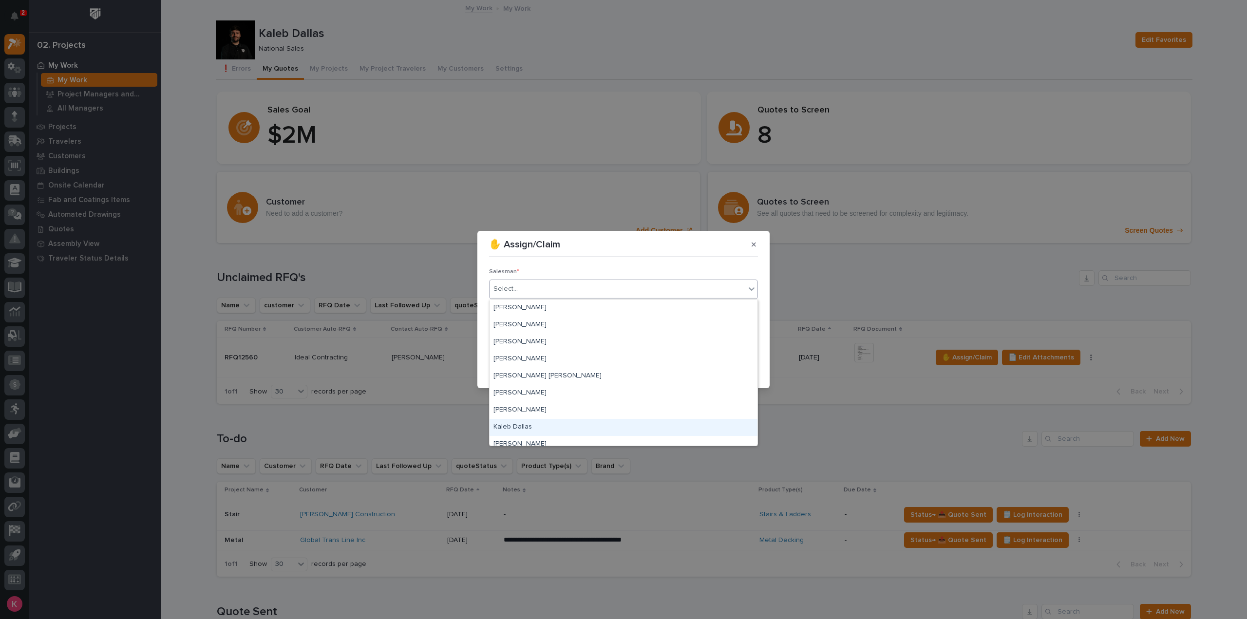
click at [531, 421] on div "Kaleb Dallas" at bounding box center [624, 427] width 268 height 17
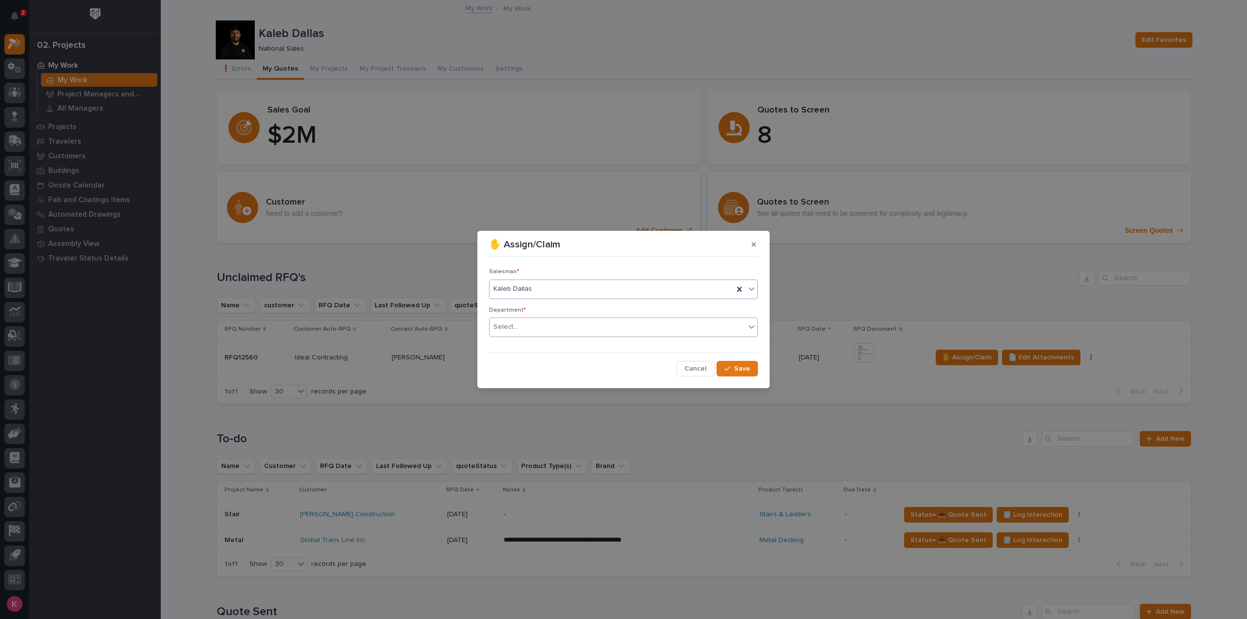
click at [561, 327] on div "Select..." at bounding box center [618, 327] width 256 height 16
click at [551, 351] on div "National Sales" at bounding box center [624, 345] width 268 height 17
click at [759, 371] on div "Salesman * Kaleb Dallas Department * National Sales Cancel Save" at bounding box center [624, 318] width 274 height 121
click at [741, 370] on span "Save" at bounding box center [742, 368] width 16 height 9
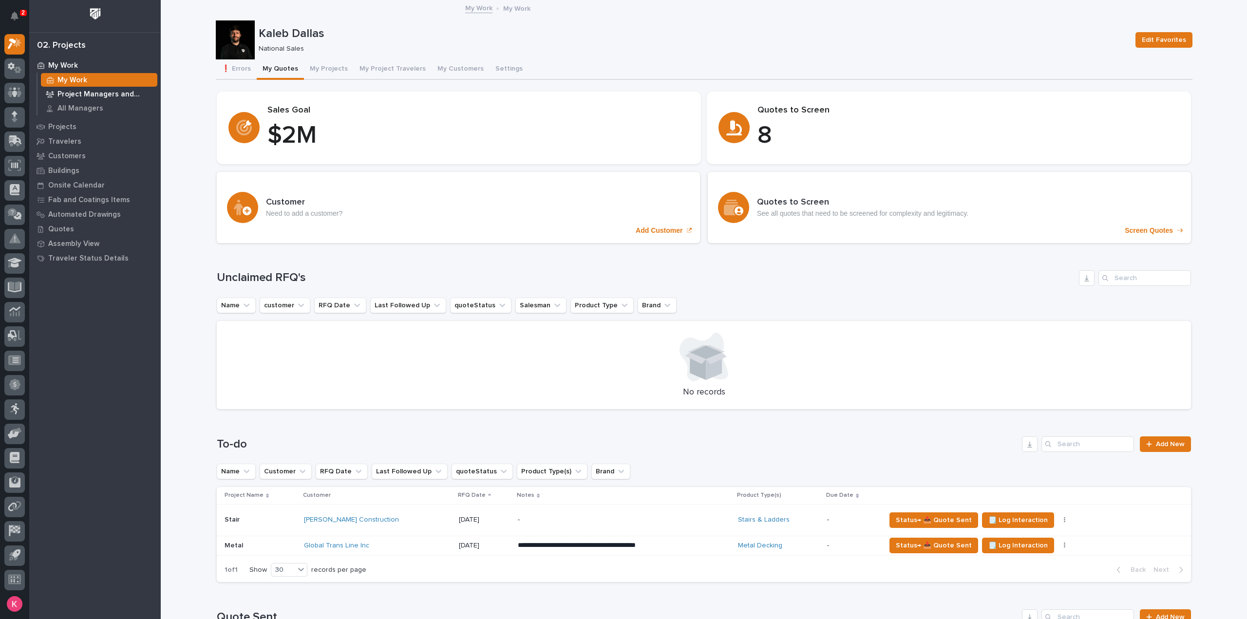
click at [82, 94] on p "Project Managers and Engineers" at bounding box center [105, 94] width 96 height 9
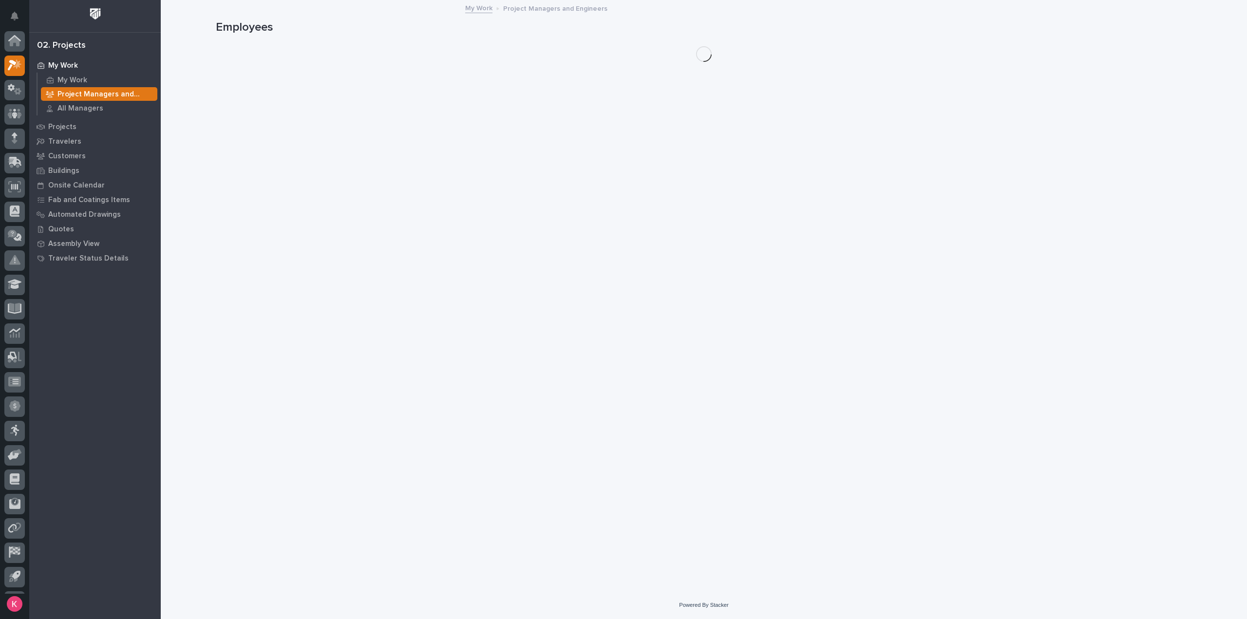
scroll to position [21, 0]
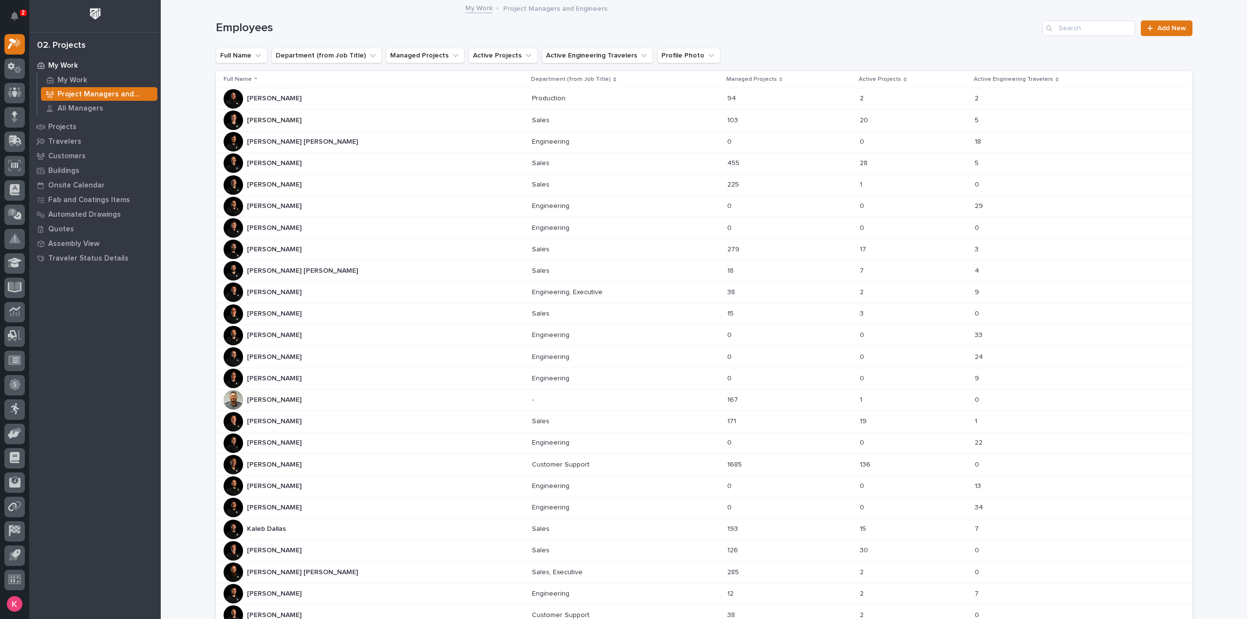
click at [309, 167] on div "Brian Bontrager Brian Bontrager" at bounding box center [374, 162] width 301 height 19
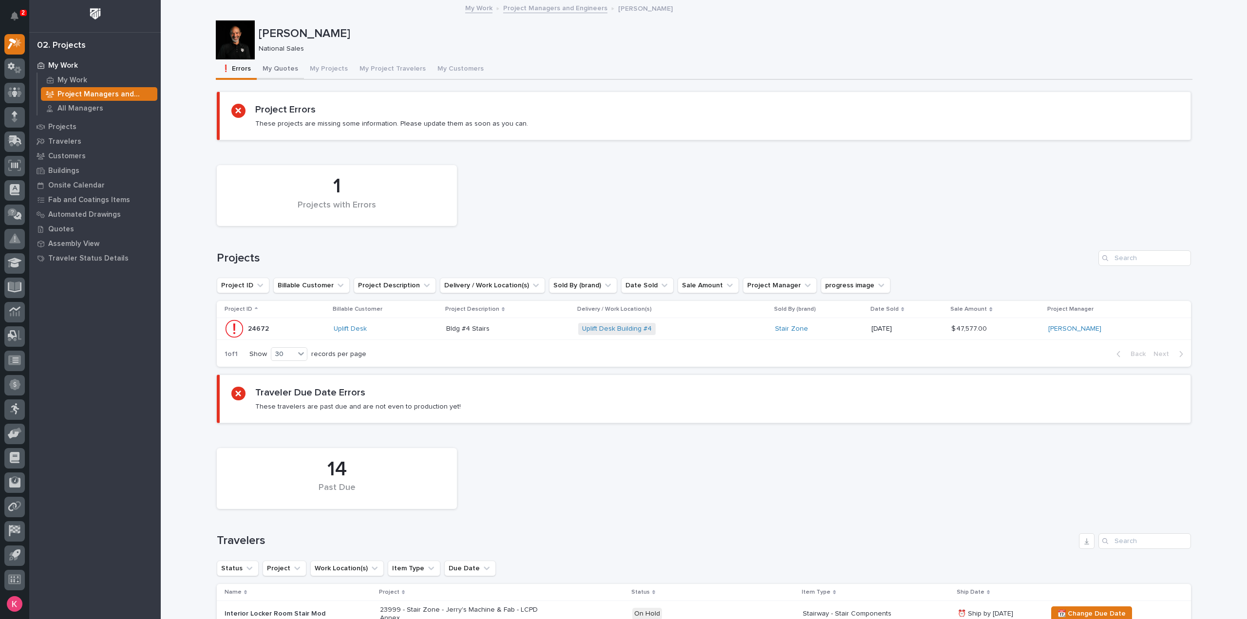
click at [287, 72] on button "My Quotes" at bounding box center [280, 69] width 47 height 20
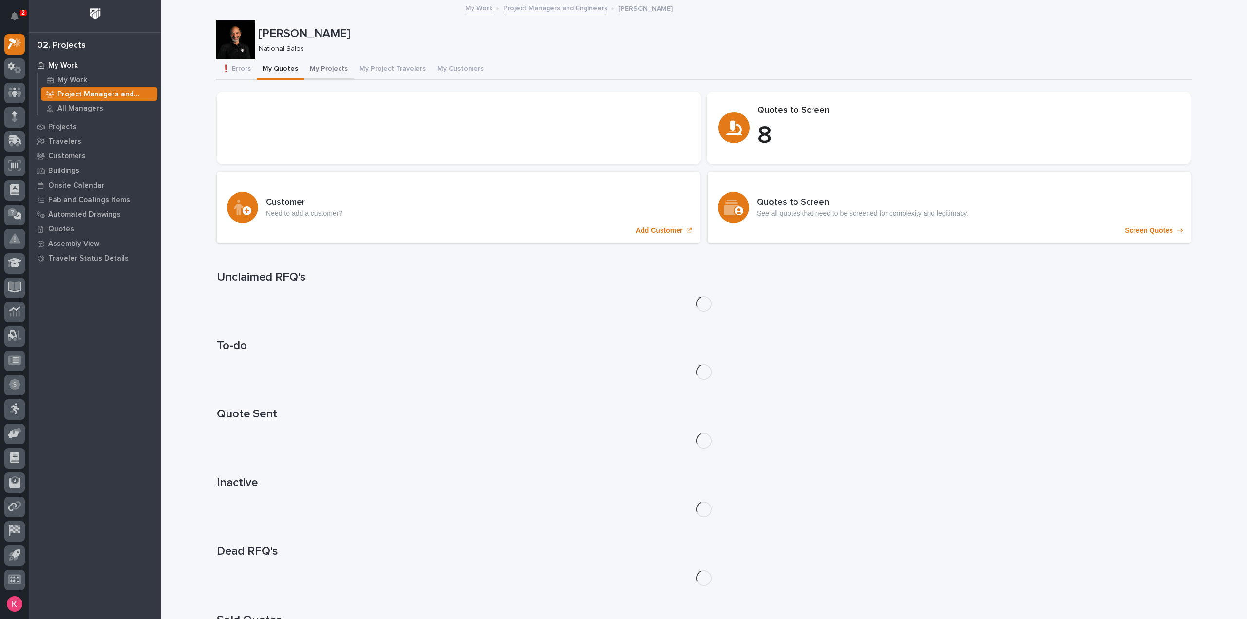
click at [320, 70] on button "My Projects" at bounding box center [329, 69] width 50 height 20
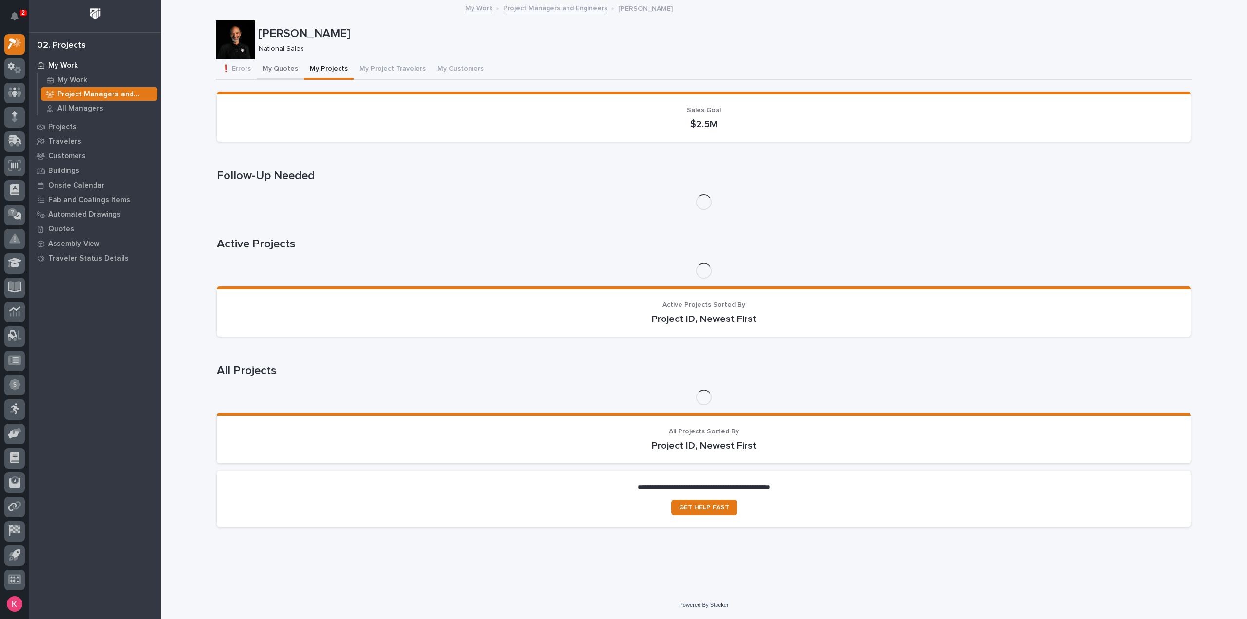
click at [281, 73] on button "My Quotes" at bounding box center [280, 69] width 47 height 20
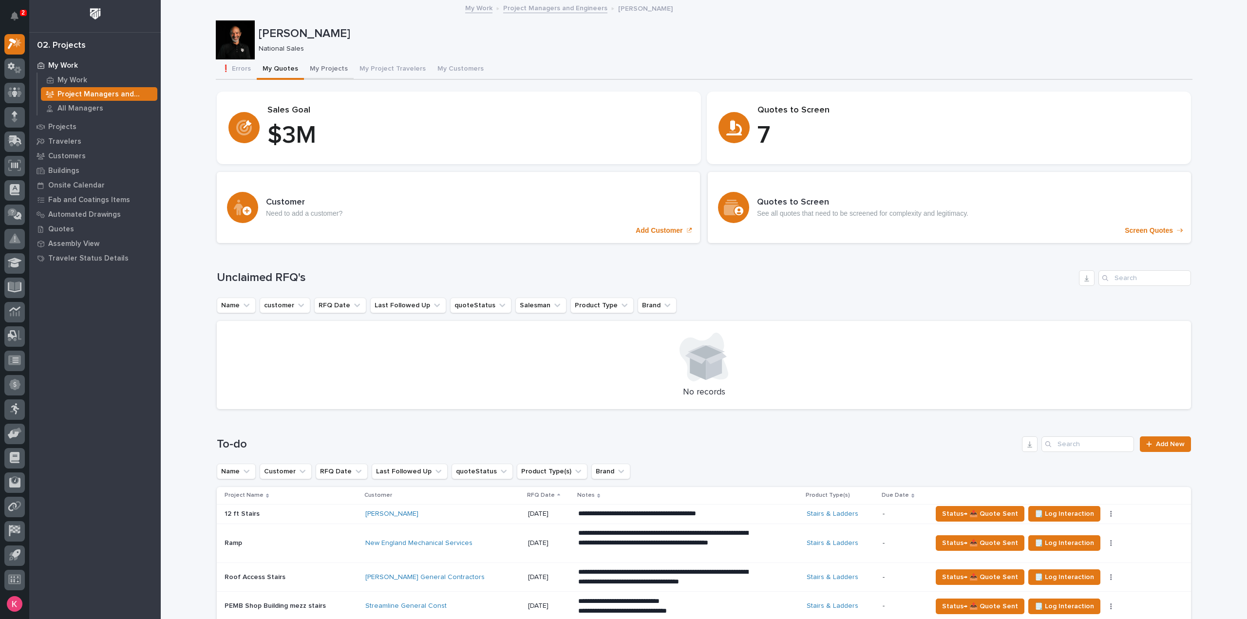
click at [323, 70] on button "My Projects" at bounding box center [329, 69] width 50 height 20
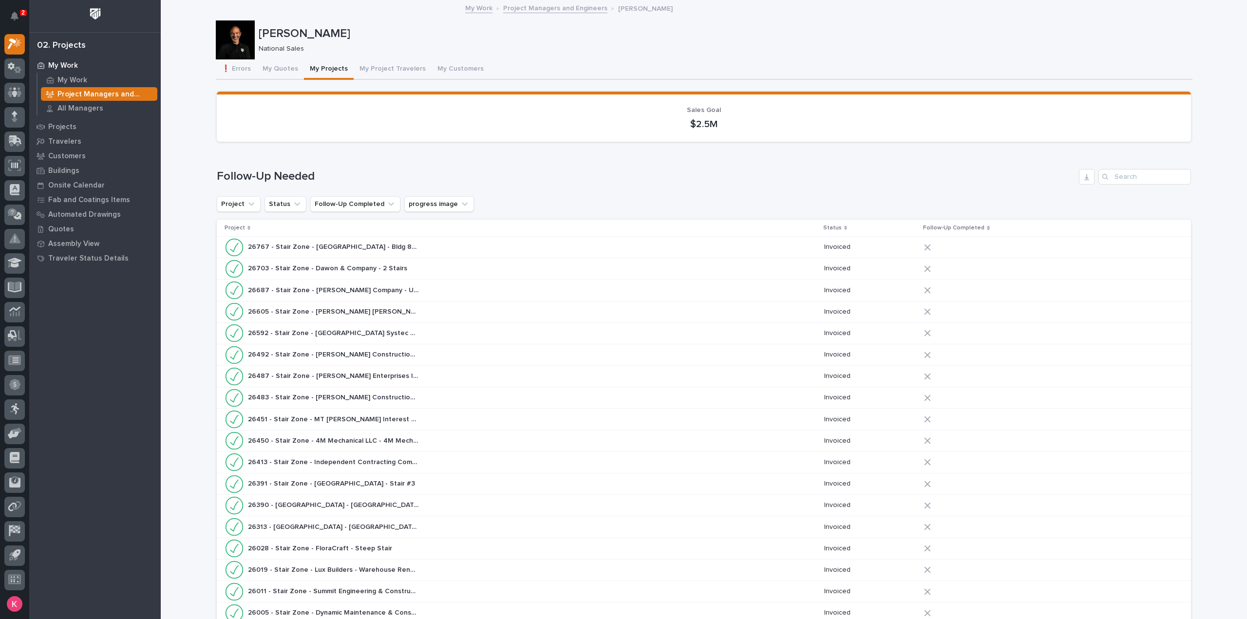
click at [320, 66] on button "My Projects" at bounding box center [329, 69] width 50 height 20
click at [106, 91] on p "Project Managers and Engineers" at bounding box center [105, 94] width 96 height 9
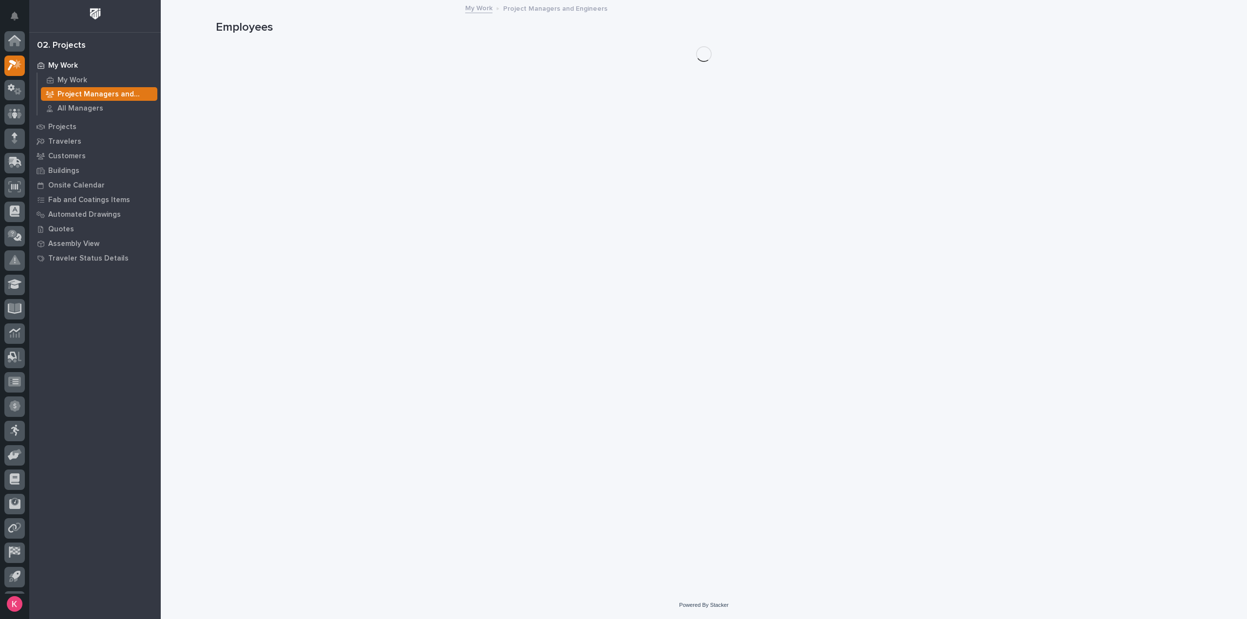
scroll to position [21, 0]
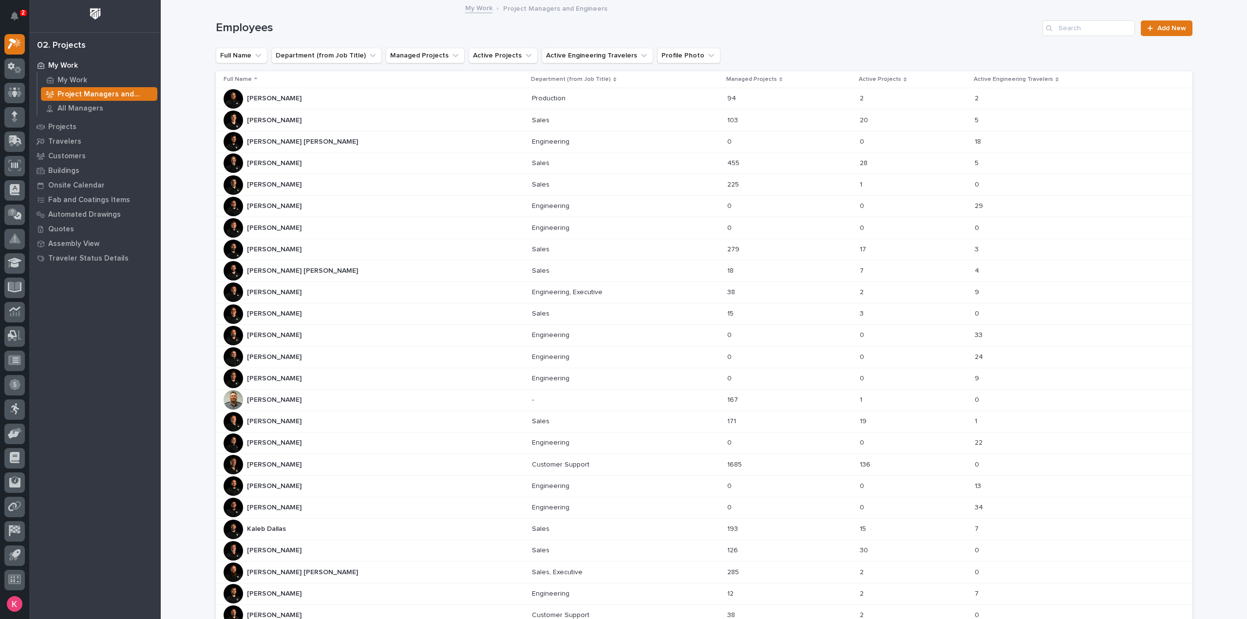
click at [308, 253] on div "Cole Ziegler Cole Ziegler" at bounding box center [374, 249] width 301 height 19
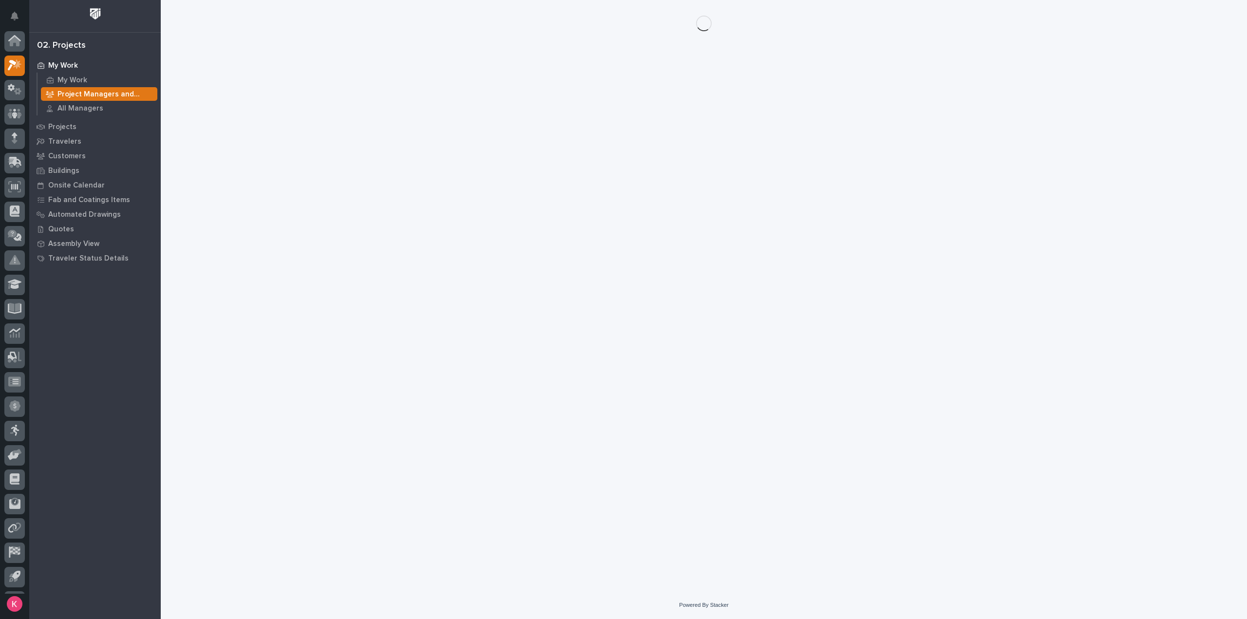
scroll to position [21, 0]
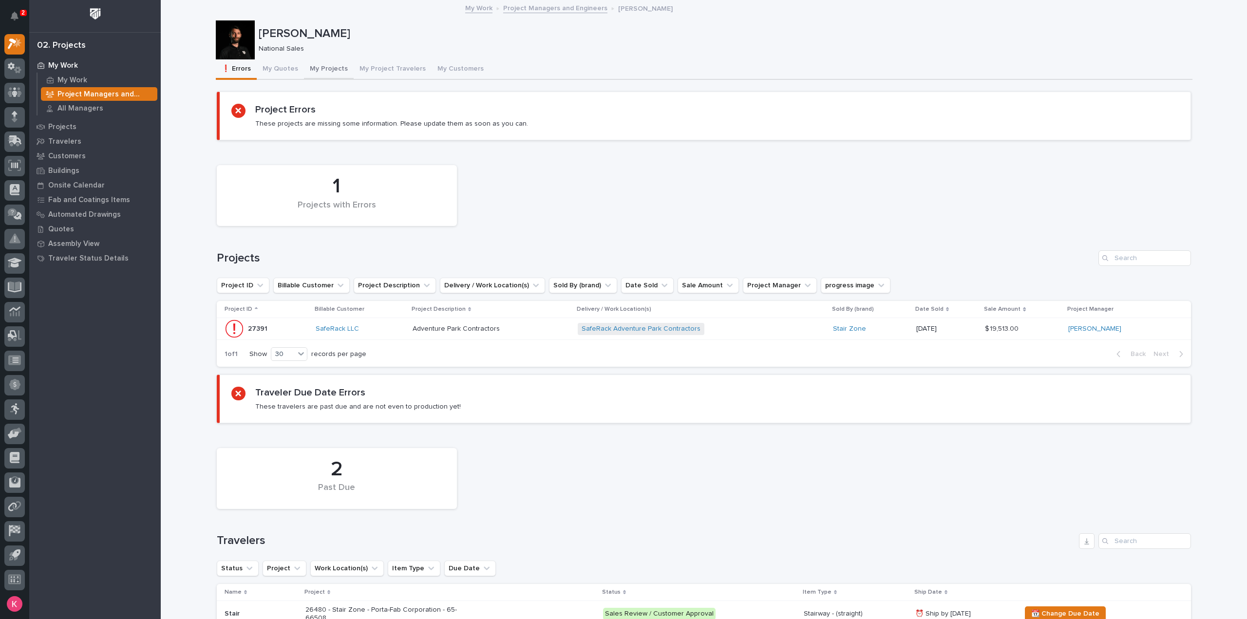
click at [329, 68] on button "My Projects" at bounding box center [329, 69] width 50 height 20
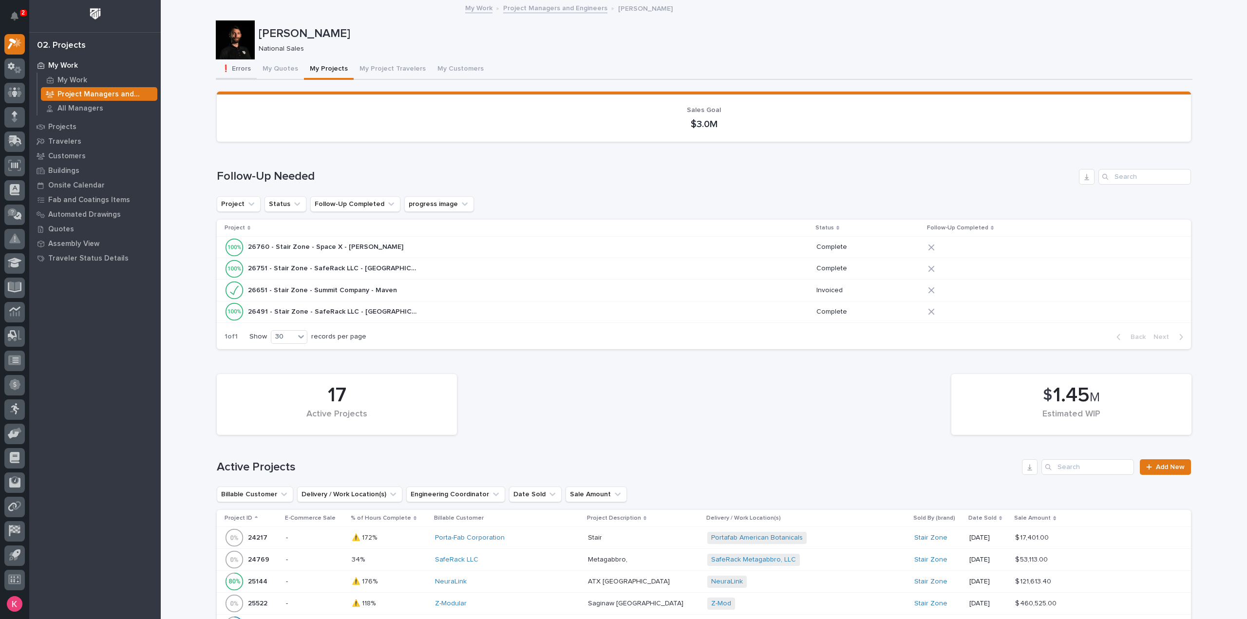
click at [230, 76] on button "❗ Errors" at bounding box center [236, 69] width 41 height 20
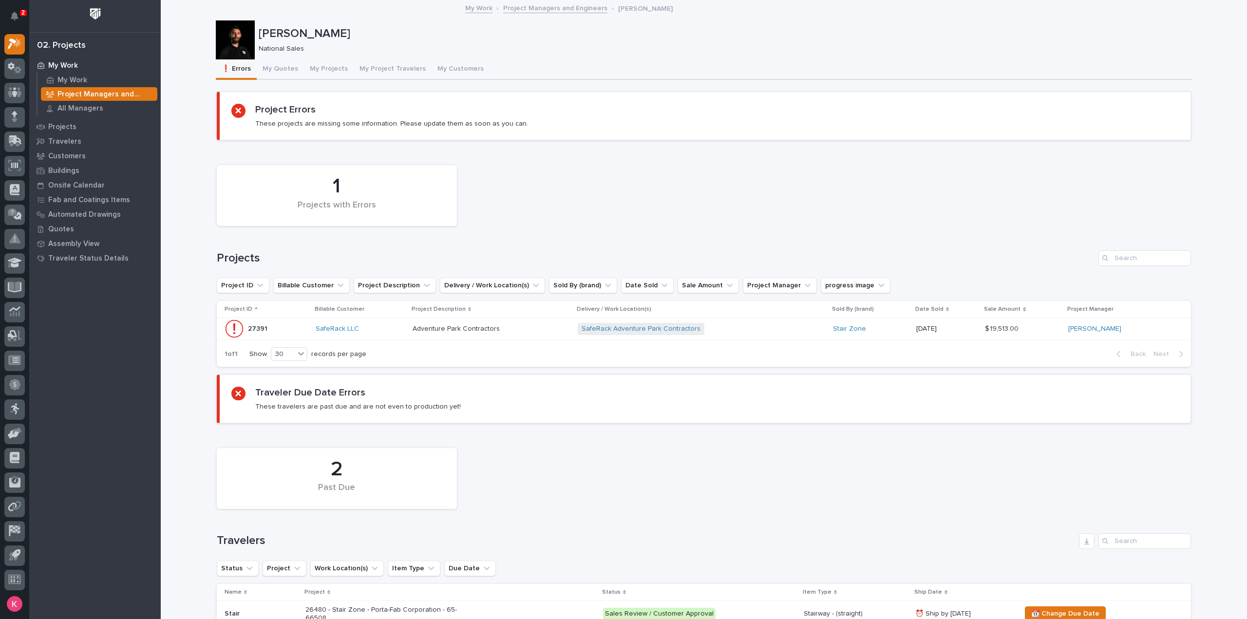
click at [91, 91] on p "Project Managers and Engineers" at bounding box center [105, 94] width 96 height 9
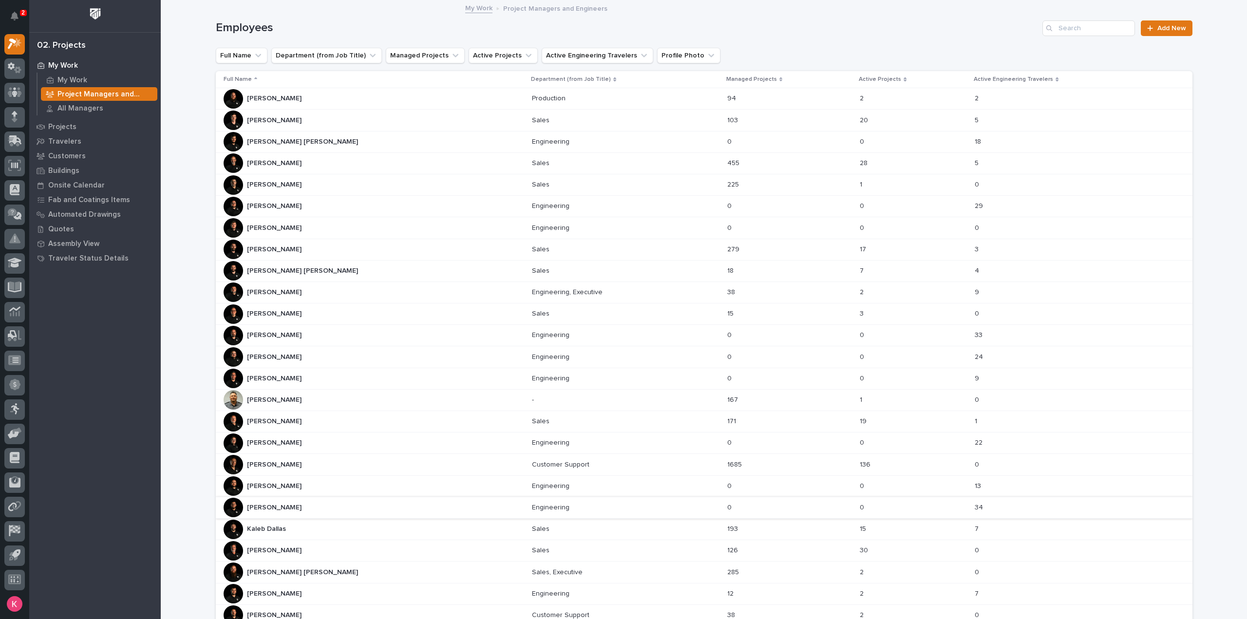
scroll to position [220, 0]
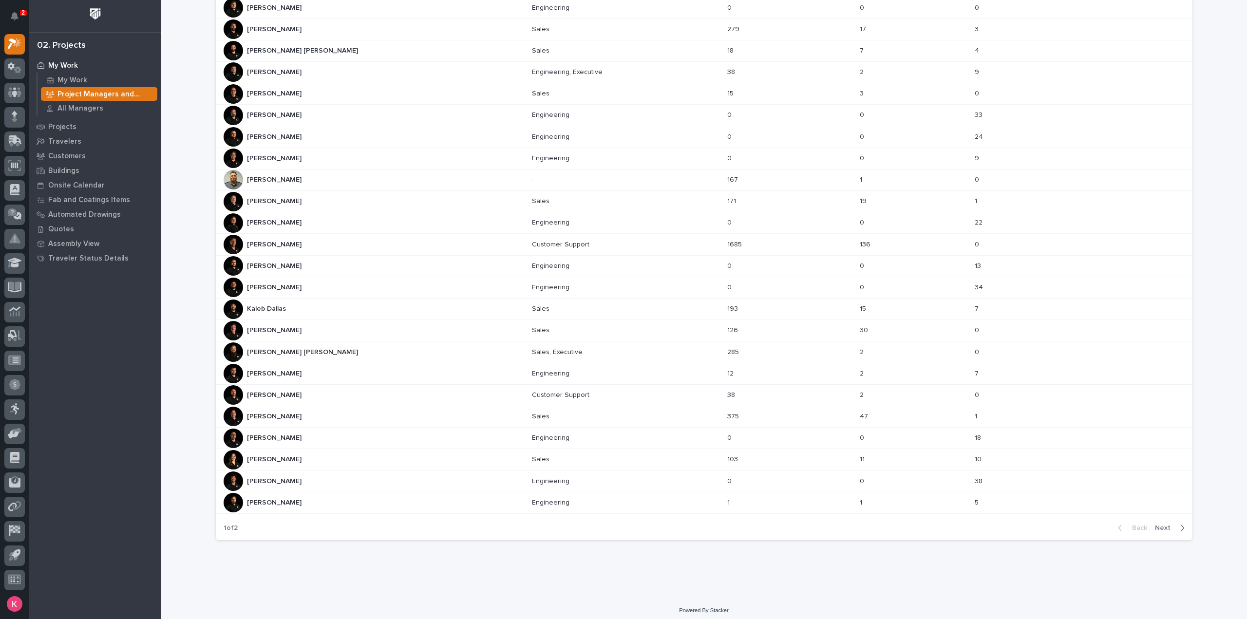
click at [305, 301] on div "Kaleb Dallas Kaleb Dallas" at bounding box center [374, 309] width 301 height 19
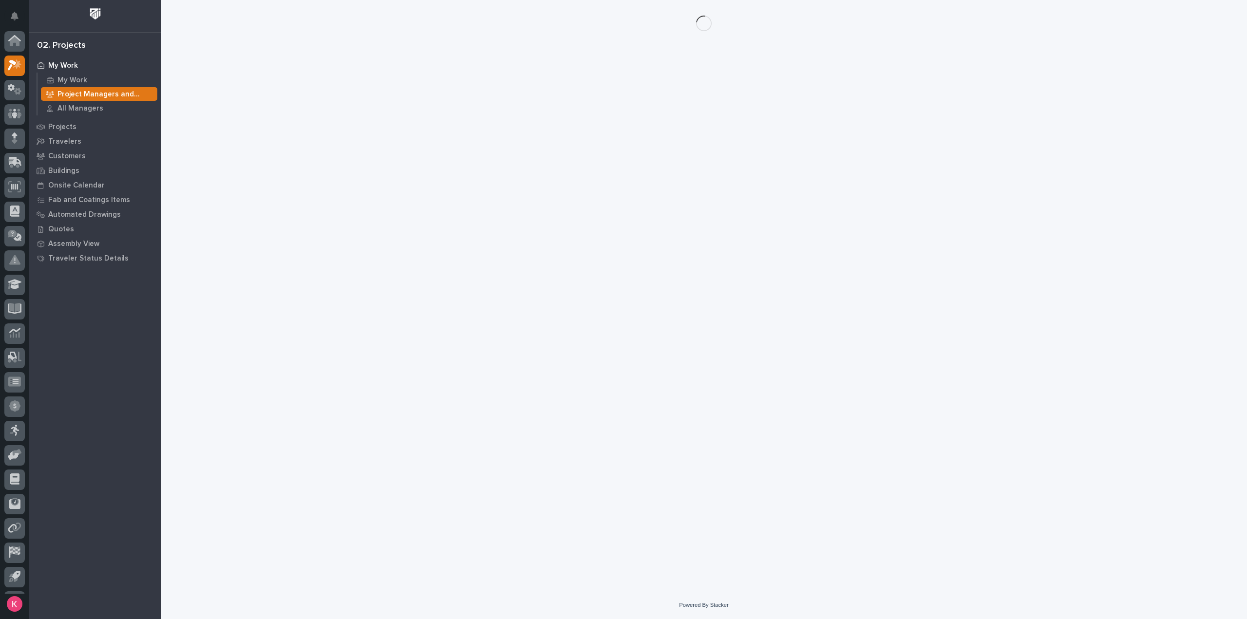
scroll to position [21, 0]
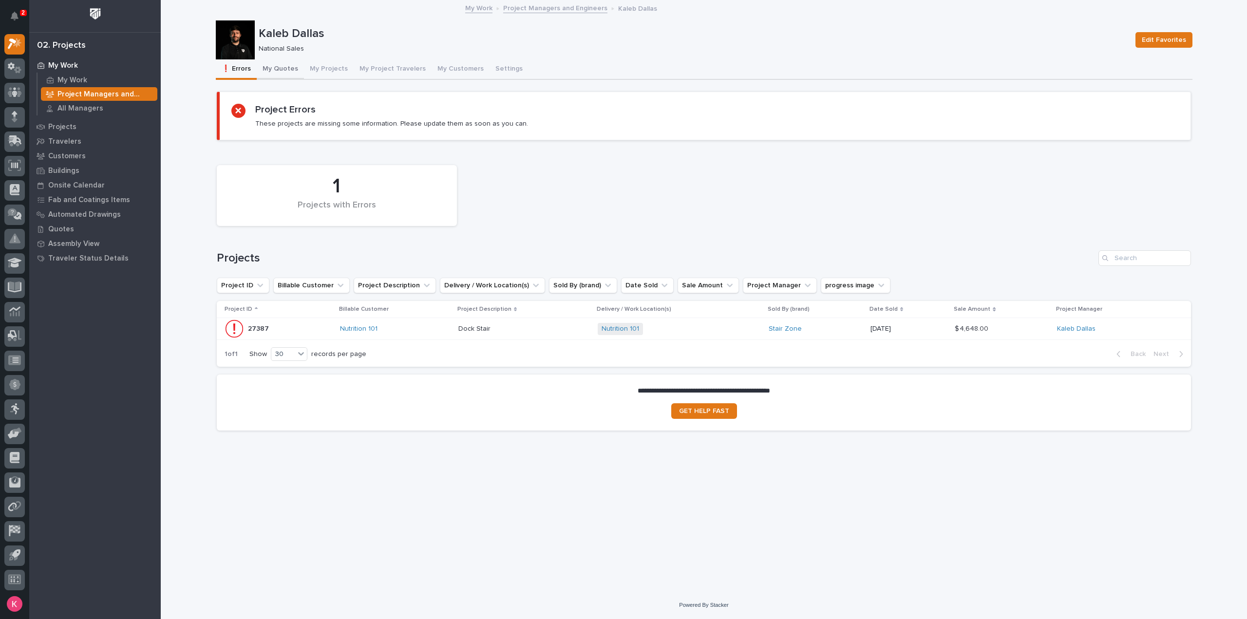
click at [286, 62] on button "My Quotes" at bounding box center [280, 69] width 47 height 20
click at [317, 66] on button "My Projects" at bounding box center [329, 69] width 50 height 20
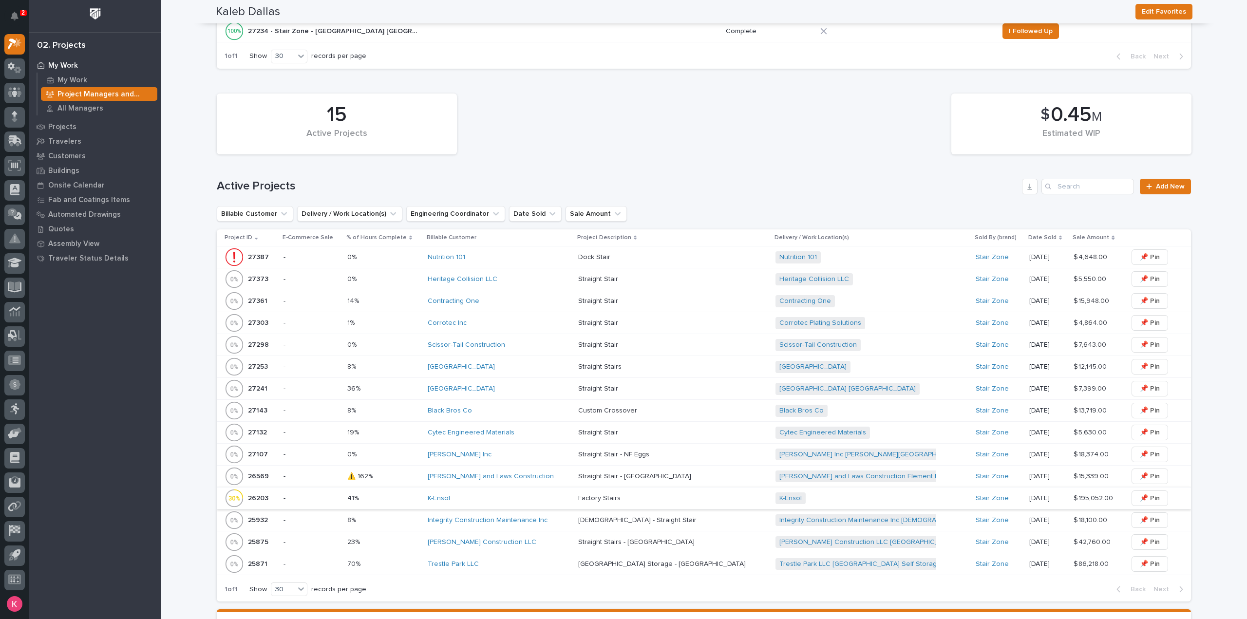
scroll to position [292, 0]
click at [529, 362] on div "Maplewood Academy" at bounding box center [499, 366] width 143 height 8
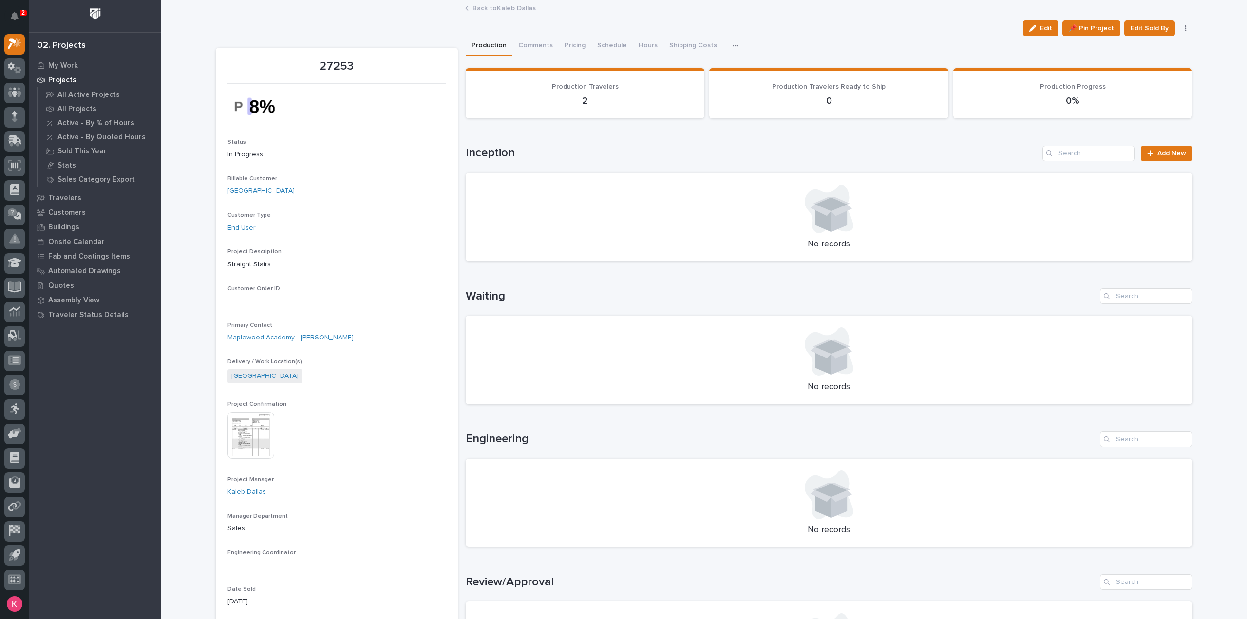
click at [590, 310] on div "Waiting No records" at bounding box center [829, 346] width 727 height 116
click at [630, 469] on div "No records" at bounding box center [829, 503] width 727 height 89
drag, startPoint x: 584, startPoint y: 188, endPoint x: 587, endPoint y: 215, distance: 26.9
click at [584, 189] on div at bounding box center [828, 209] width 703 height 49
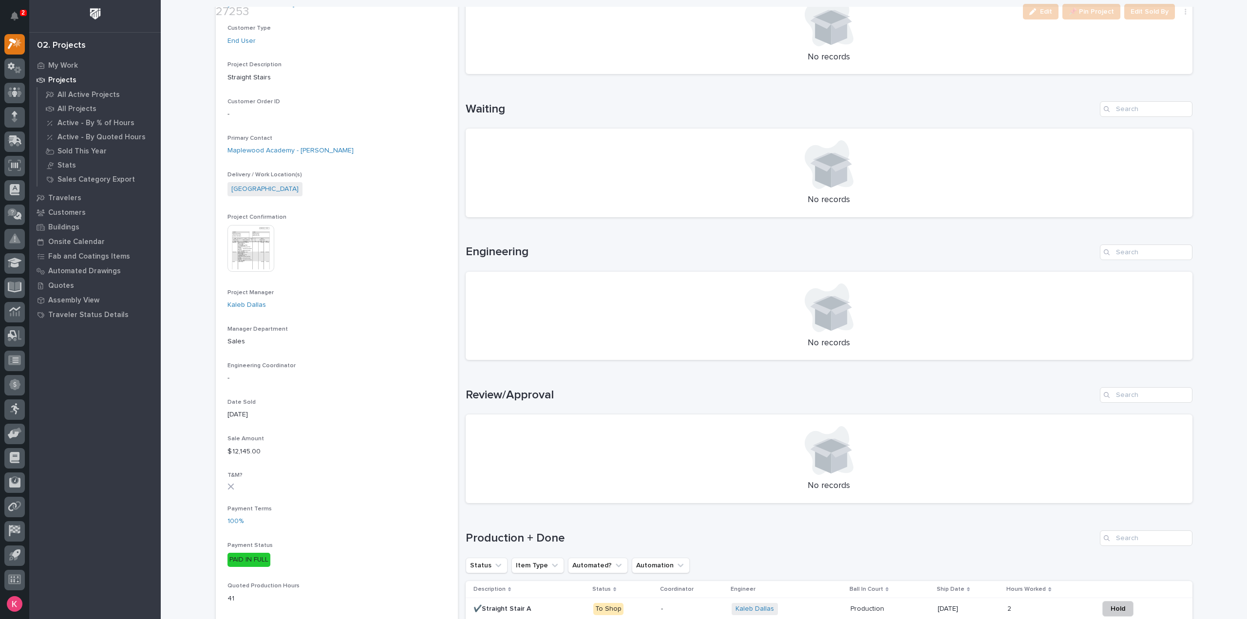
scroll to position [195, 0]
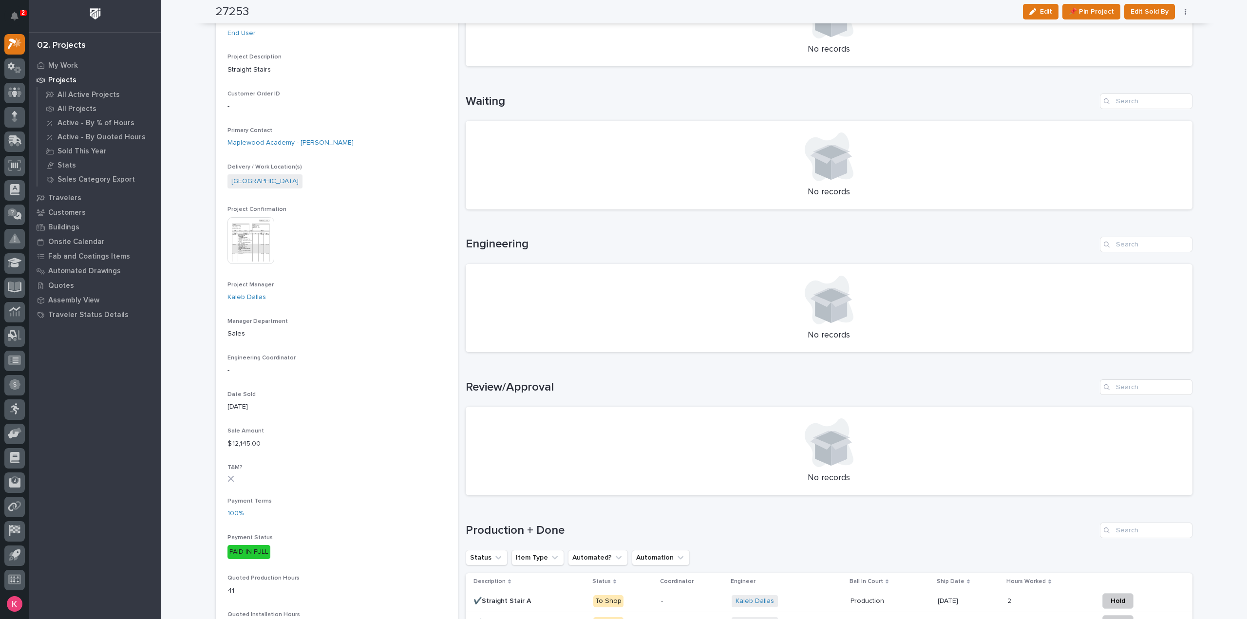
click at [398, 242] on div "This file cannot be opened Download File" at bounding box center [336, 241] width 219 height 49
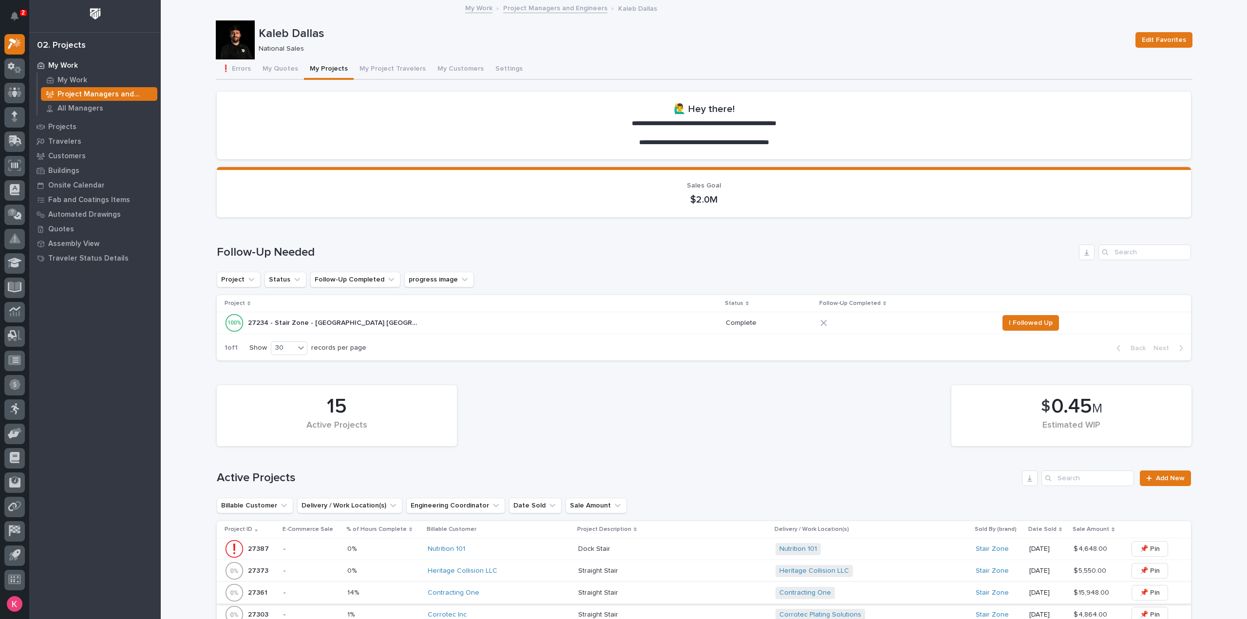
scroll to position [292, 0]
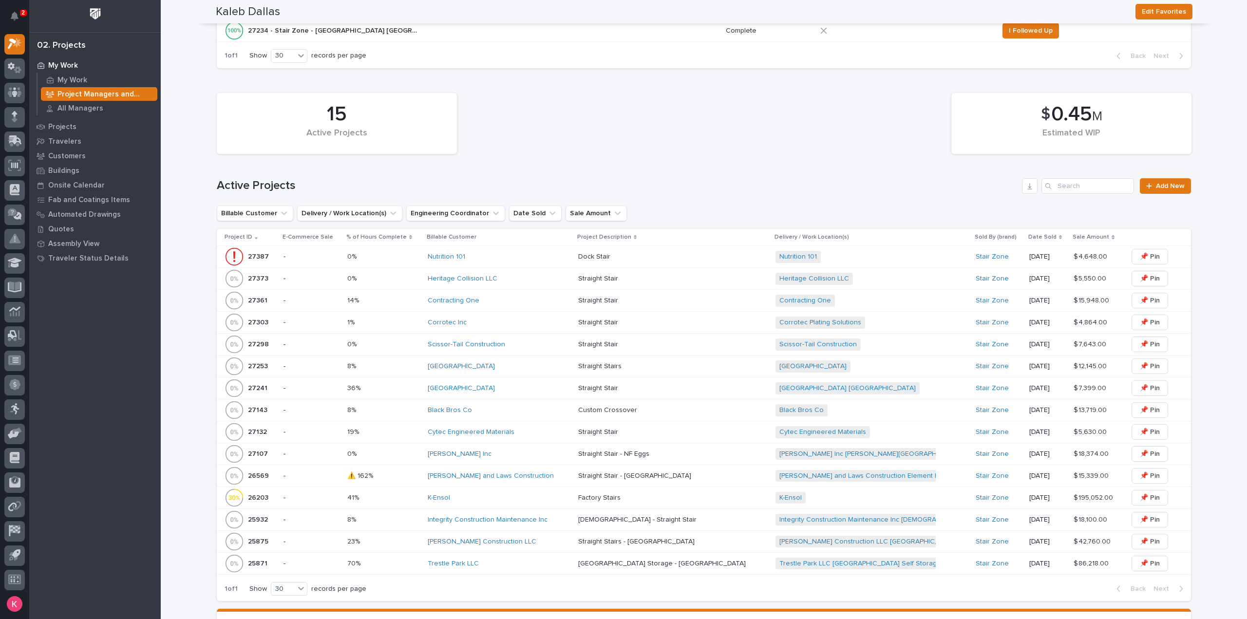
click at [531, 455] on div "HA Dorsten Inc" at bounding box center [499, 454] width 143 height 8
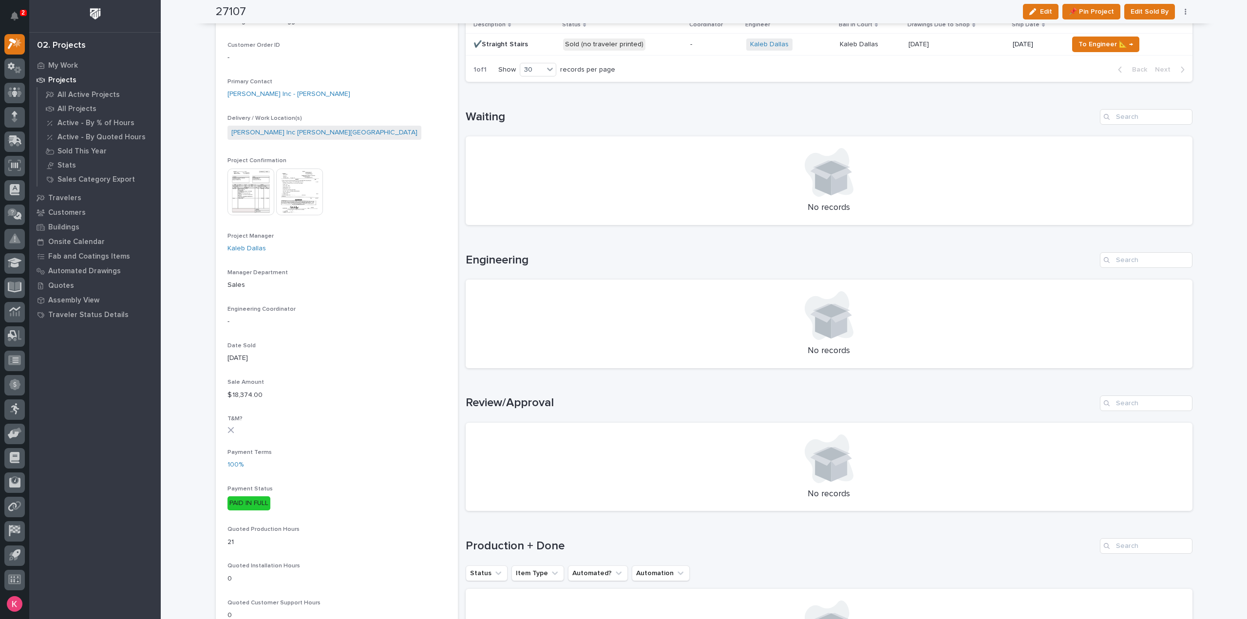
scroll to position [49, 0]
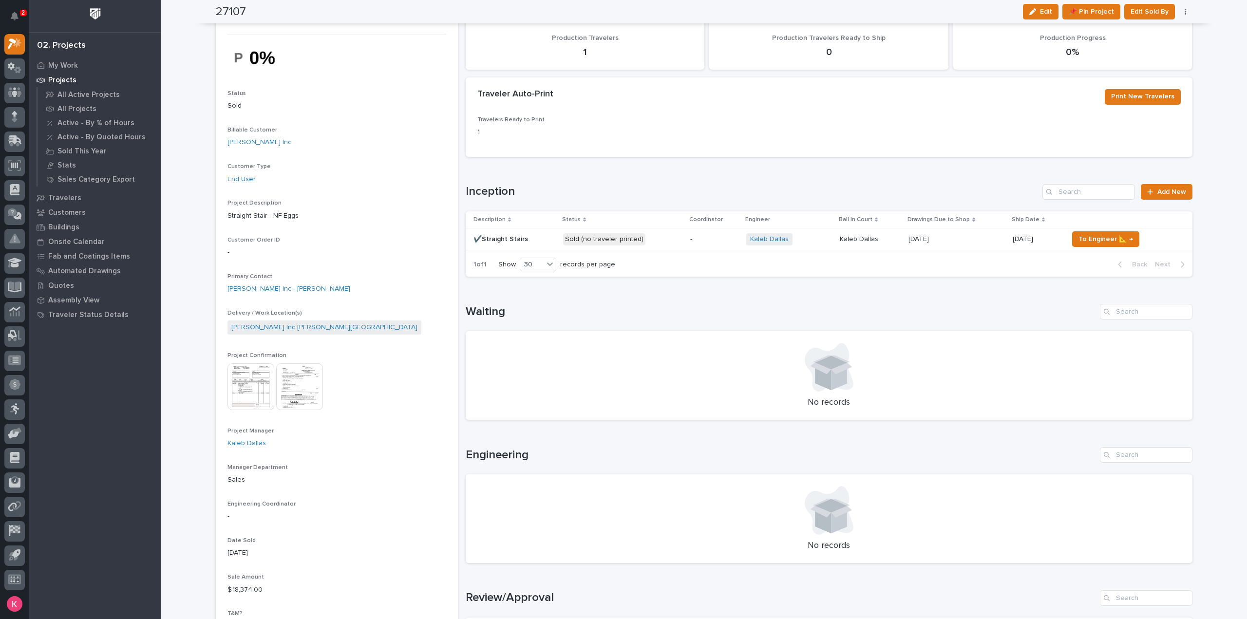
click at [714, 243] on div "-" at bounding box center [714, 239] width 48 height 16
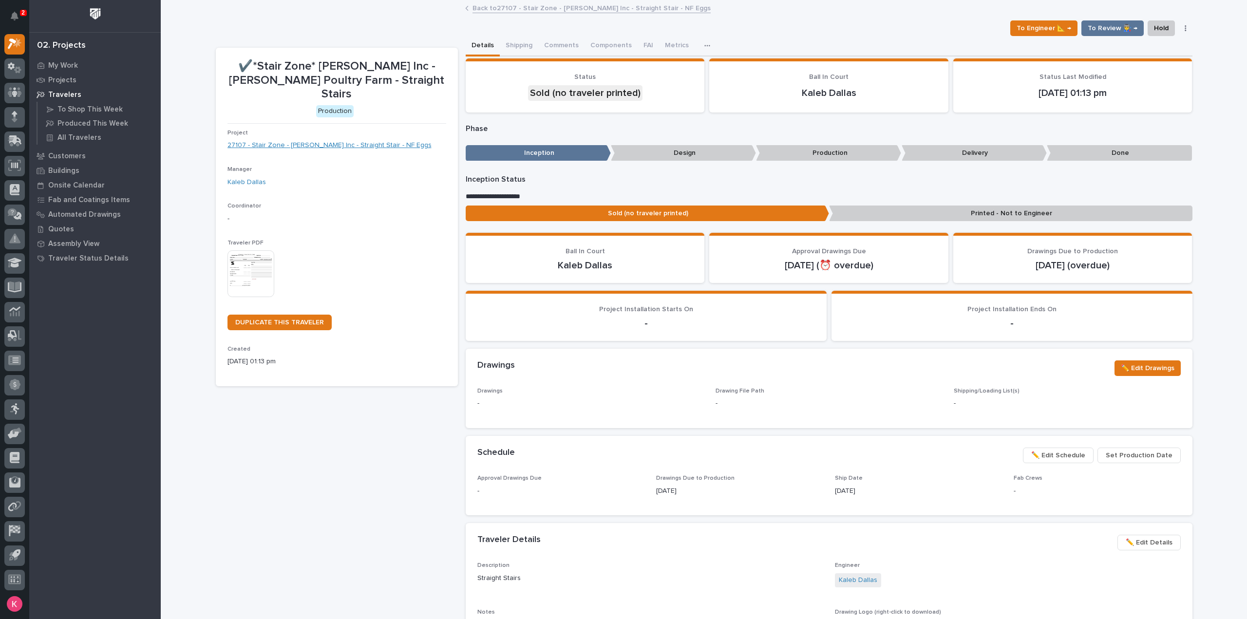
click at [304, 140] on link "27107 - Stair Zone - HA Dorsten Inc - Straight Stair - NF Eggs" at bounding box center [329, 145] width 204 height 10
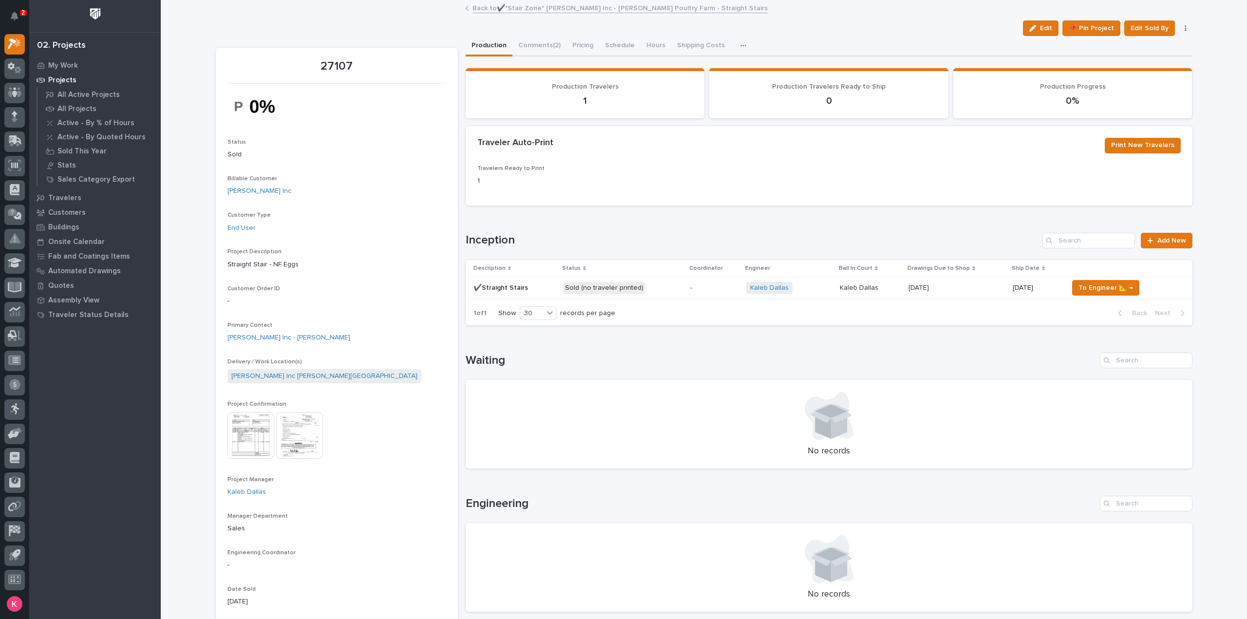
click at [1013, 284] on p "11/14/2025" at bounding box center [1036, 288] width 47 height 8
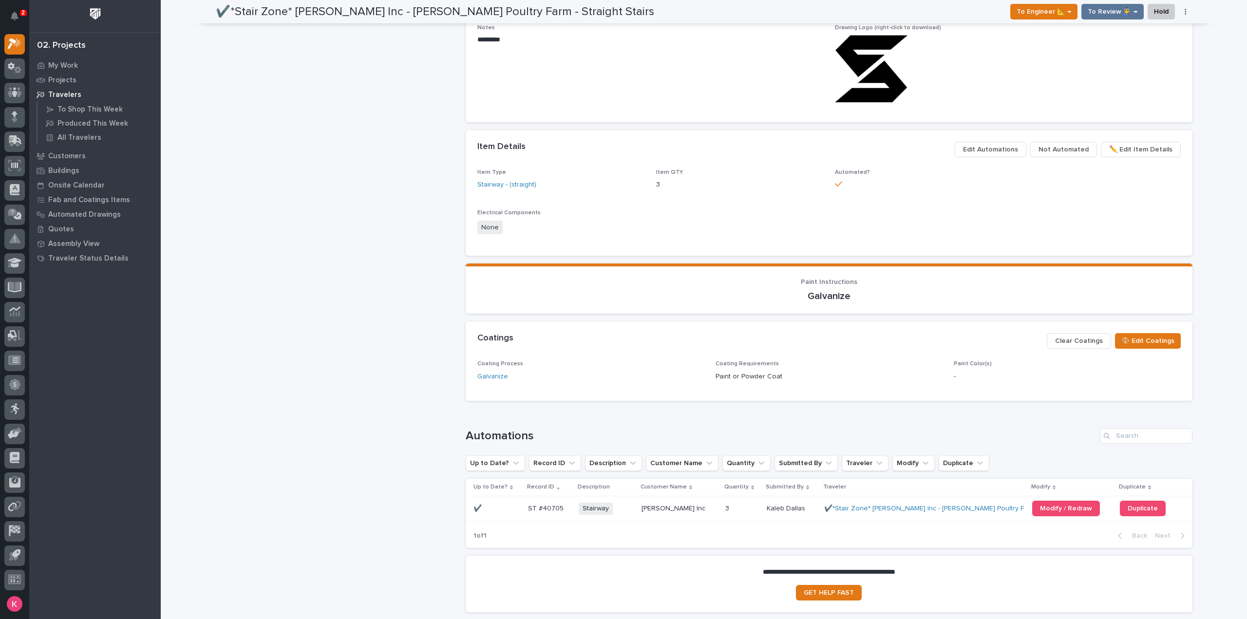
scroll to position [661, 0]
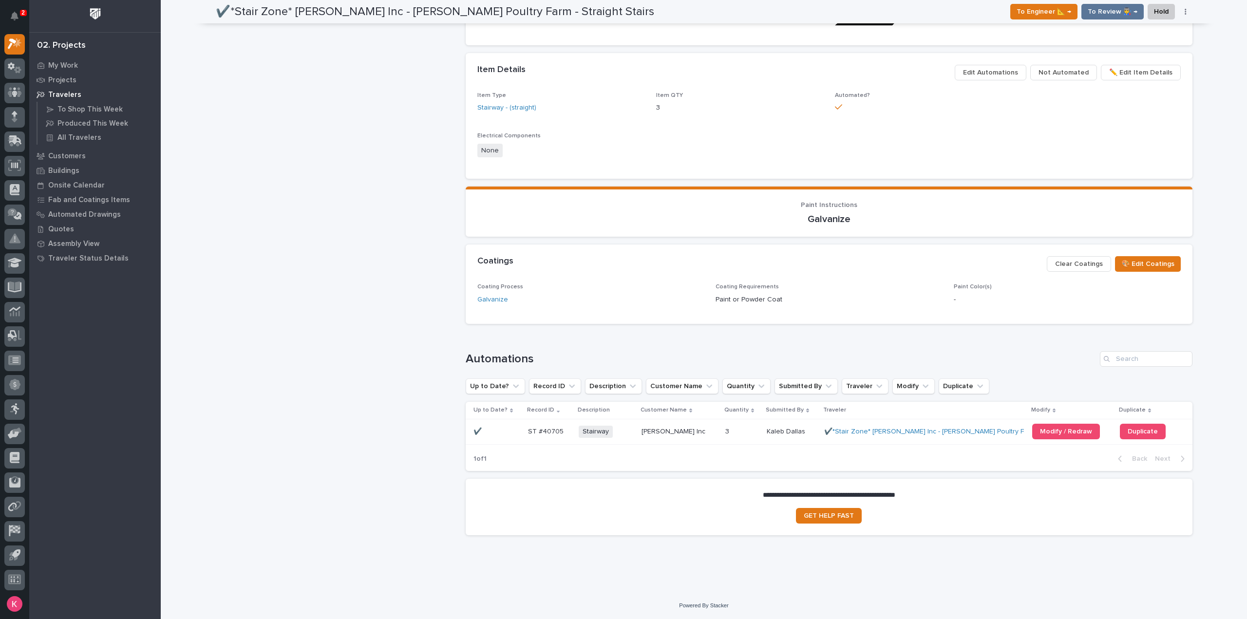
click at [730, 435] on p at bounding box center [742, 432] width 34 height 8
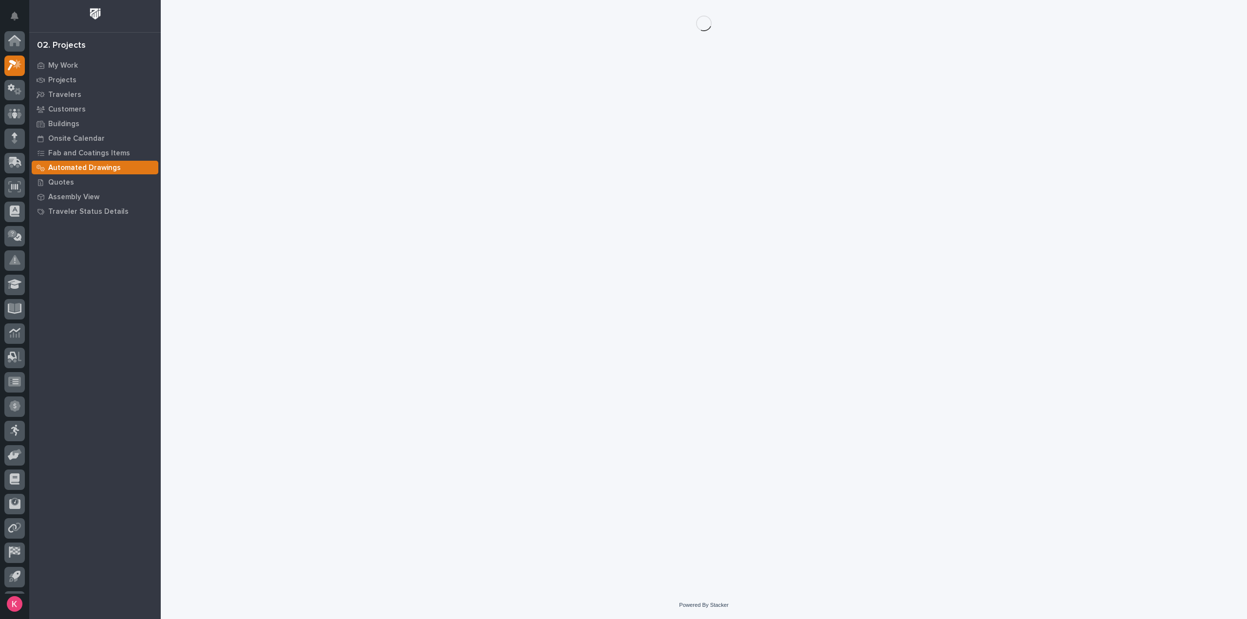
scroll to position [21, 0]
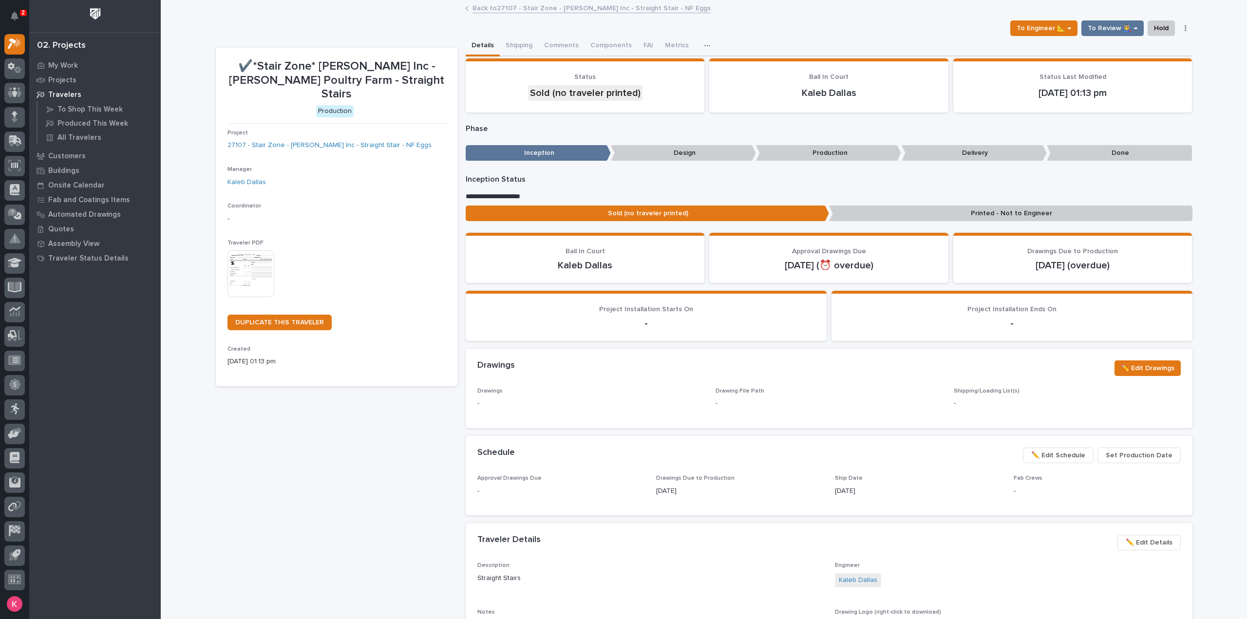
click at [234, 250] on img at bounding box center [250, 273] width 47 height 47
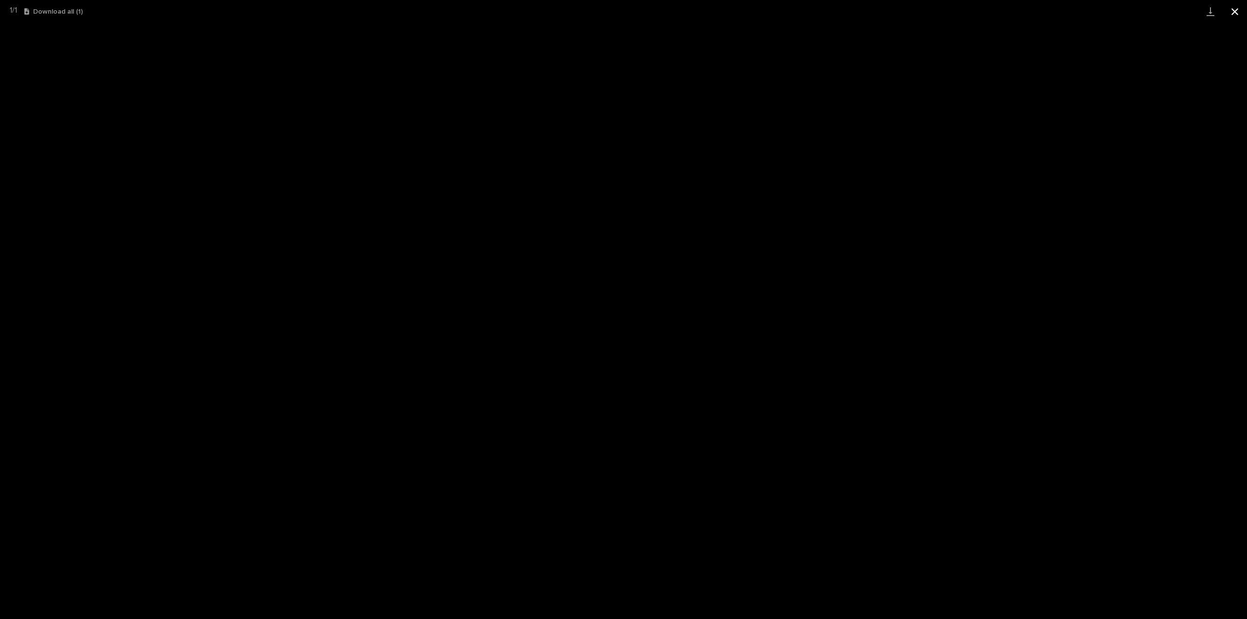
click at [1231, 13] on button "Close gallery" at bounding box center [1235, 11] width 24 height 23
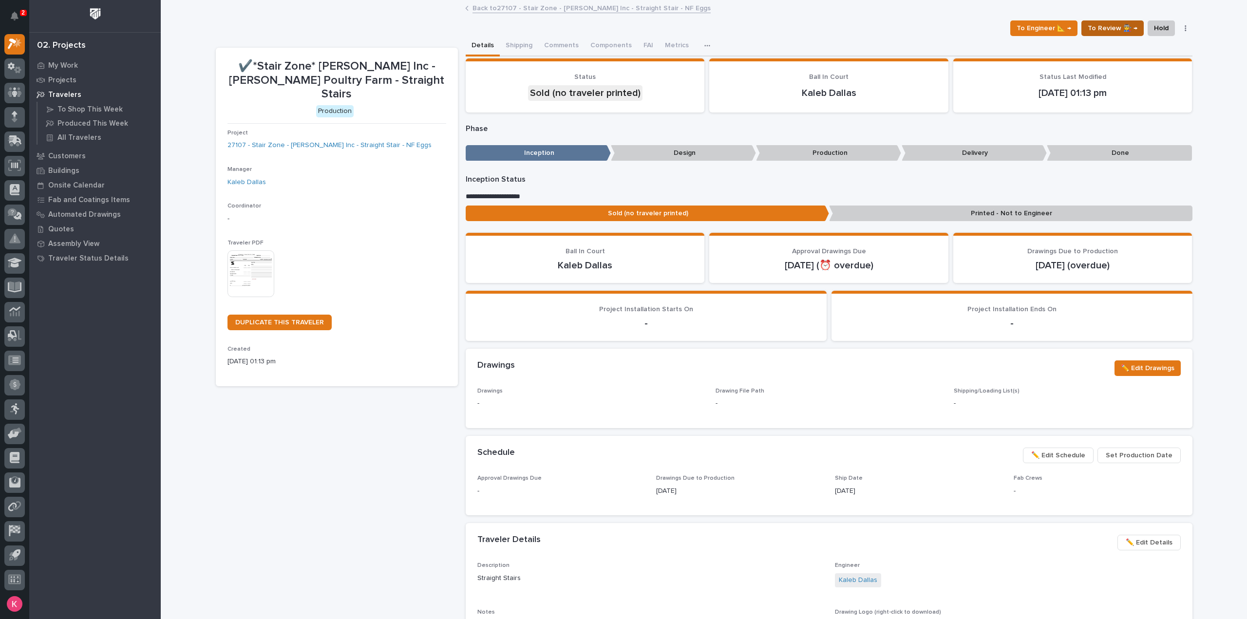
click at [1111, 31] on span "To Review 👨‍🏭 →" at bounding box center [1113, 28] width 50 height 12
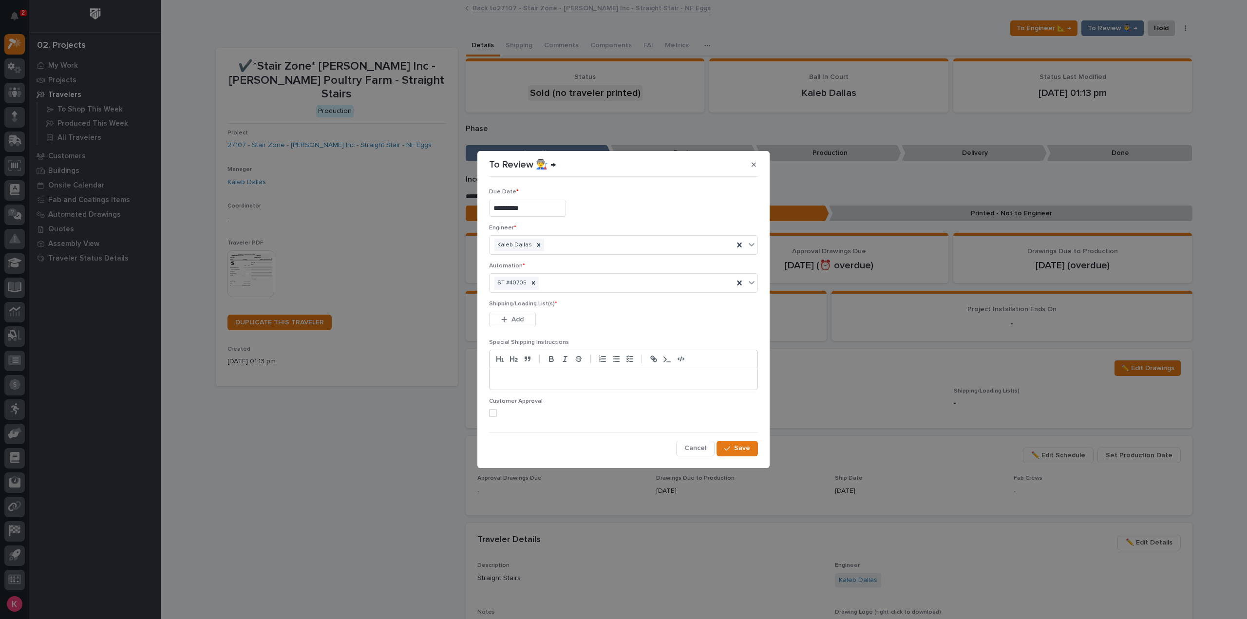
click at [521, 330] on div "Add" at bounding box center [512, 321] width 47 height 19
click at [522, 324] on button "Add" at bounding box center [512, 320] width 47 height 16
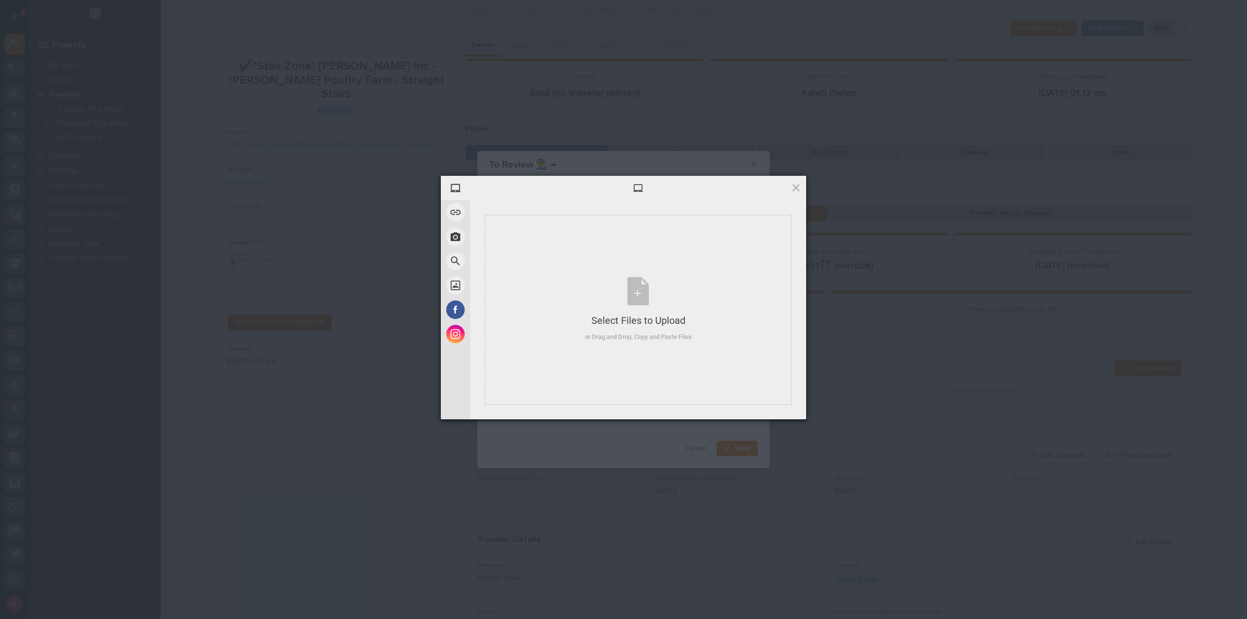
click at [792, 196] on div at bounding box center [638, 188] width 336 height 24
click at [804, 189] on div at bounding box center [638, 188] width 336 height 24
click at [800, 188] on span at bounding box center [796, 187] width 11 height 11
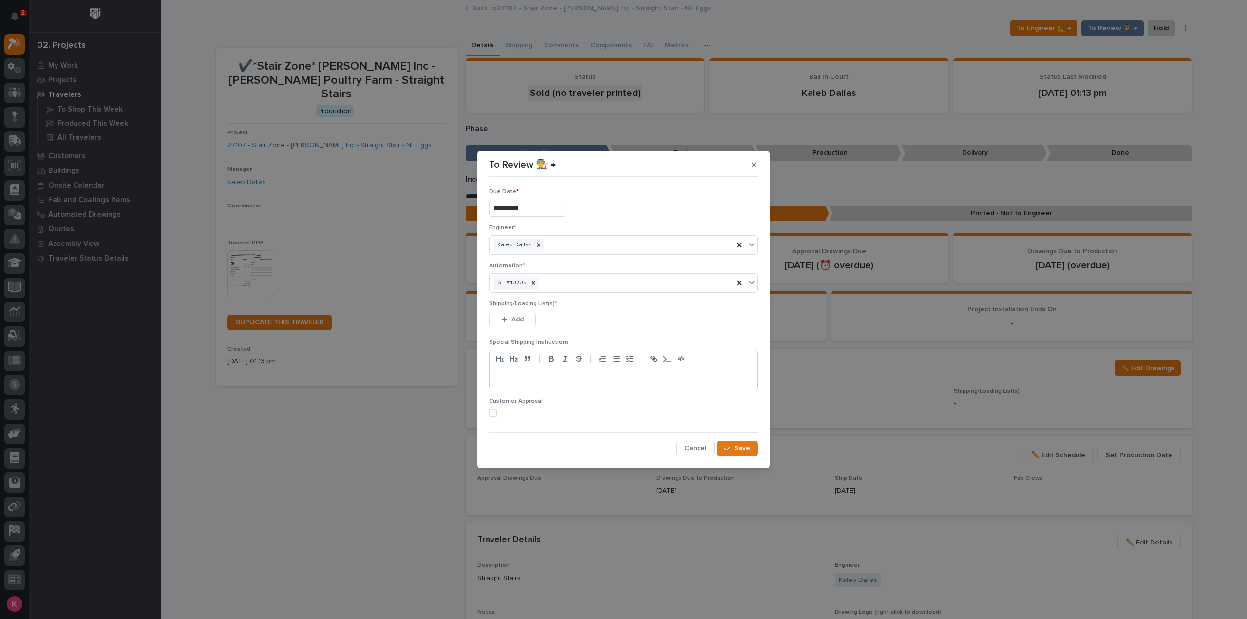
click at [1103, 37] on div "**********" at bounding box center [623, 309] width 1247 height 619
click at [696, 448] on span "Cancel" at bounding box center [695, 448] width 22 height 9
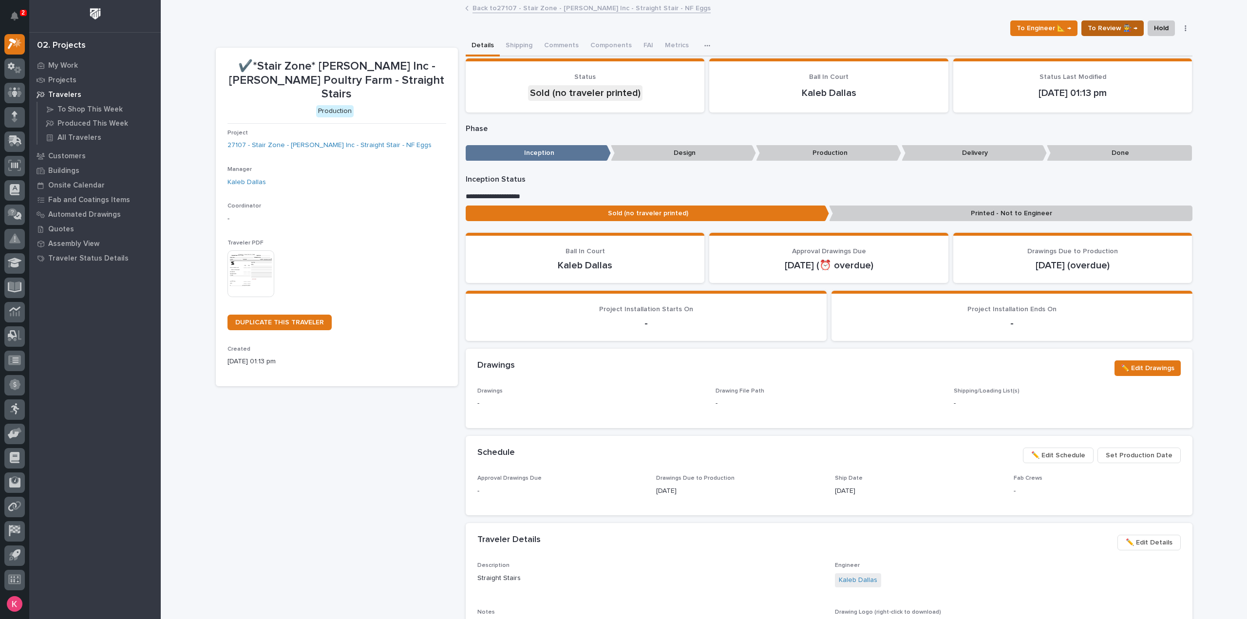
click at [1115, 30] on span "To Review 👨‍🏭 →" at bounding box center [1113, 28] width 50 height 12
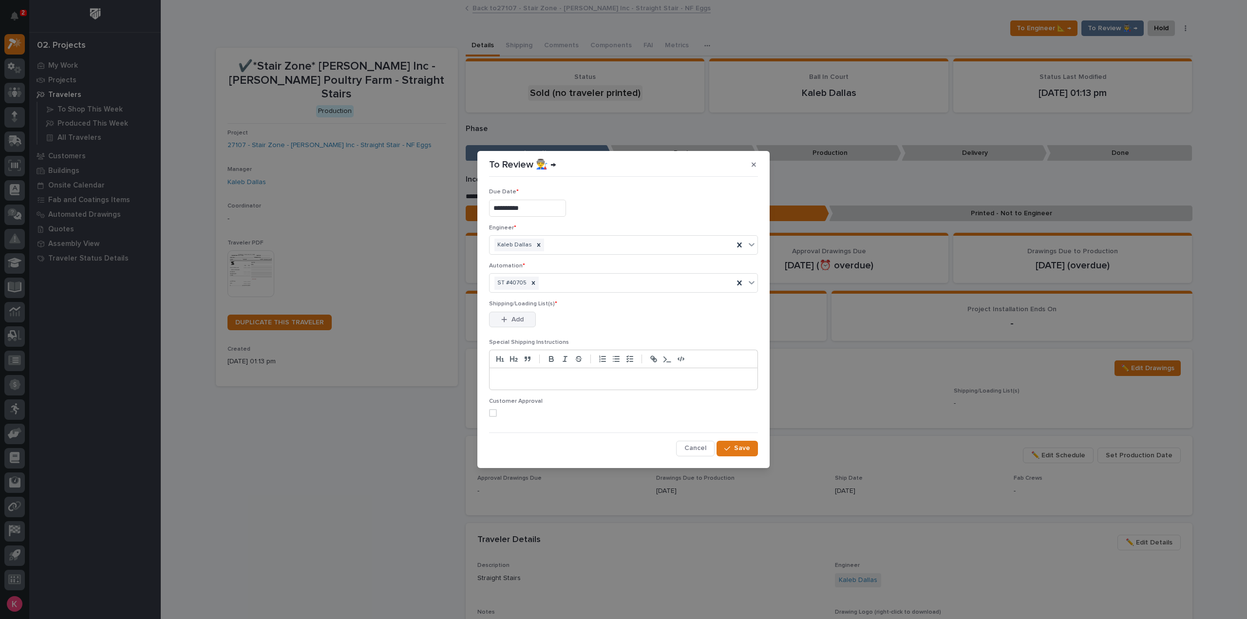
click at [525, 322] on button "Add" at bounding box center [512, 320] width 47 height 16
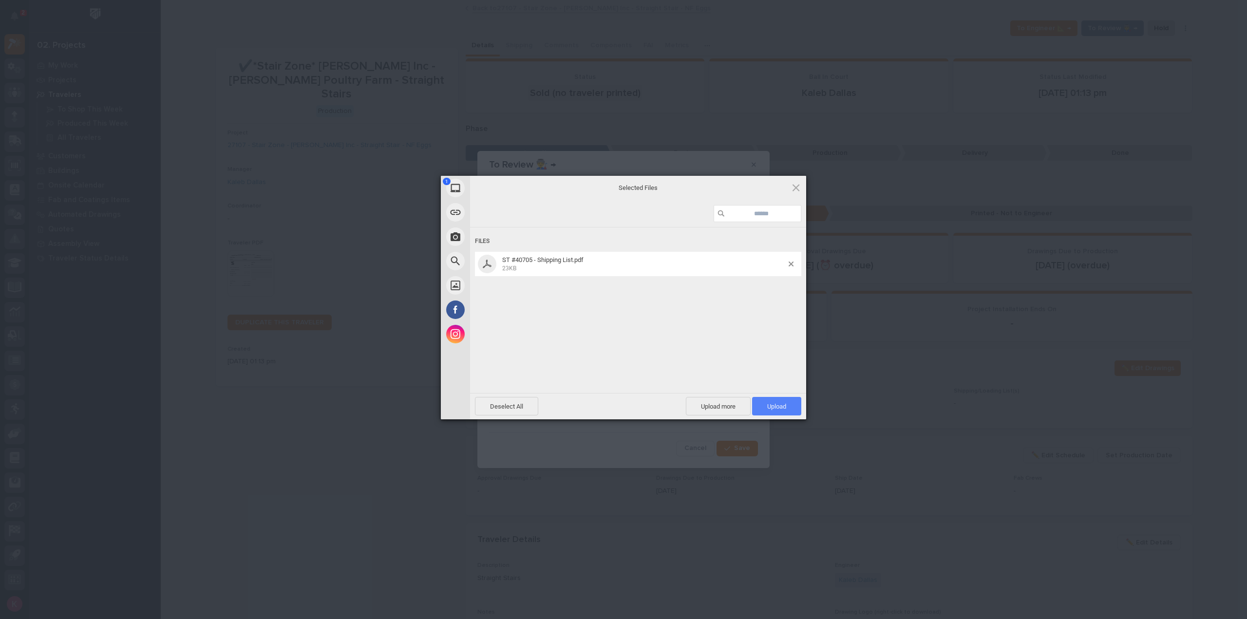
click at [773, 402] on span "Upload 1" at bounding box center [776, 406] width 49 height 19
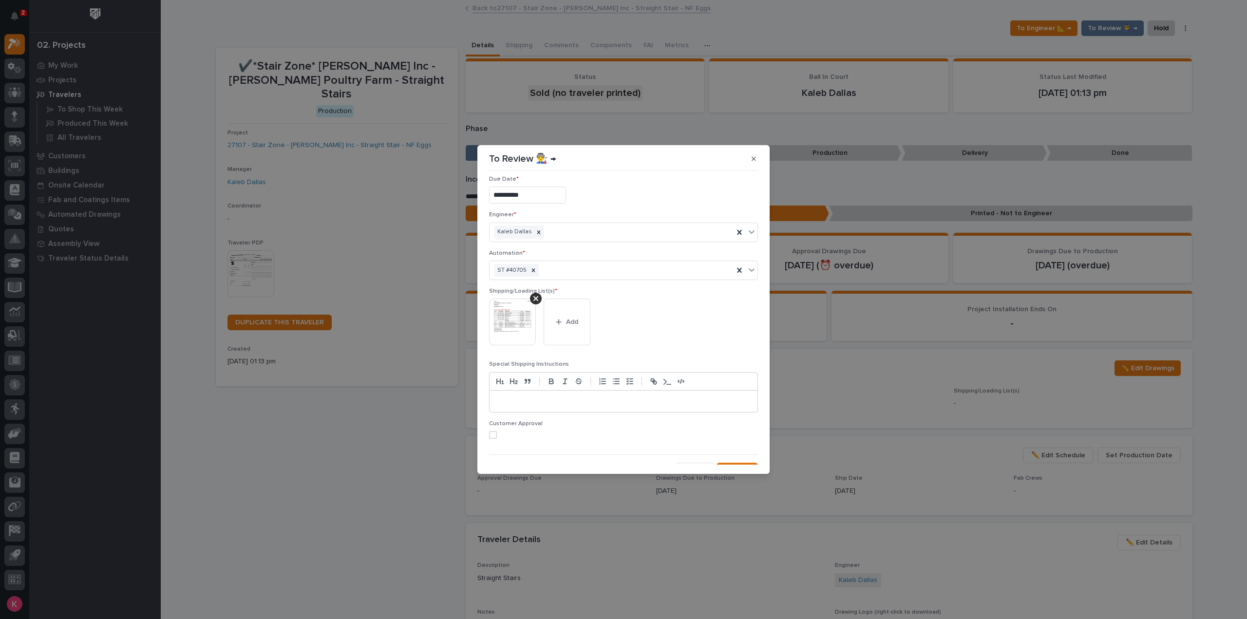
scroll to position [19, 0]
click at [736, 454] on span "Save" at bounding box center [742, 458] width 16 height 9
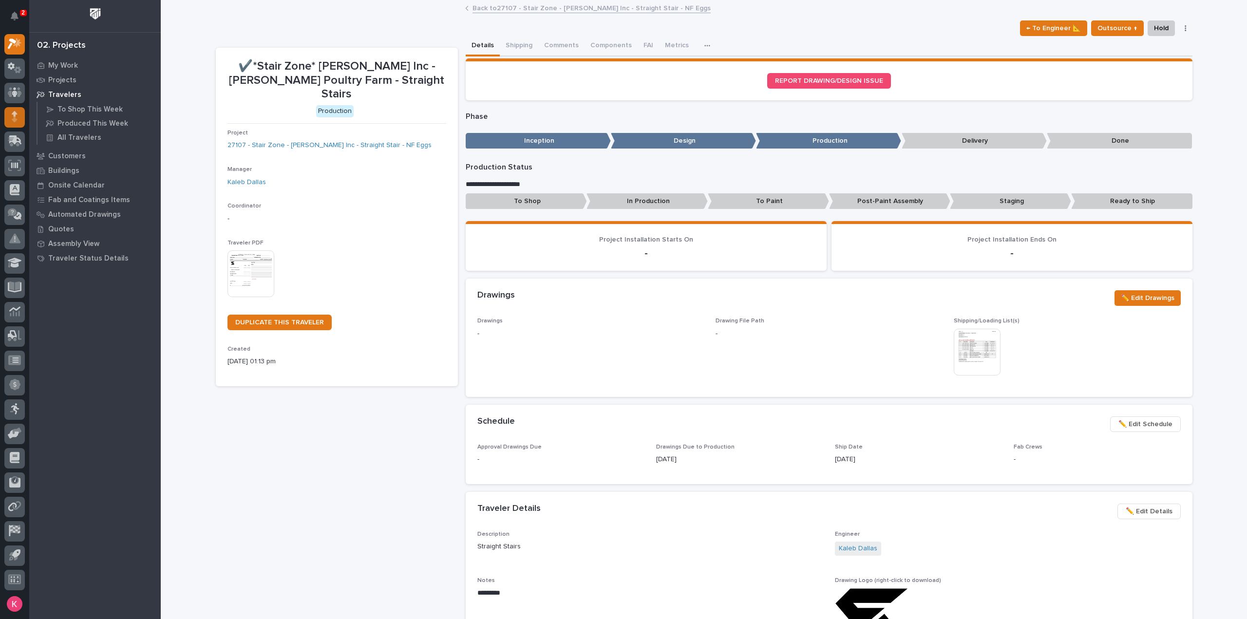
click at [14, 107] on div at bounding box center [14, 117] width 20 height 20
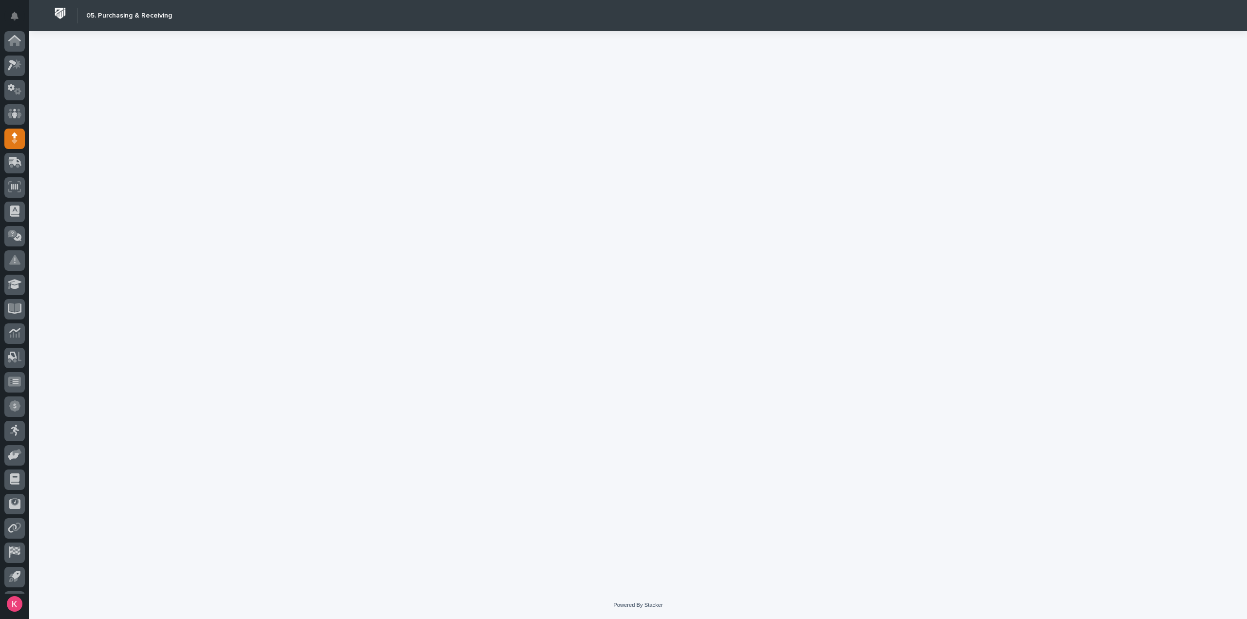
scroll to position [21, 0]
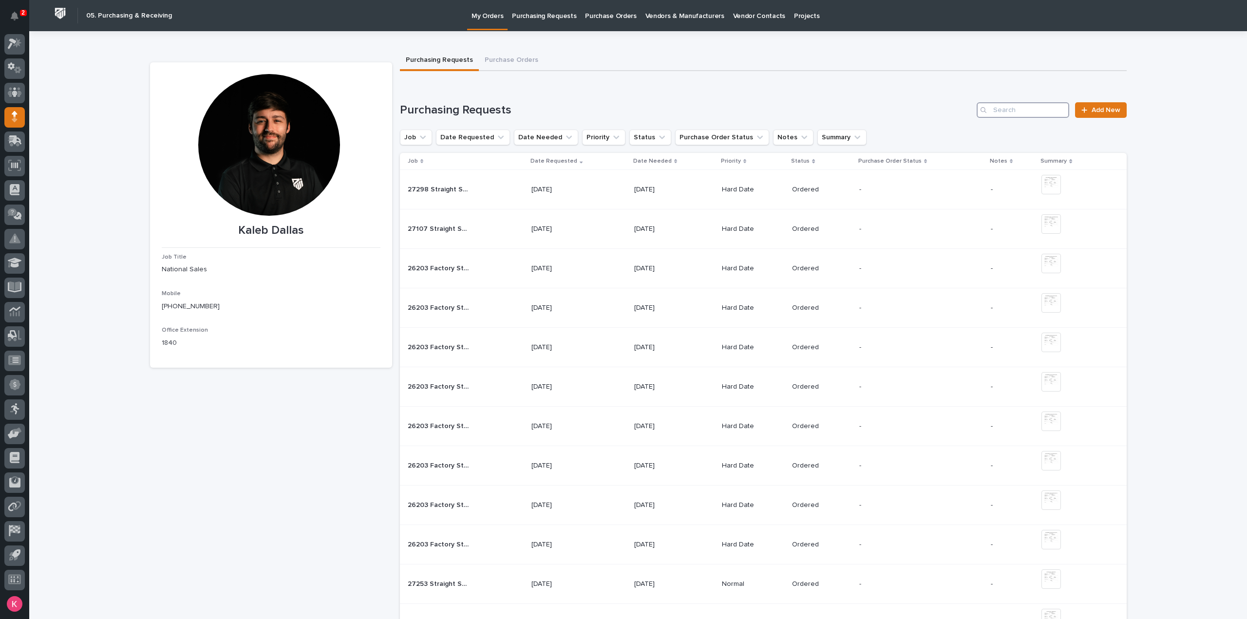
click at [1022, 108] on input "Search" at bounding box center [1023, 110] width 93 height 16
type input "40705"
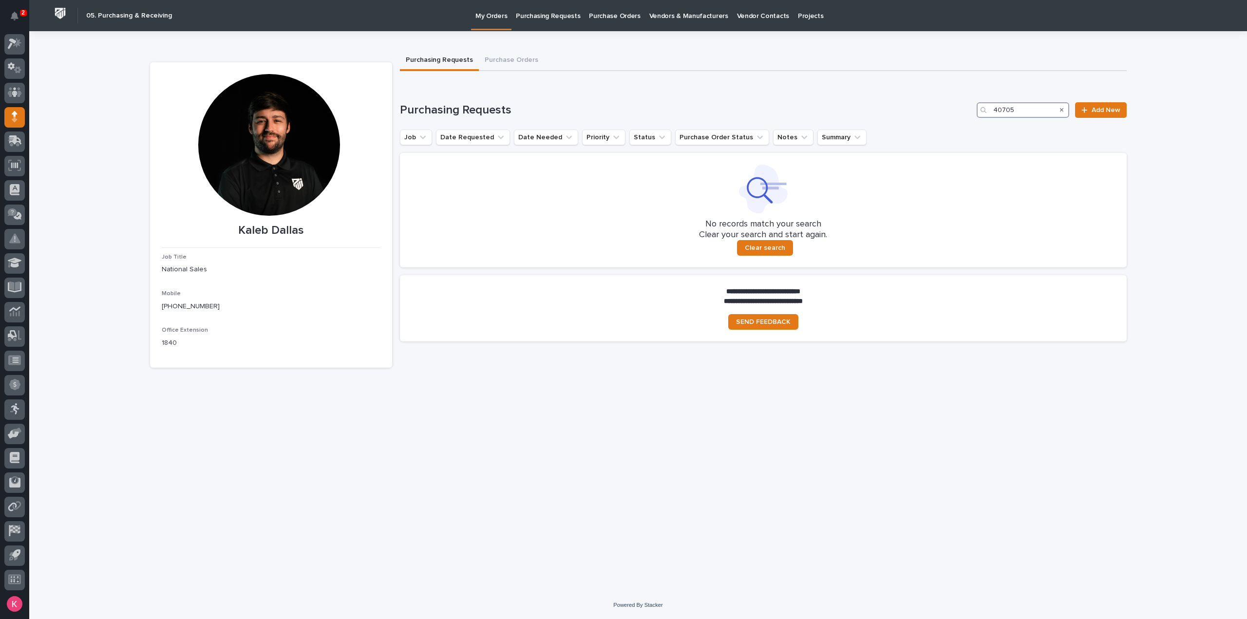
drag, startPoint x: 982, startPoint y: 117, endPoint x: 911, endPoint y: 125, distance: 71.5
click at [912, 125] on div "Purchasing Requests 40705 Add New Job Date Requested Date Needed Priority Statu…" at bounding box center [763, 184] width 727 height 165
type input "0"
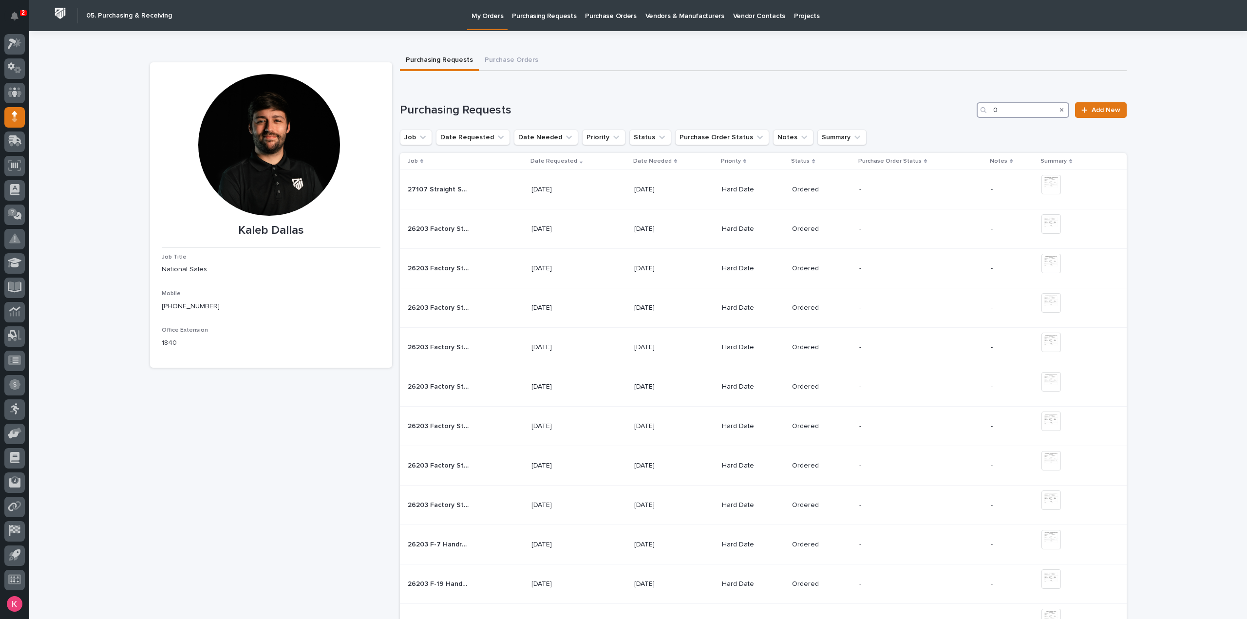
drag, startPoint x: 994, startPoint y: 114, endPoint x: 953, endPoint y: 111, distance: 41.5
click at [945, 111] on div "Purchasing Requests 0 Add New" at bounding box center [763, 110] width 727 height 16
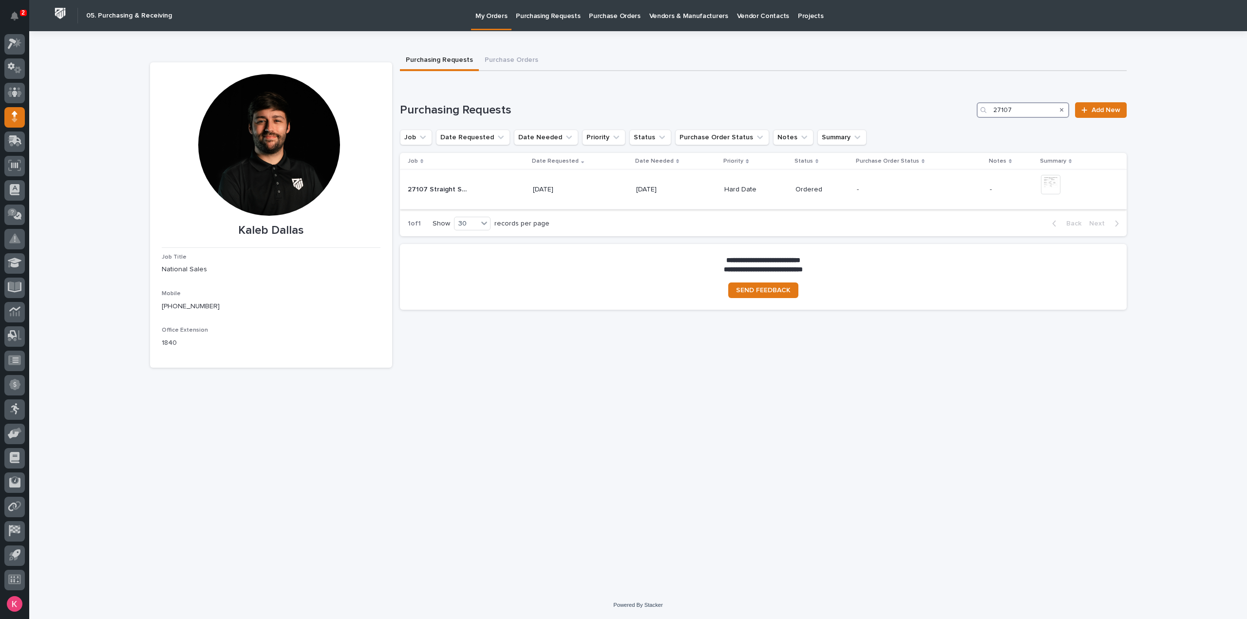
type input "27107"
click at [627, 188] on div "10/07/2025" at bounding box center [580, 190] width 95 height 16
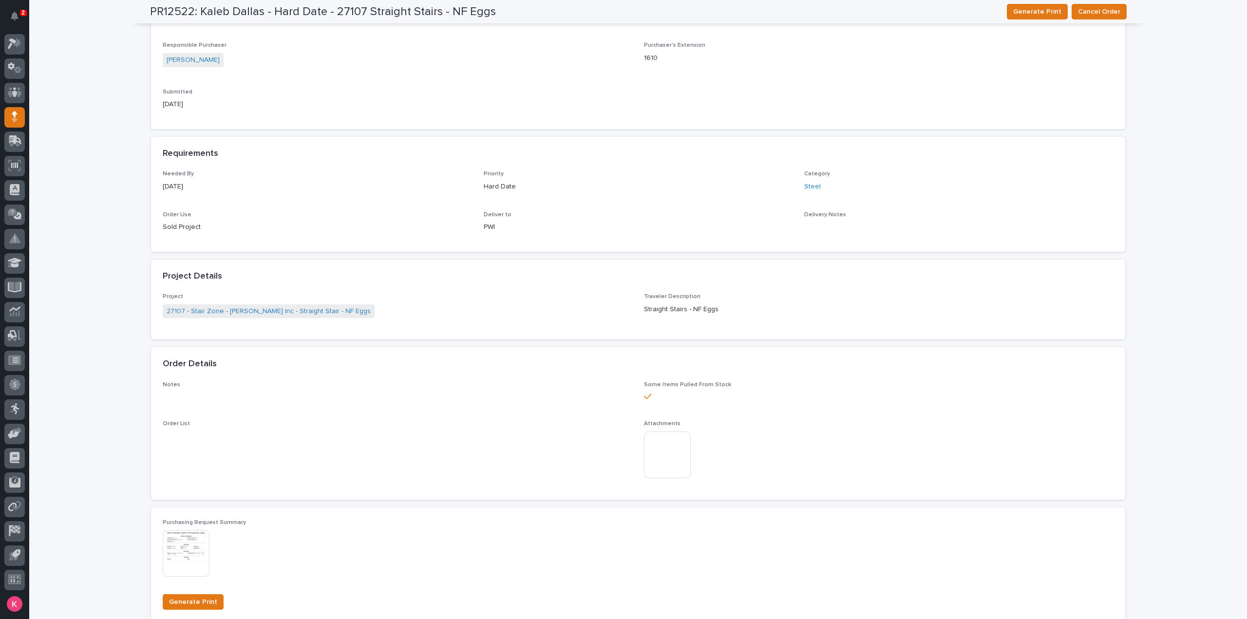
scroll to position [49, 0]
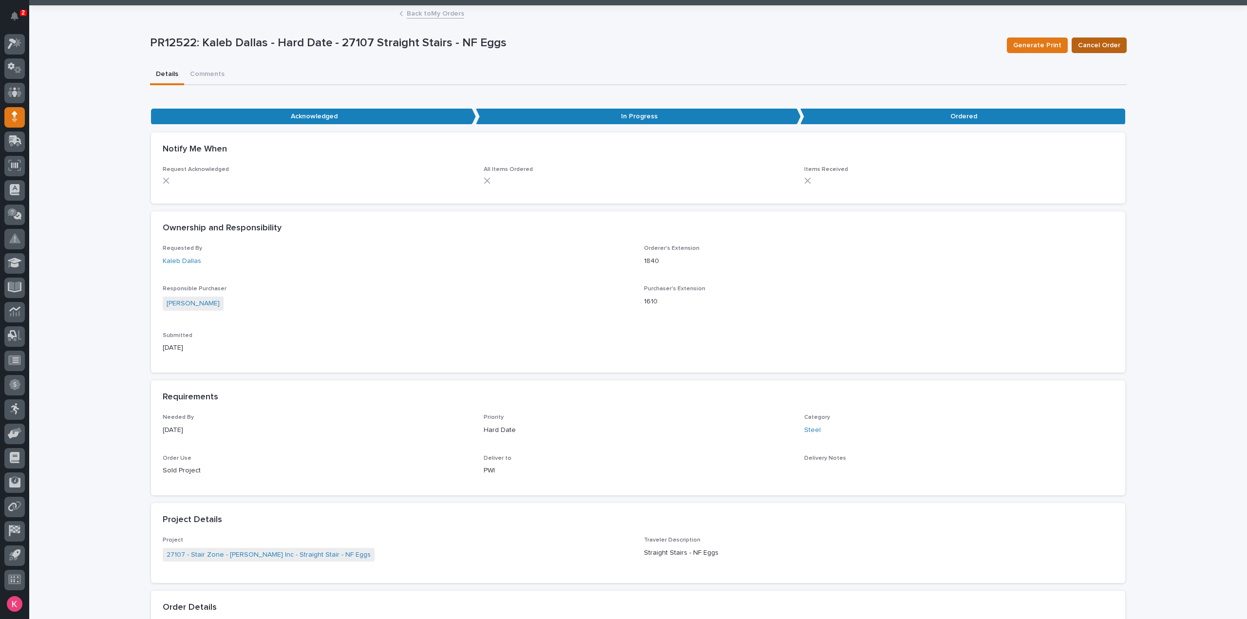
click at [1098, 39] on span "Cancel Order" at bounding box center [1099, 45] width 42 height 12
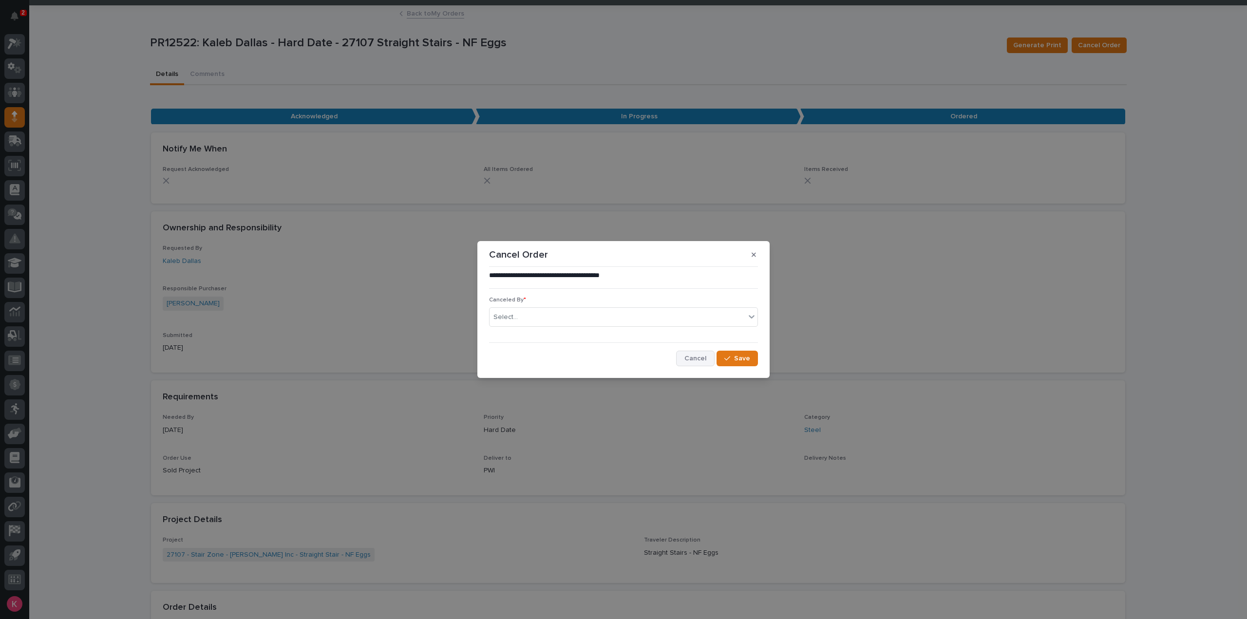
click at [689, 361] on span "Cancel" at bounding box center [695, 358] width 22 height 9
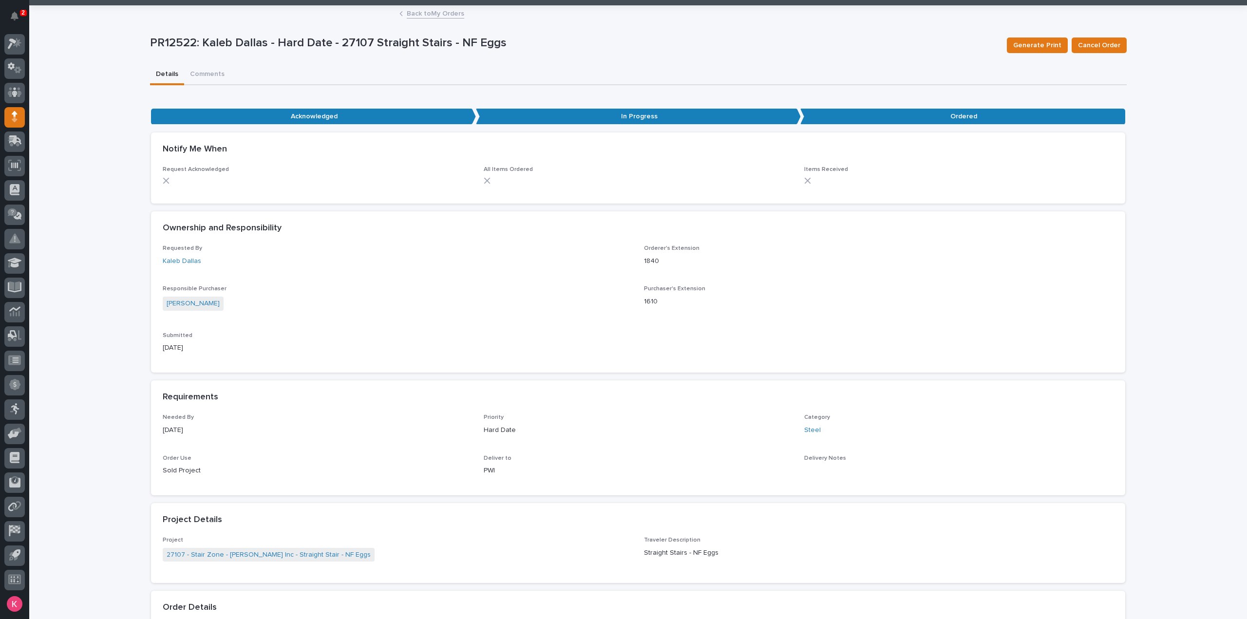
click at [443, 16] on link "Back to My Orders" at bounding box center [435, 12] width 57 height 11
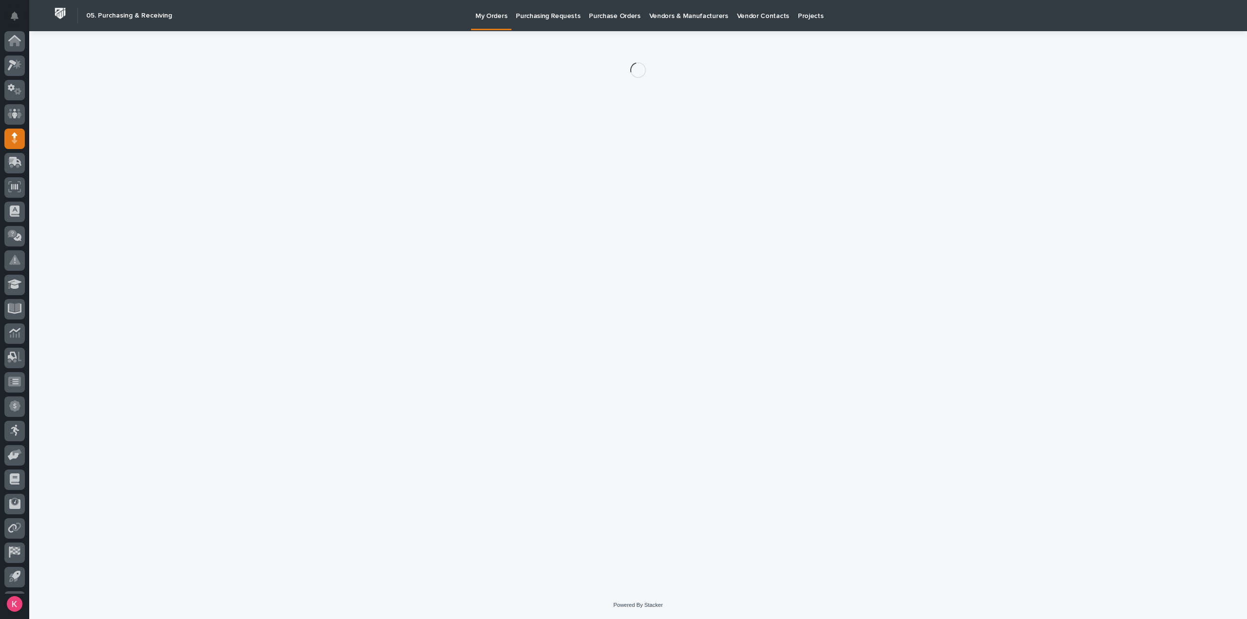
scroll to position [21, 0]
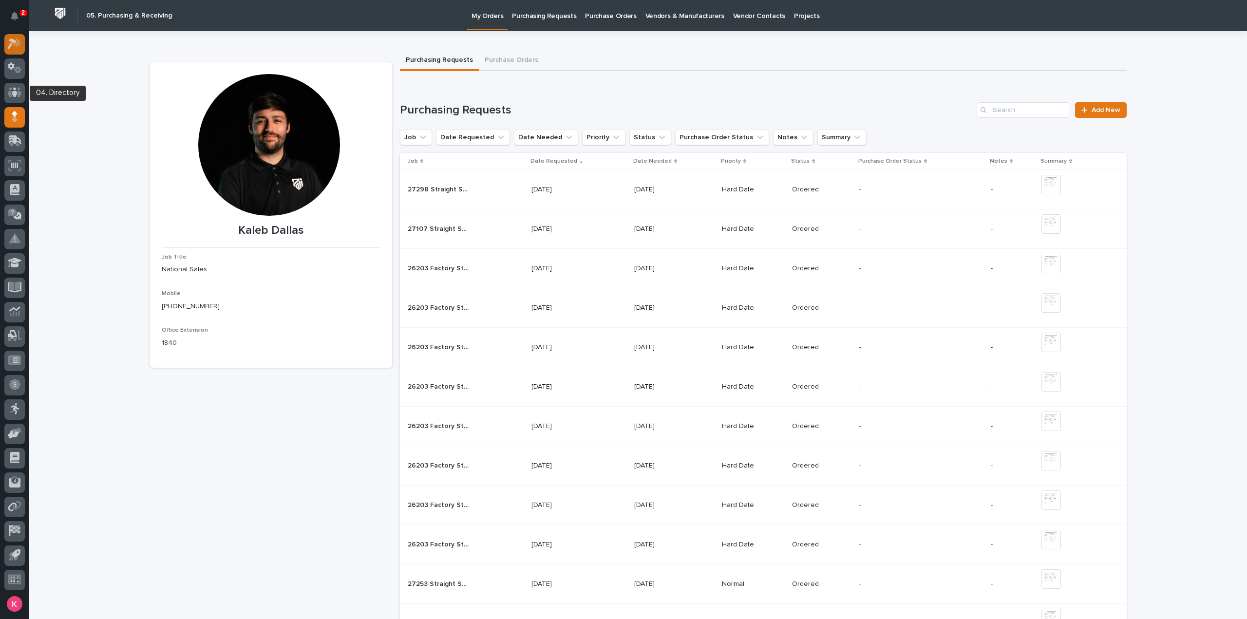
click at [15, 38] on icon at bounding box center [15, 43] width 14 height 11
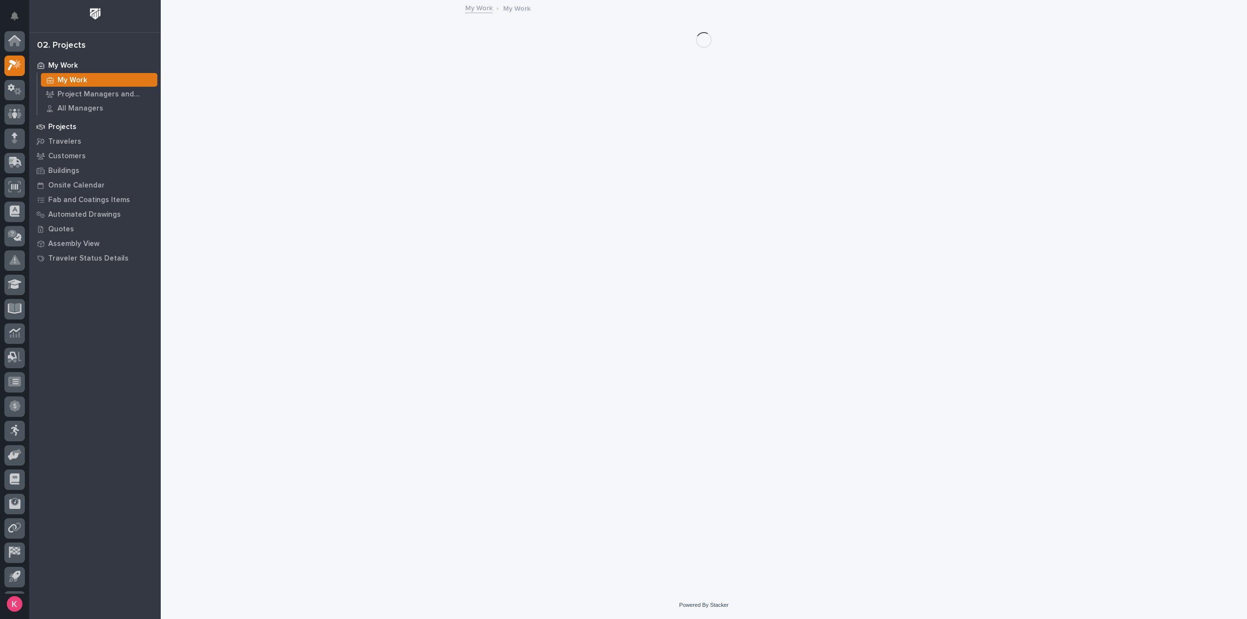
scroll to position [21, 0]
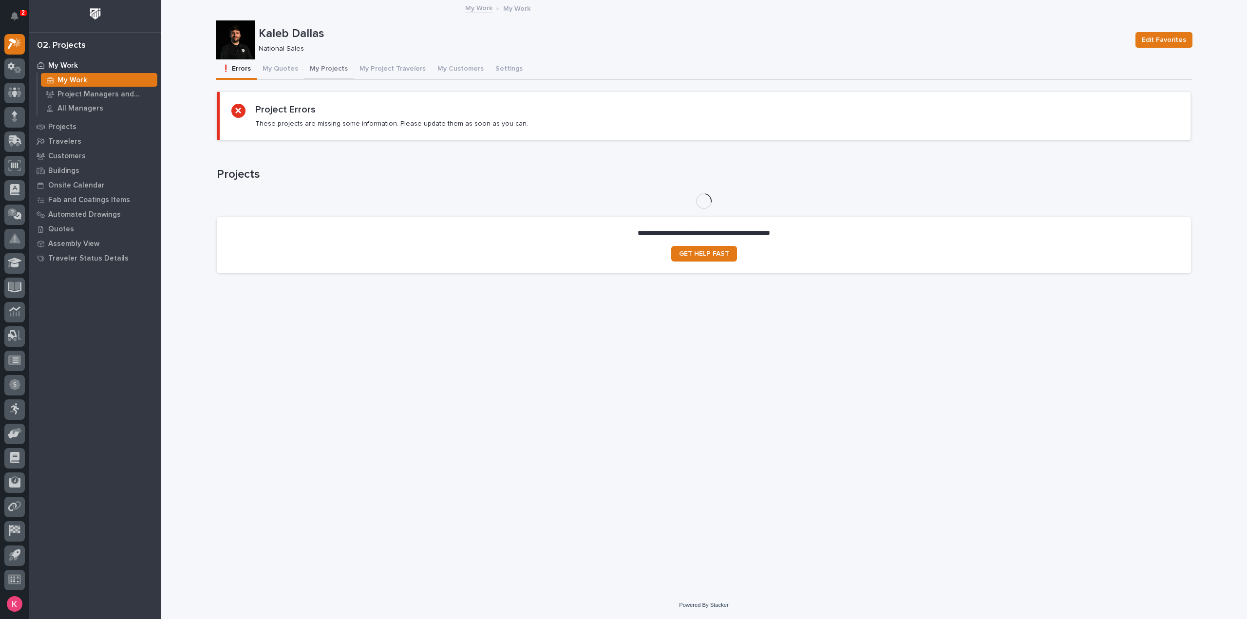
drag, startPoint x: 325, startPoint y: 69, endPoint x: 331, endPoint y: 71, distance: 5.6
click at [325, 69] on button "My Projects" at bounding box center [329, 69] width 50 height 20
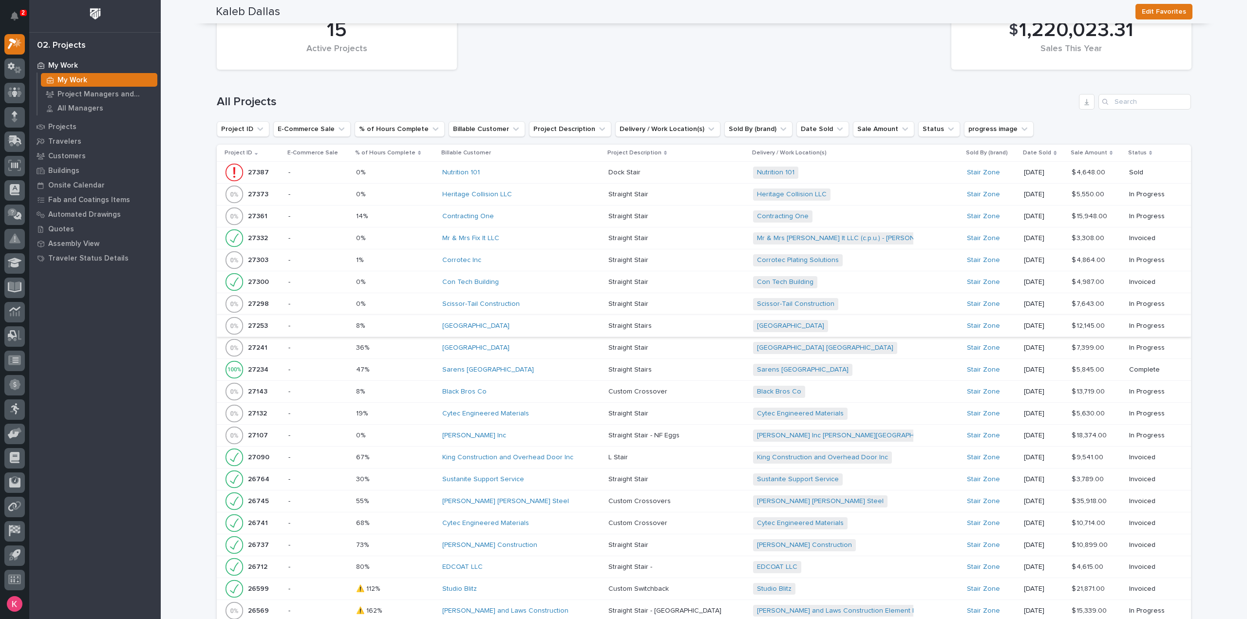
scroll to position [1120, 0]
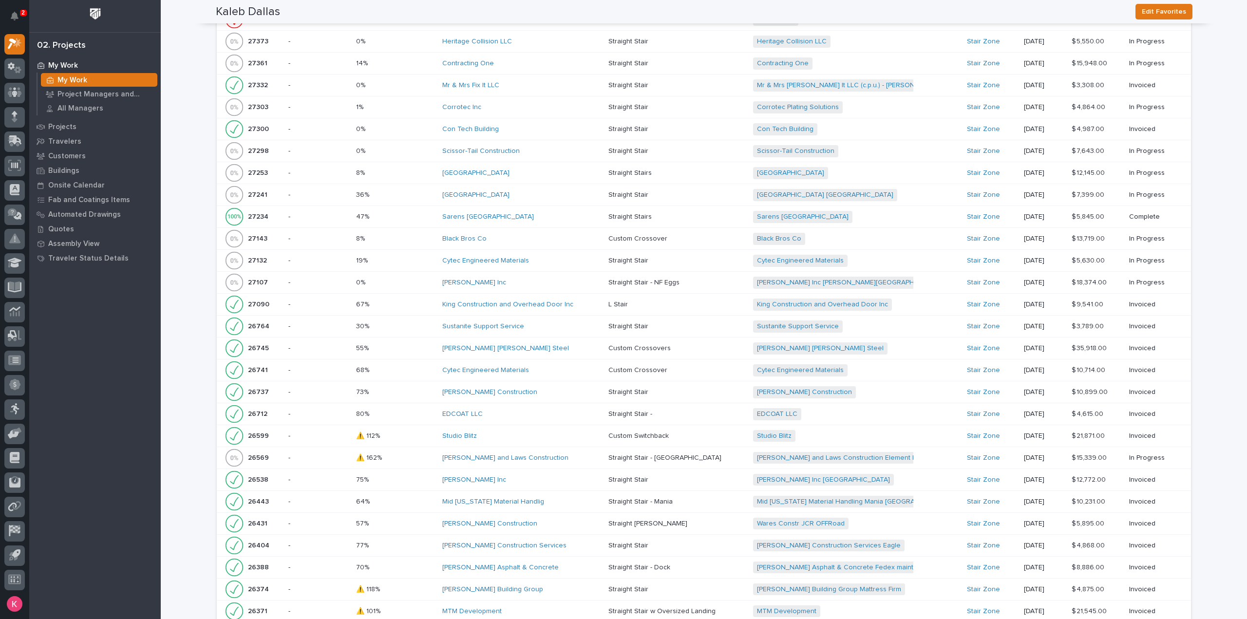
click at [527, 282] on div "HA Dorsten Inc" at bounding box center [521, 283] width 159 height 8
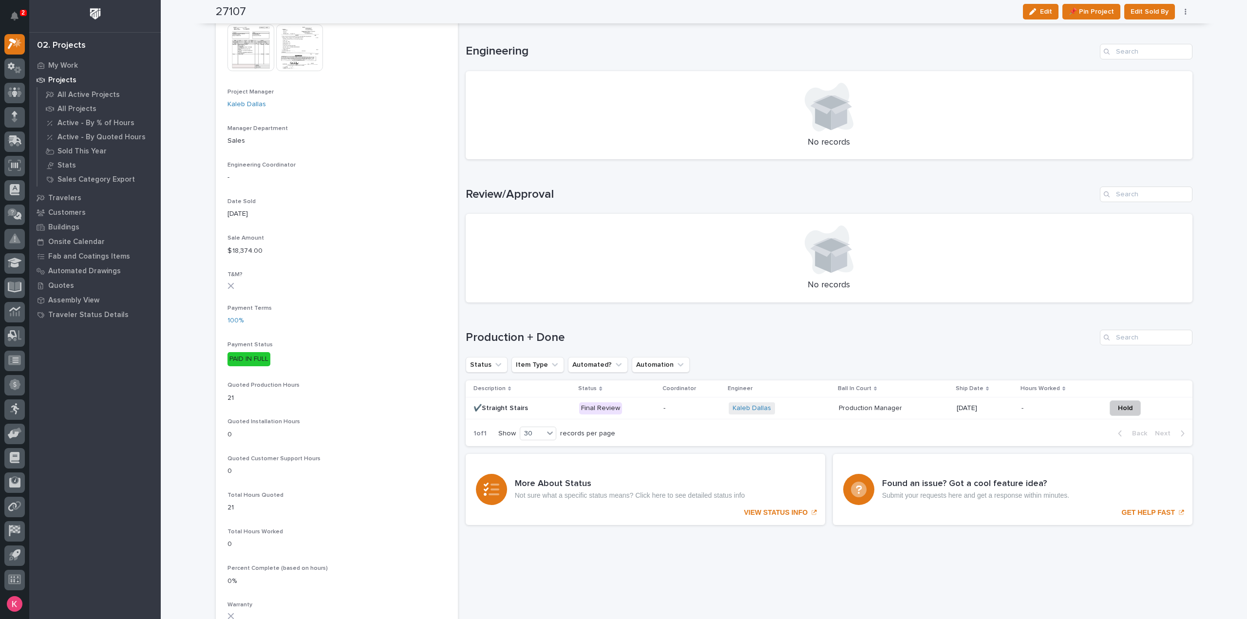
scroll to position [390, 0]
click at [664, 415] on td "-" at bounding box center [692, 407] width 65 height 22
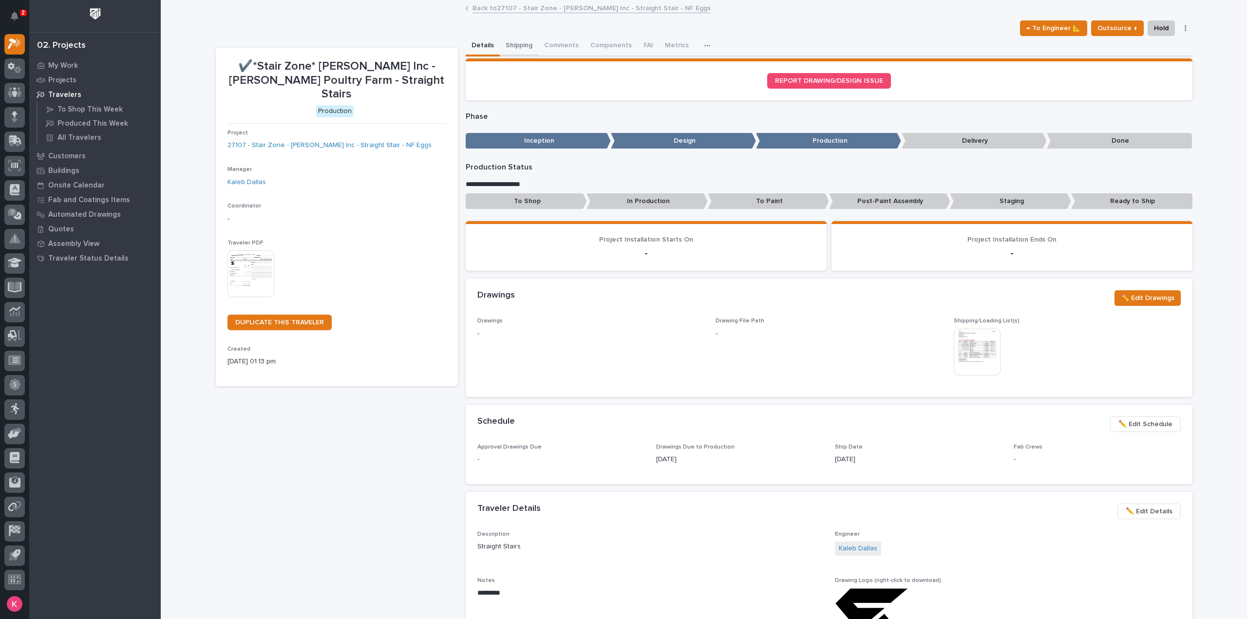
click at [519, 46] on button "Shipping" at bounding box center [519, 46] width 38 height 20
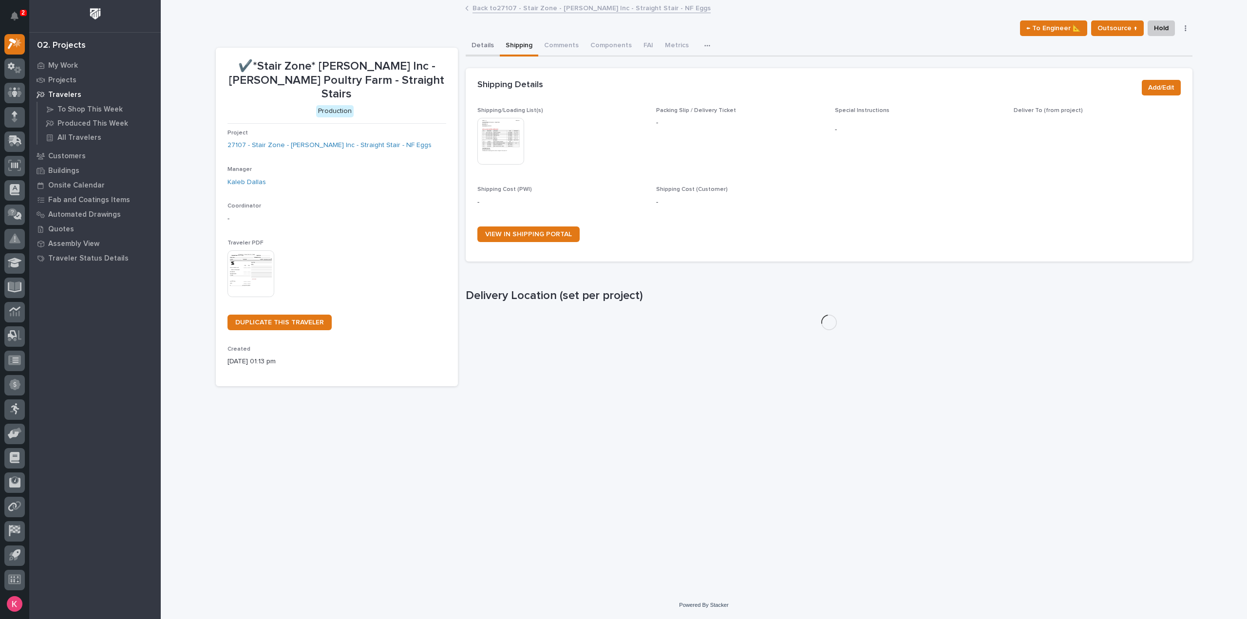
click at [486, 46] on button "Details" at bounding box center [483, 46] width 34 height 20
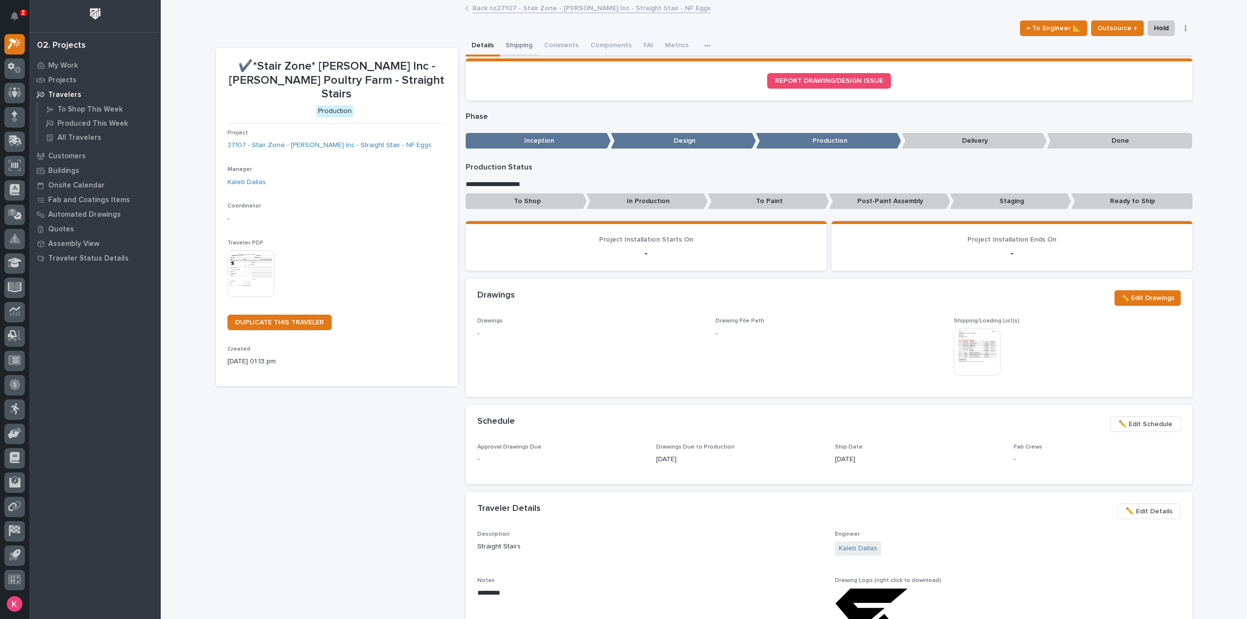
click at [520, 46] on button "Shipping" at bounding box center [519, 46] width 38 height 20
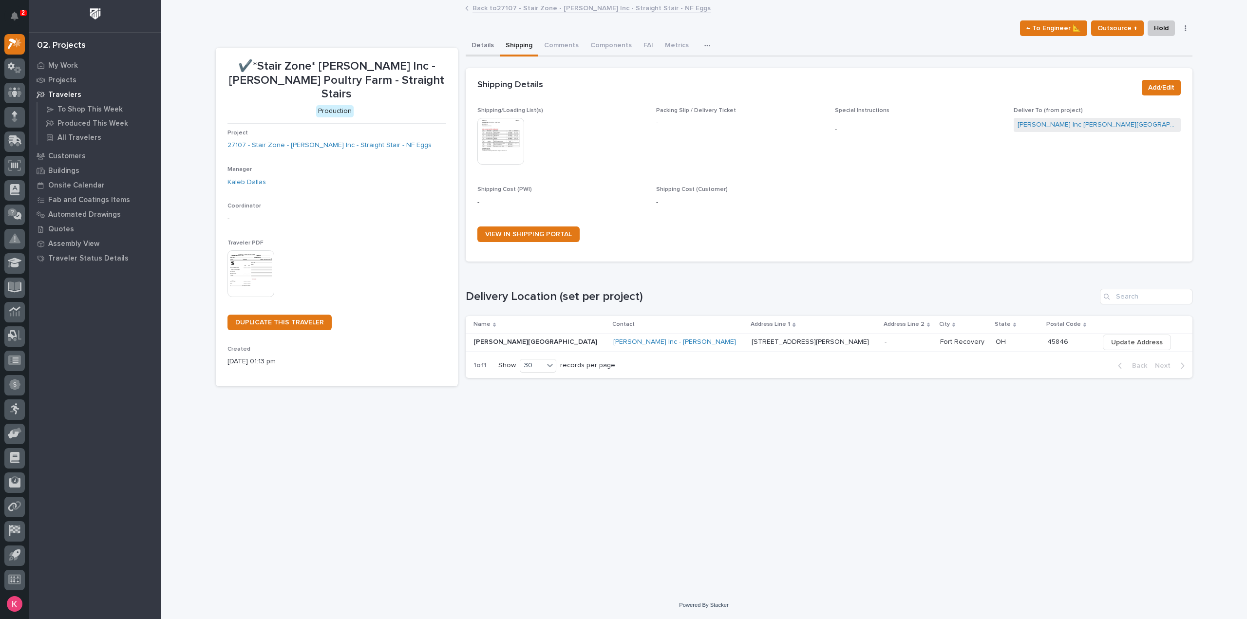
click at [475, 45] on button "Details" at bounding box center [483, 46] width 34 height 20
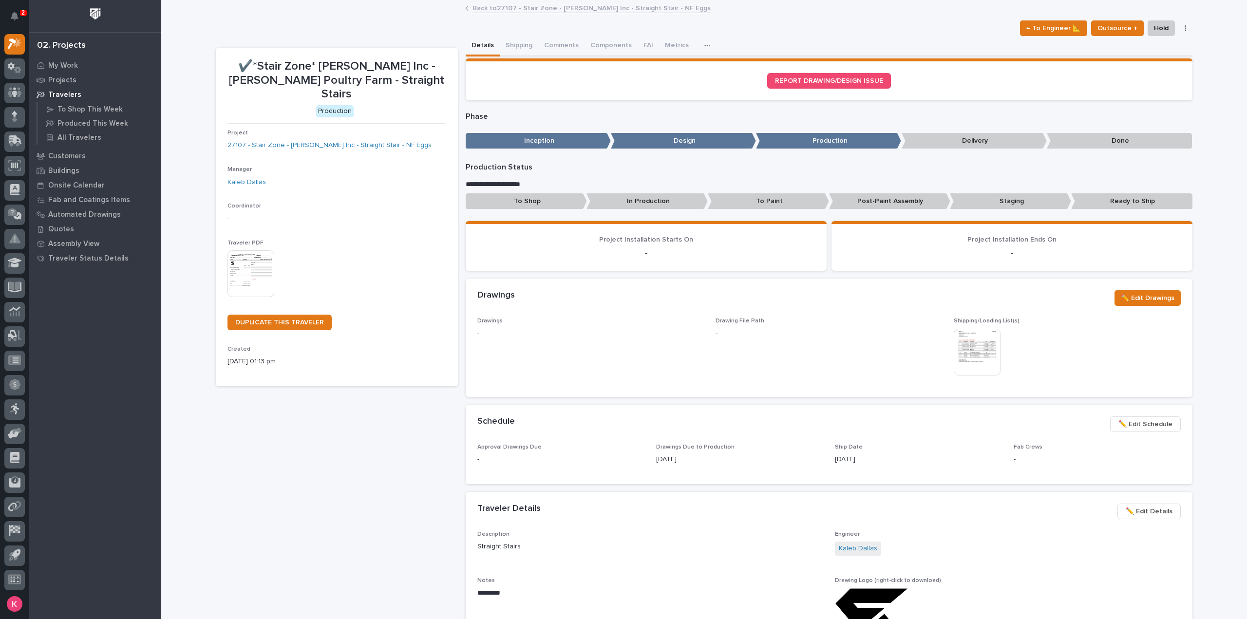
click at [570, 1] on div "✔️*Stair Zone* HA Dorsten Inc - Fortkamp Poultry Farm - Straight Stairs ← To En…" at bounding box center [704, 587] width 977 height 1172
click at [570, 6] on link "Back to 27107 - Stair Zone - HA Dorsten Inc - Straight Stair - NF Eggs" at bounding box center [591, 7] width 238 height 11
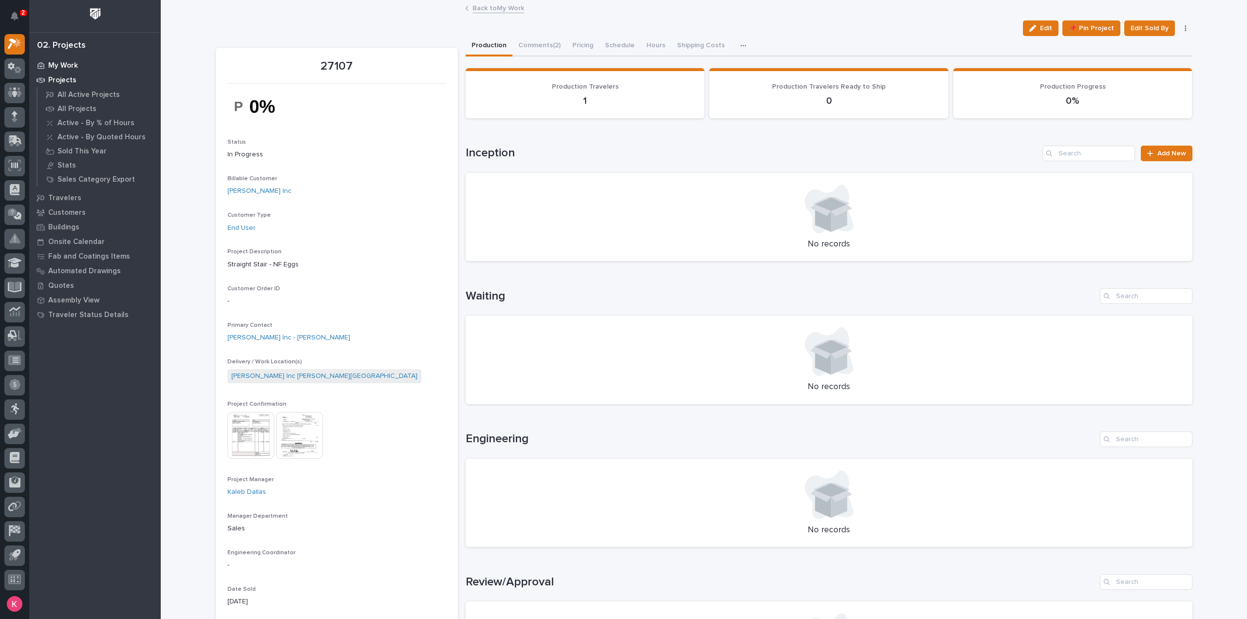
click at [66, 69] on p "My Work" at bounding box center [63, 65] width 30 height 9
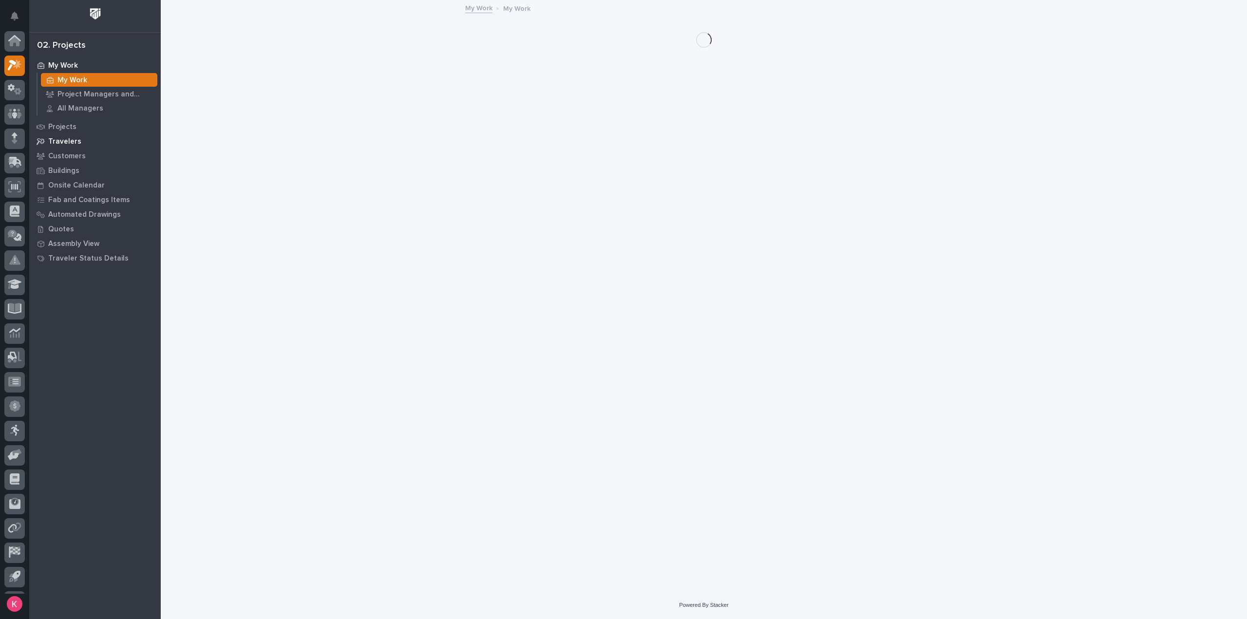
scroll to position [21, 0]
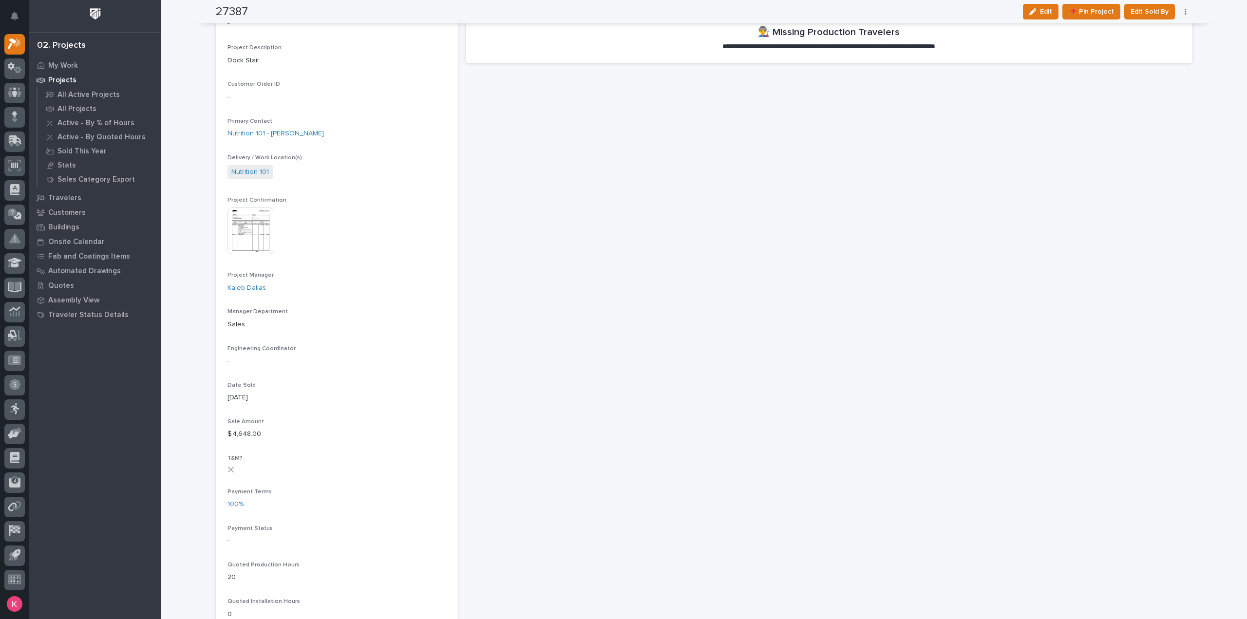
scroll to position [244, 0]
click at [325, 384] on p "Date Sold" at bounding box center [336, 385] width 219 height 7
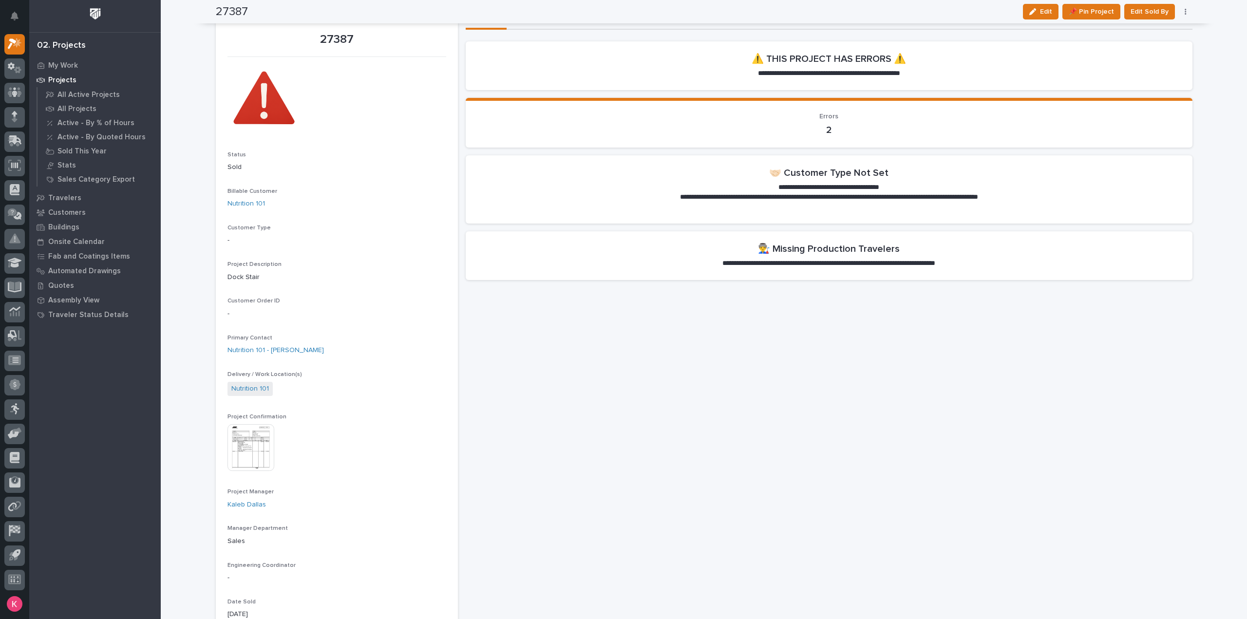
scroll to position [0, 0]
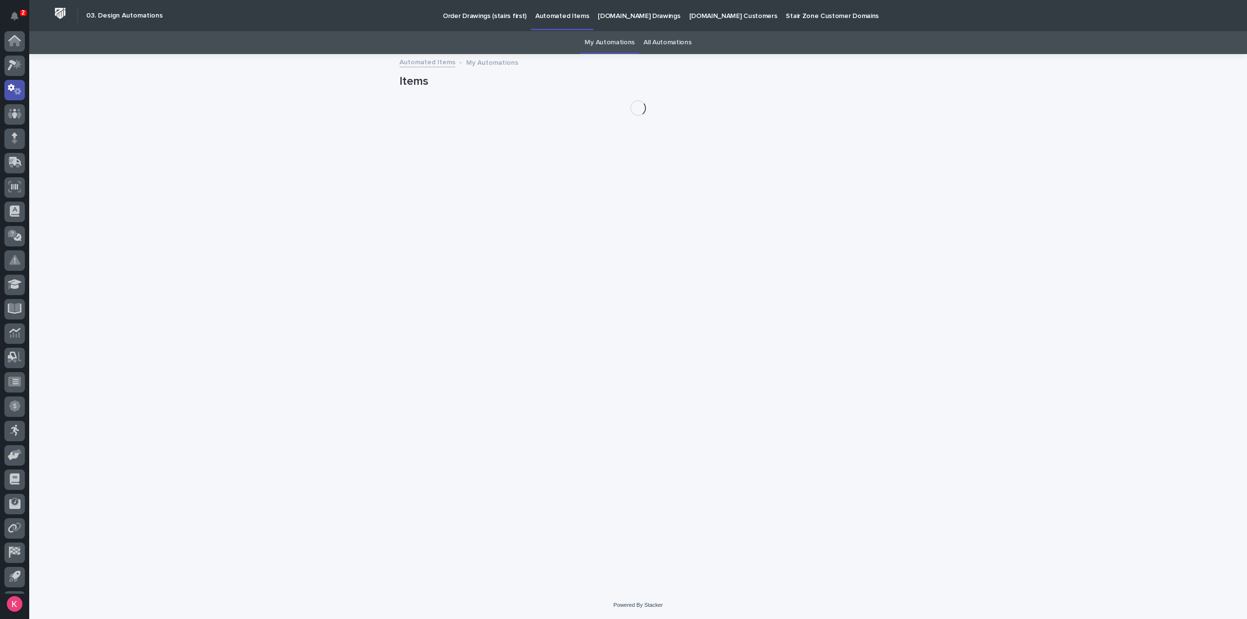
scroll to position [21, 0]
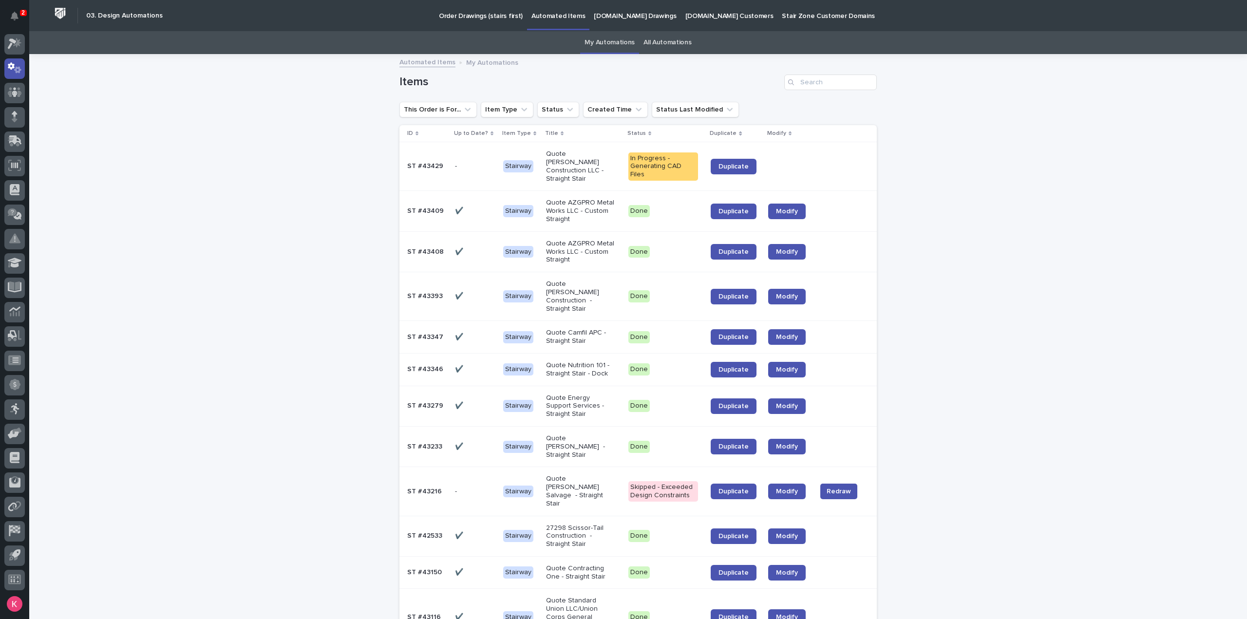
click at [663, 49] on link "All Automations" at bounding box center [667, 42] width 48 height 23
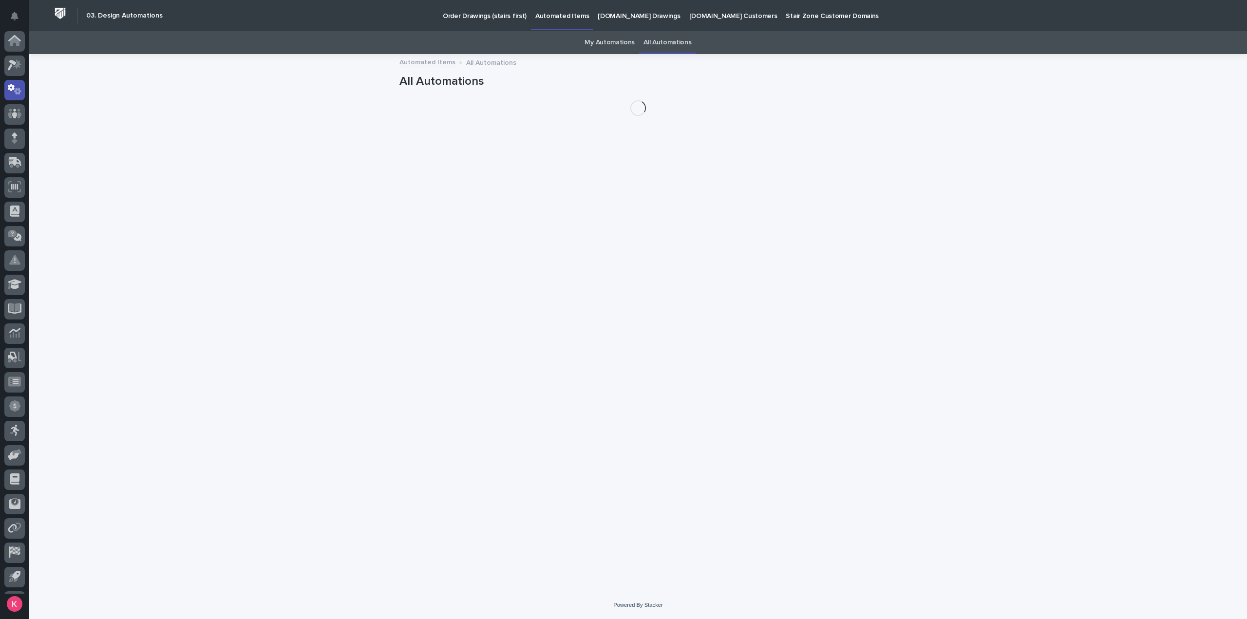
scroll to position [21, 0]
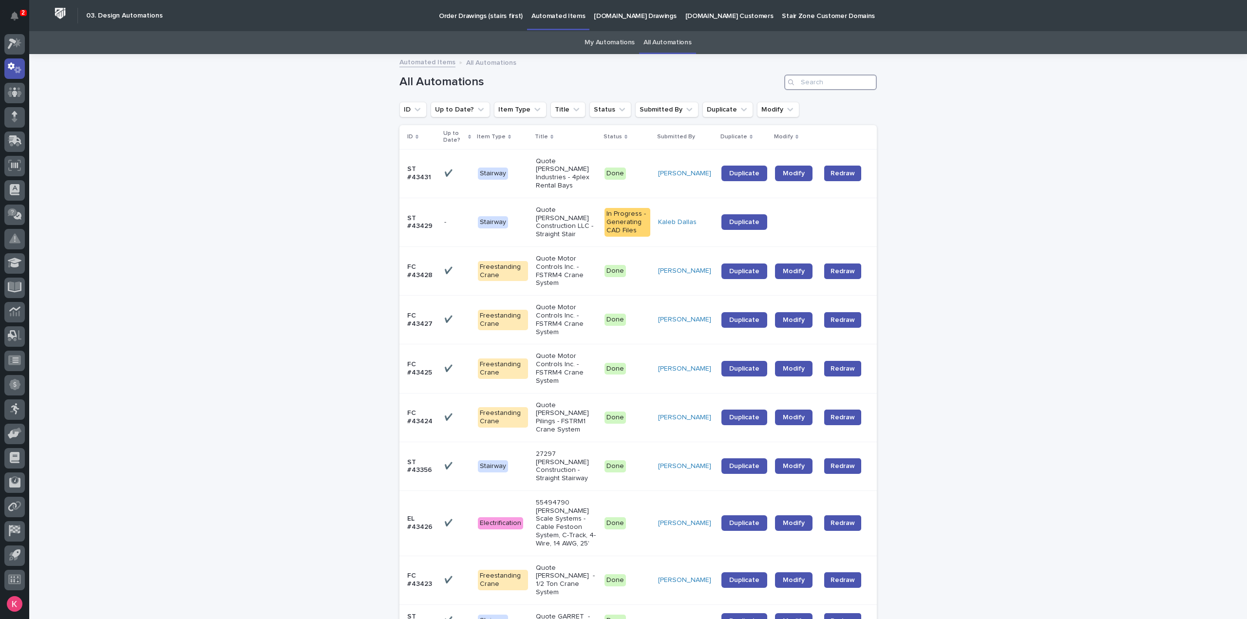
click at [833, 87] on input "Search" at bounding box center [830, 83] width 93 height 16
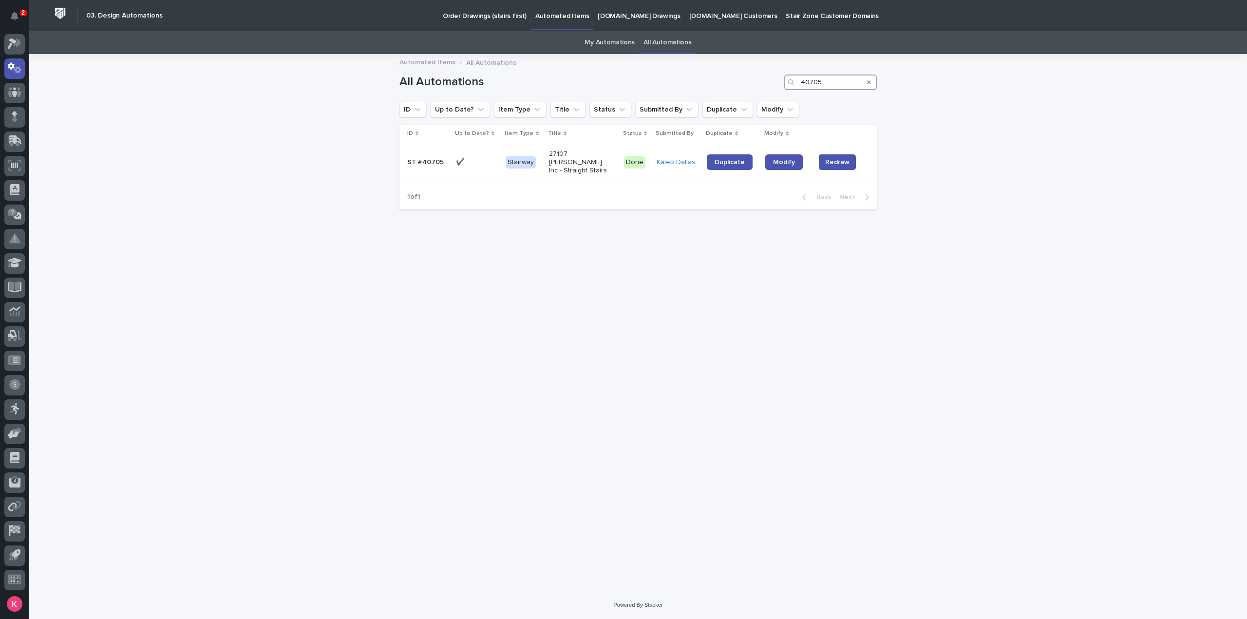
type input "40705"
click at [788, 161] on span "Modify" at bounding box center [784, 162] width 22 height 7
